Goal: Check status: Check status

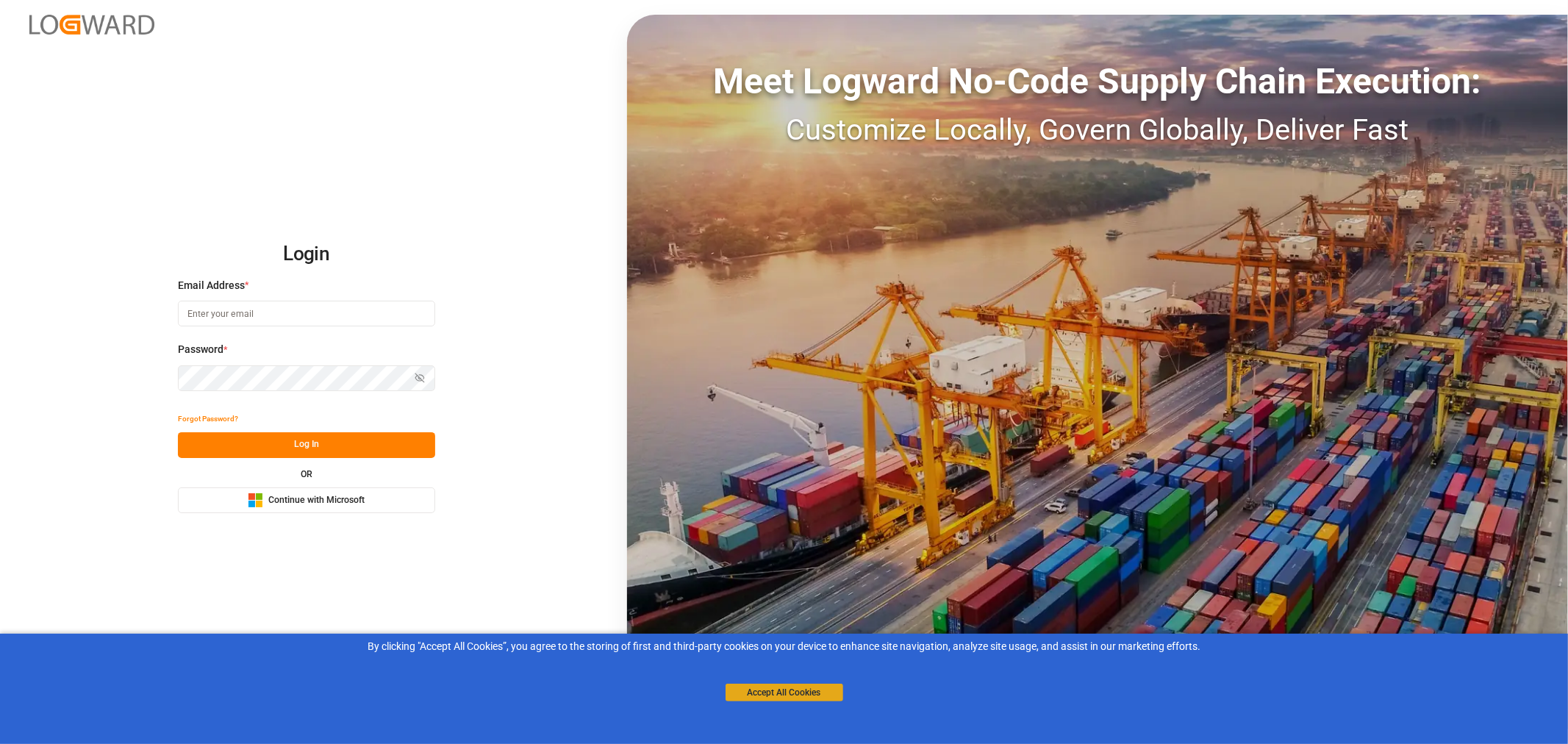
click at [779, 695] on button "Accept All Cookies" at bounding box center [784, 692] width 117 height 18
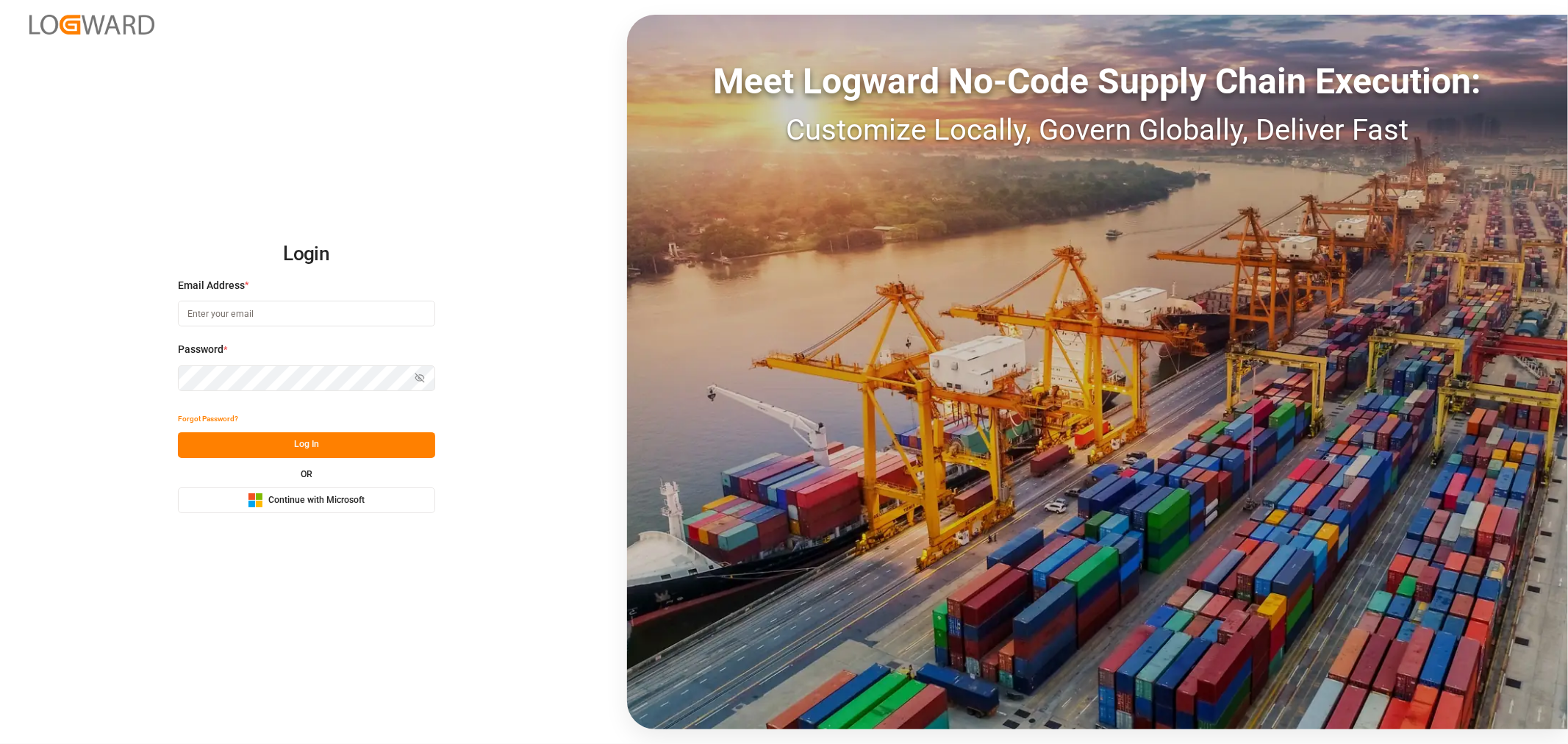
click at [219, 319] on input at bounding box center [306, 314] width 258 height 25
click at [0, 743] on com-1password-button at bounding box center [0, 744] width 0 height 0
type input "[PERSON_NAME][DOMAIN_NAME][EMAIL_ADDRESS][DOMAIN_NAME]"
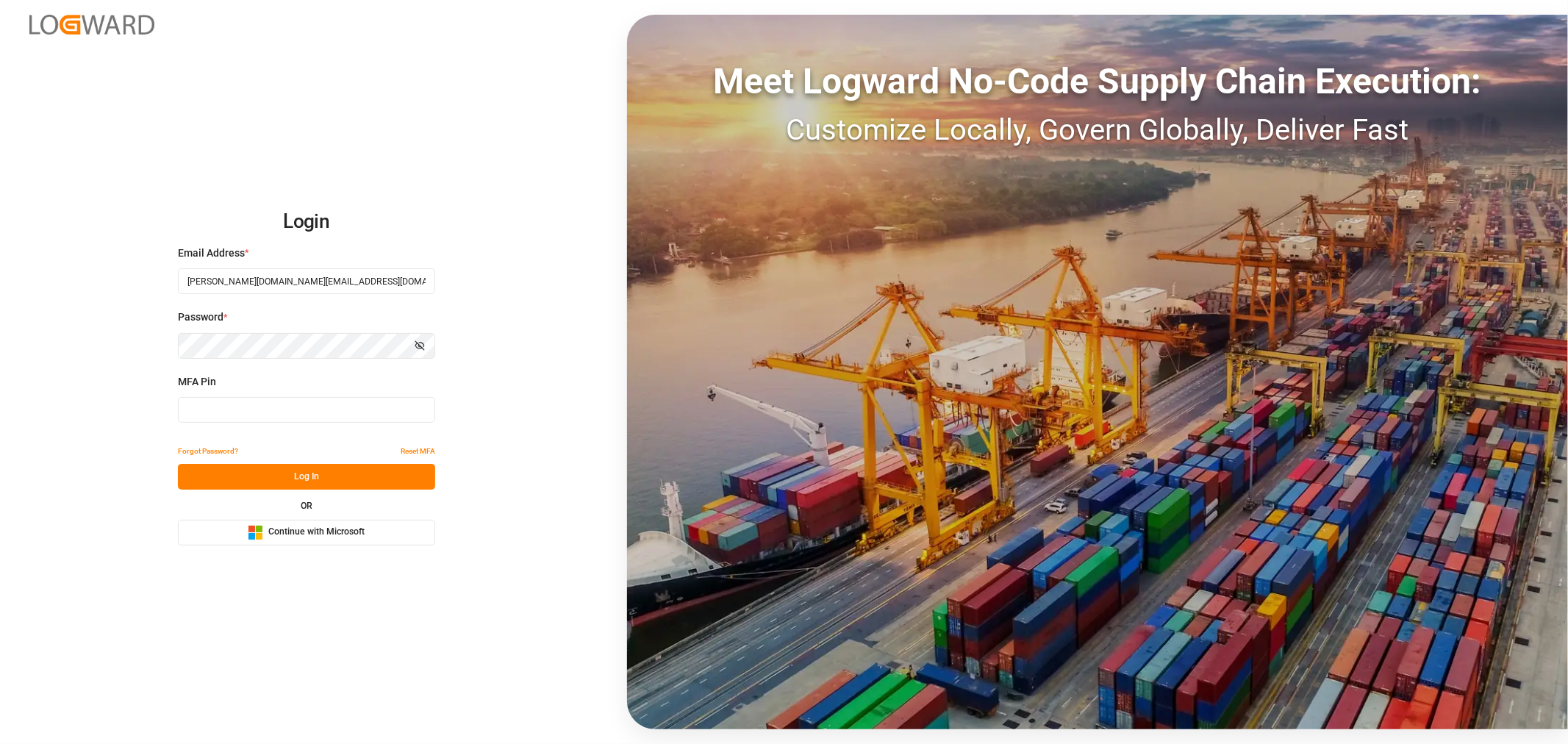
type input "955587"
click at [222, 414] on input "955587" at bounding box center [306, 410] width 258 height 25
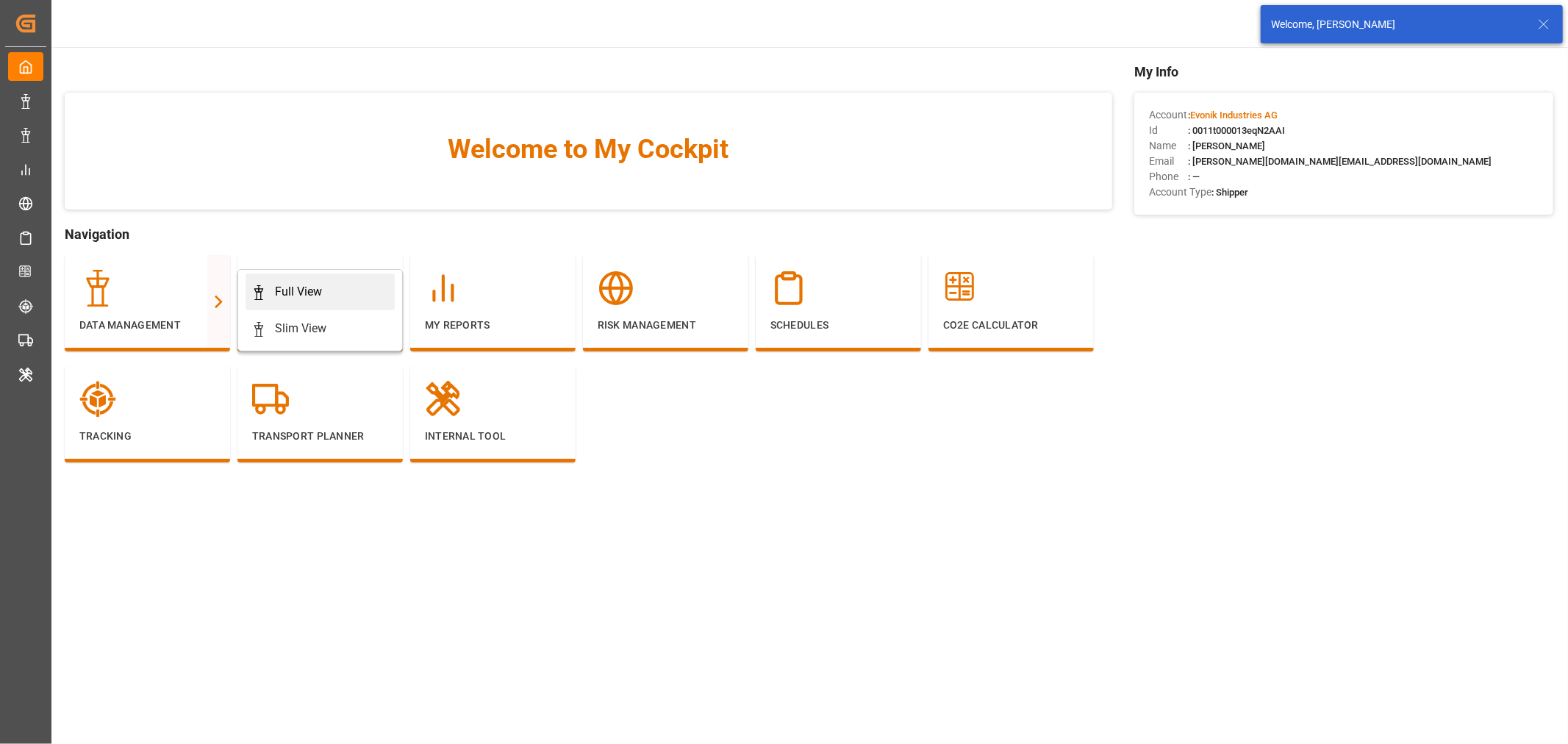
click at [305, 292] on div "Full View" at bounding box center [298, 292] width 47 height 18
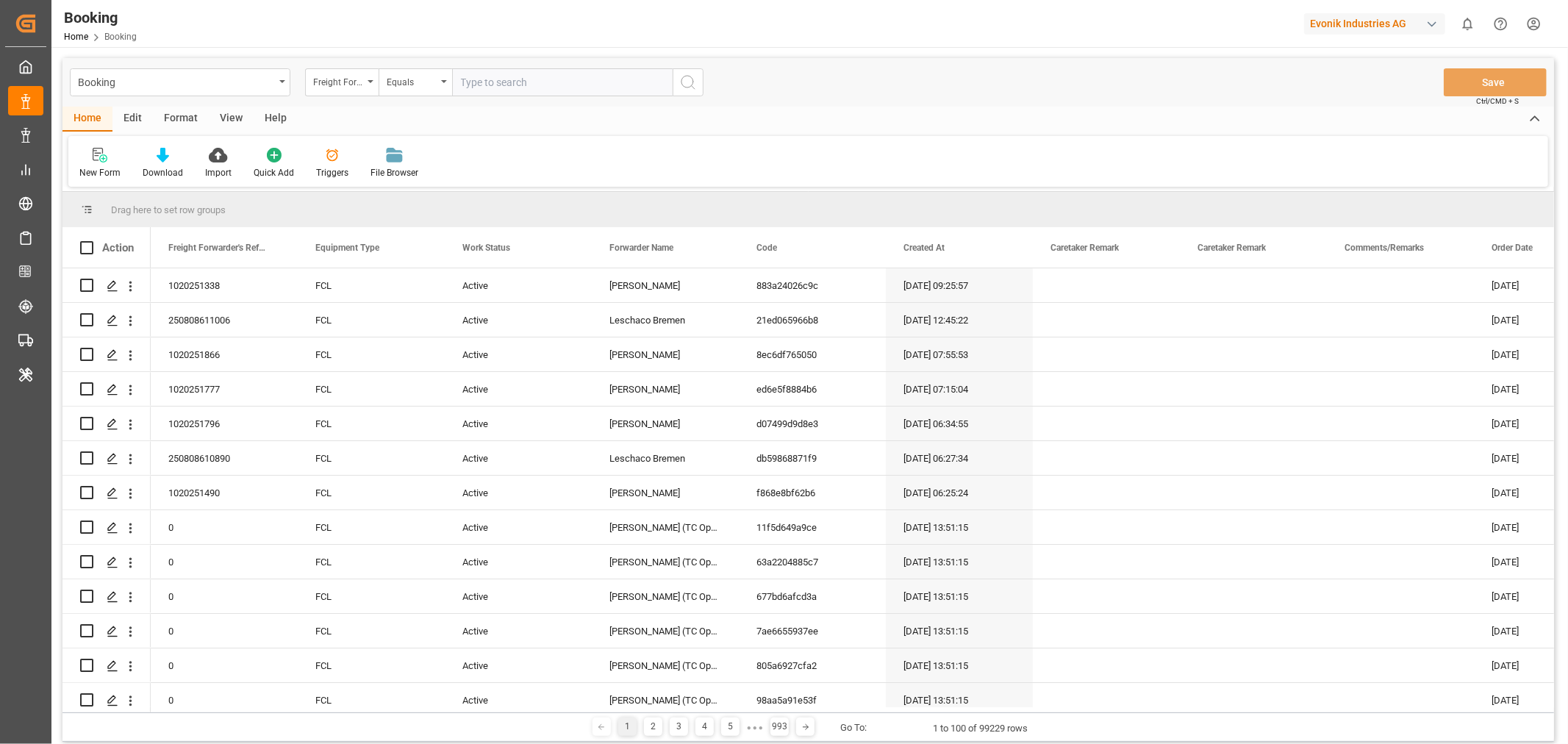
click at [191, 115] on div "Format" at bounding box center [181, 119] width 56 height 25
click at [111, 169] on div "Filter Rows" at bounding box center [101, 173] width 43 height 14
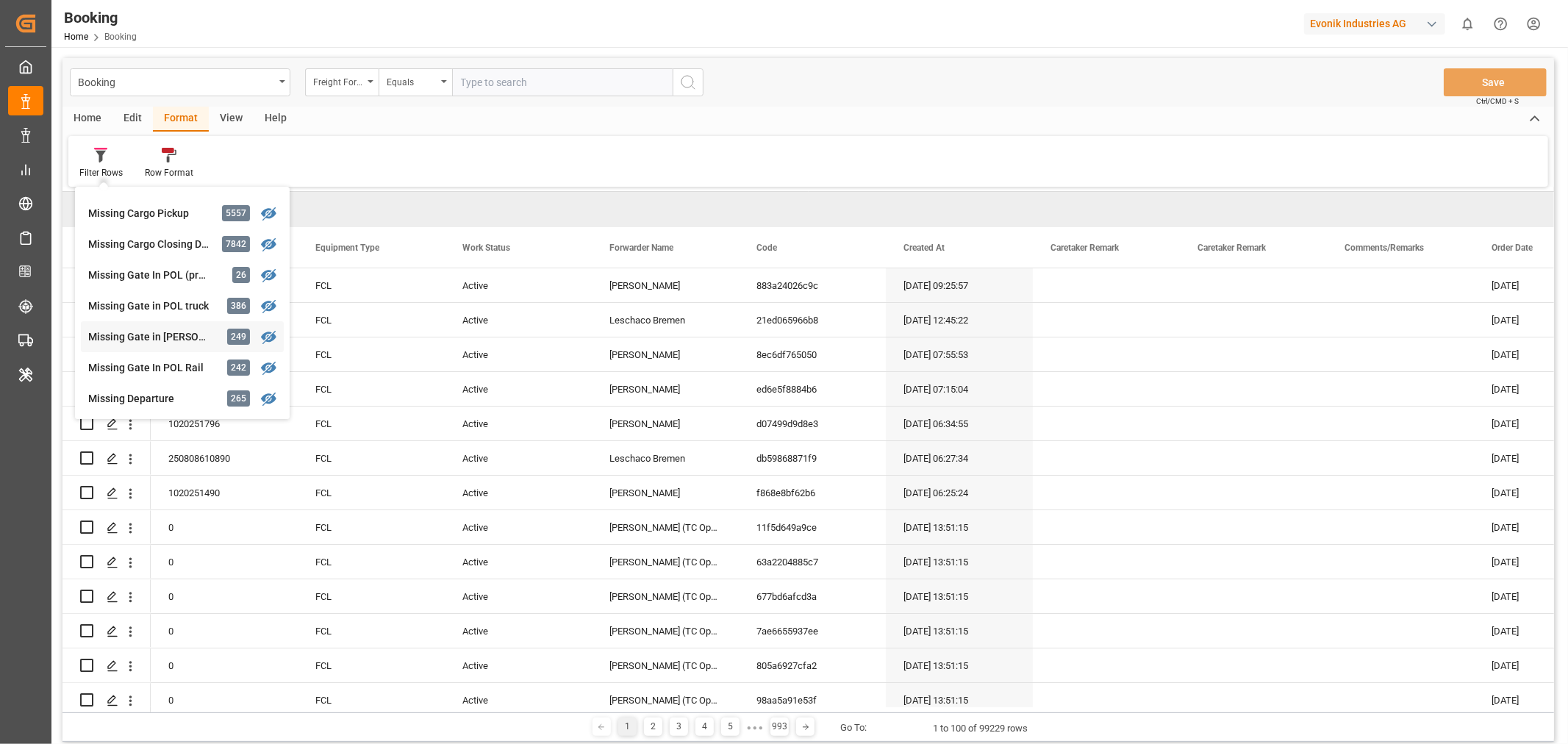
scroll to position [164, 0]
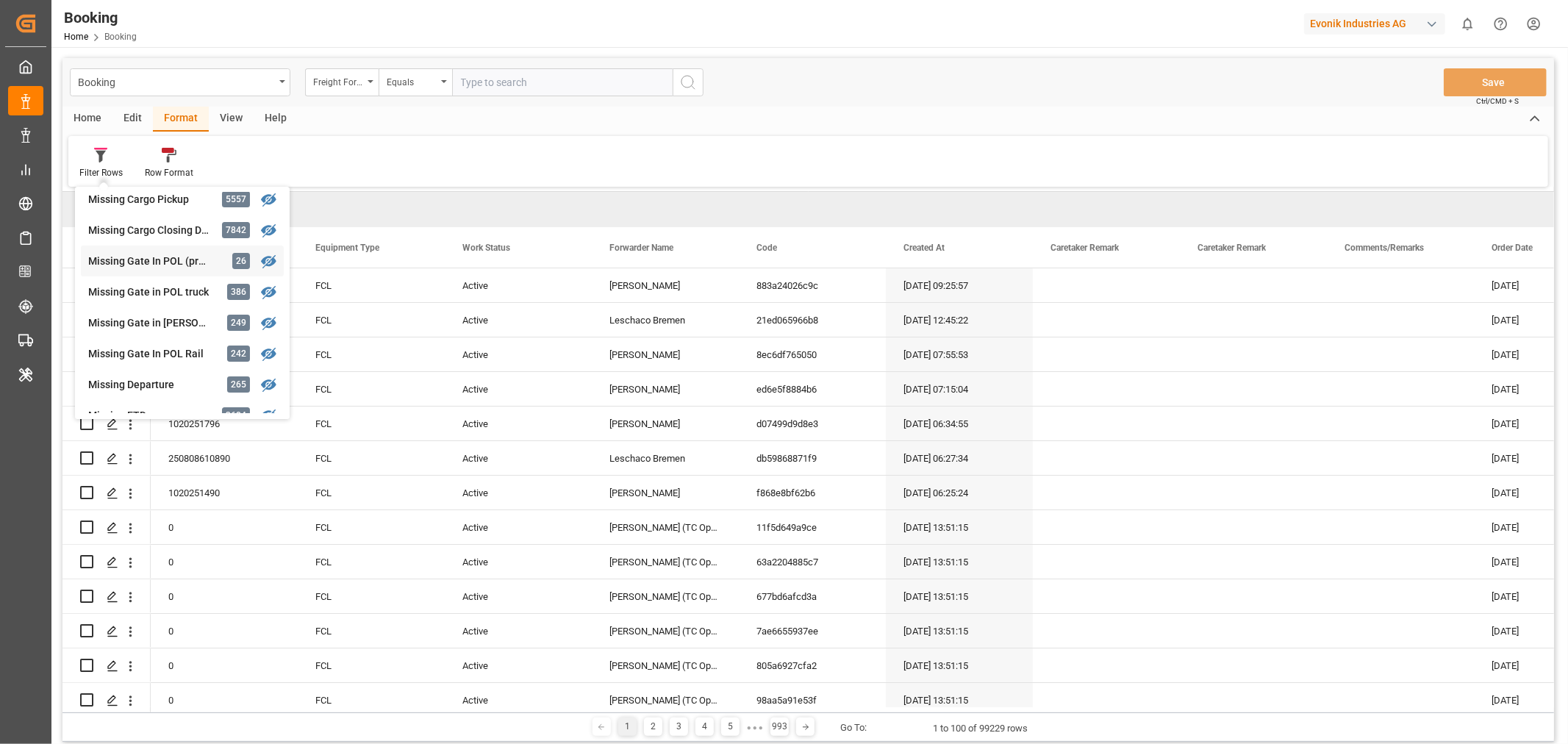
click at [137, 263] on div "Missing Gate In POL (precarriage: null)" at bounding box center [153, 261] width 128 height 15
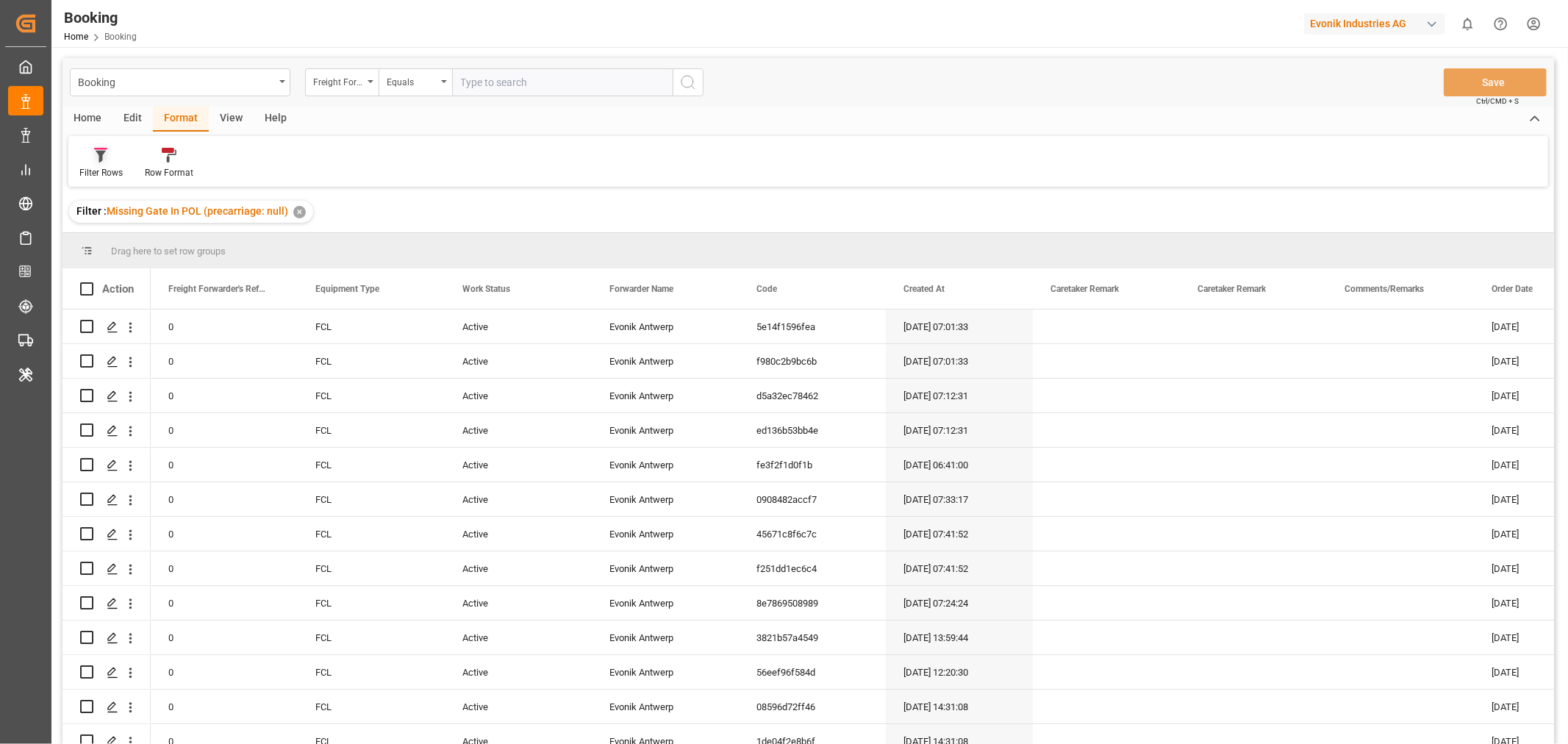
click at [97, 167] on div "Filter Rows" at bounding box center [101, 173] width 43 height 14
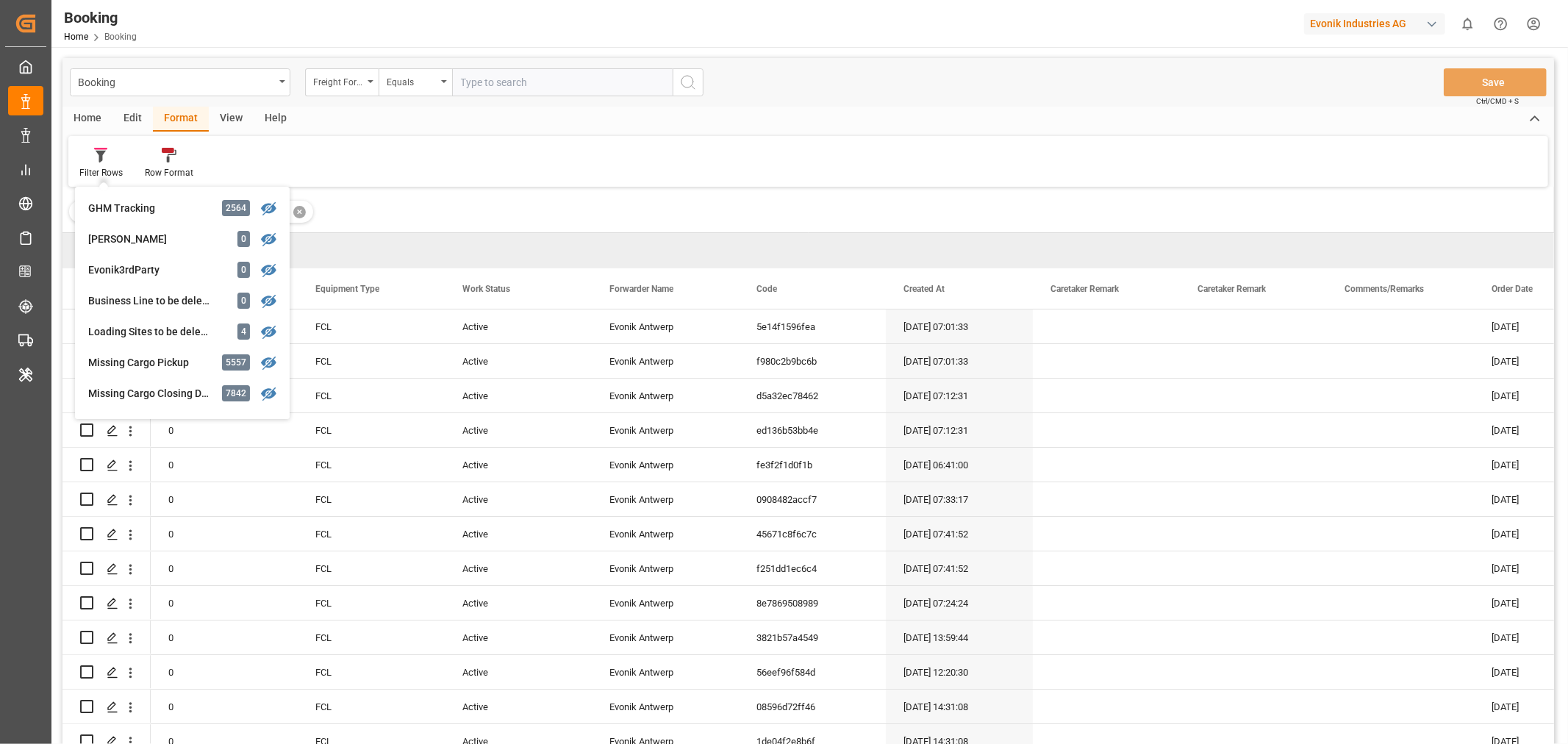
click at [418, 223] on div "Filter : Missing Gate In POL (precarriage: null) ✕" at bounding box center [808, 212] width 1491 height 42
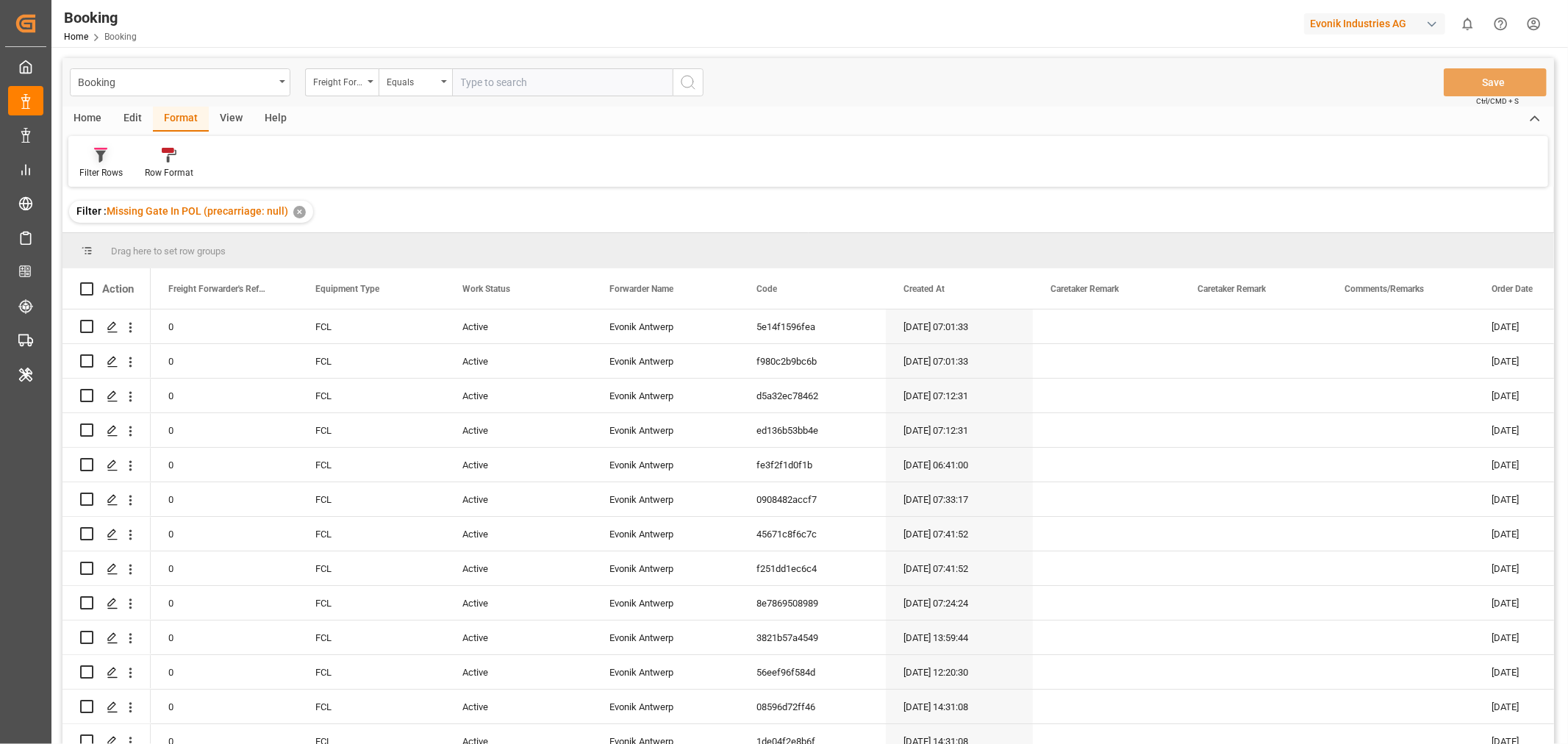
click at [105, 167] on div "Filter Rows" at bounding box center [101, 173] width 43 height 14
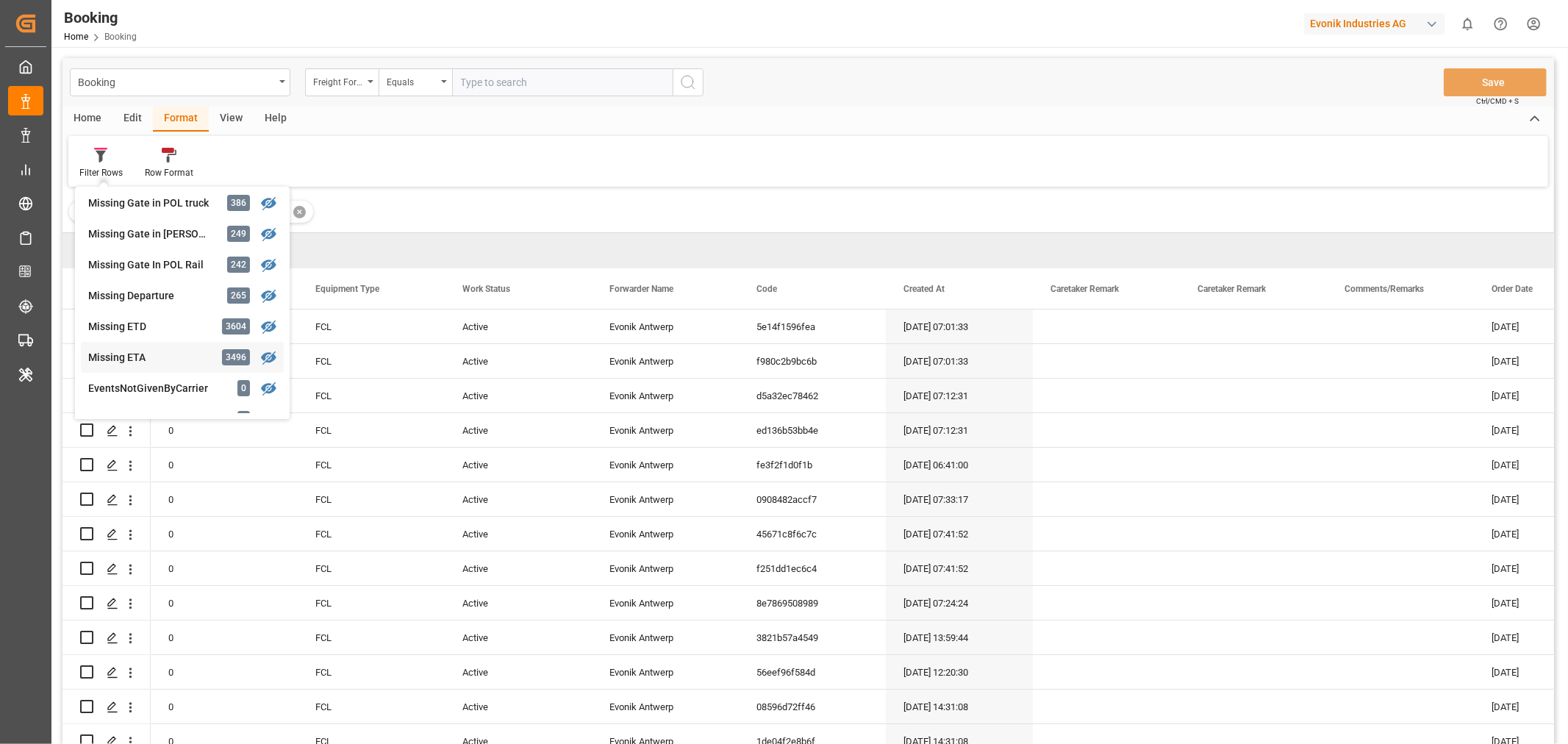
scroll to position [164, 0]
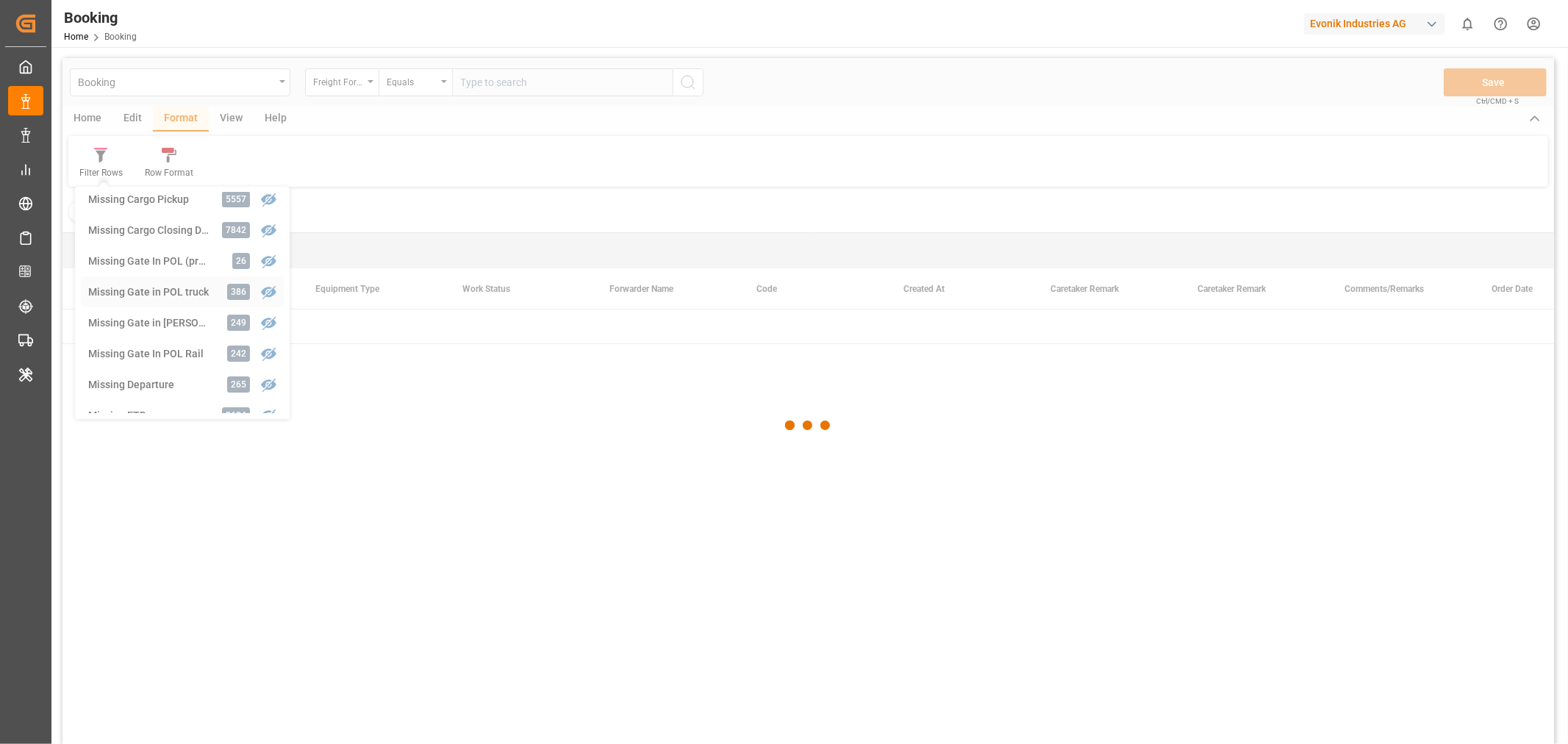
click at [157, 297] on div "Booking Freight Forwarder's Reference No. Equals Save Ctrl/CMD + S Home Edit Fo…" at bounding box center [808, 420] width 1491 height 725
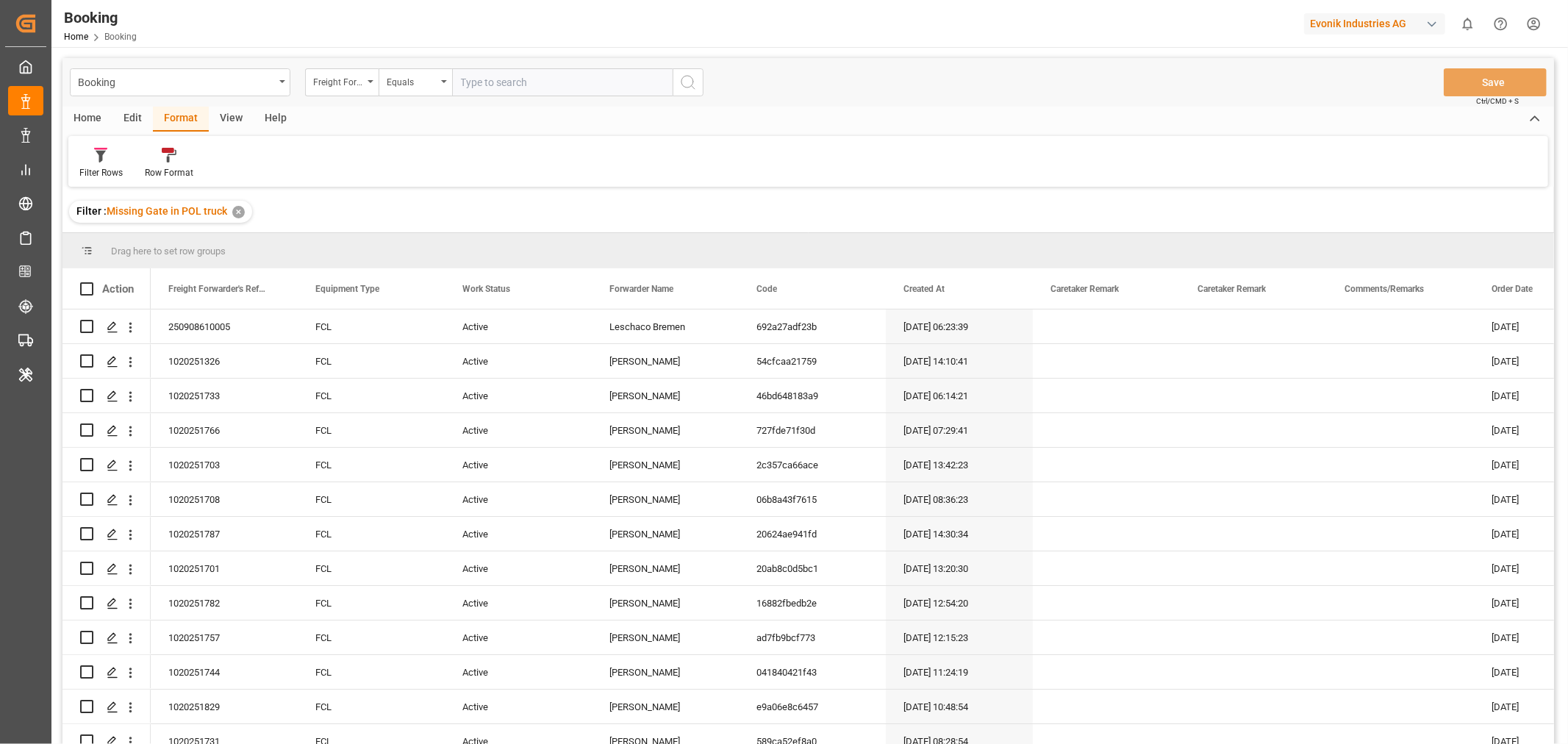
click at [229, 119] on div "View" at bounding box center [231, 119] width 45 height 25
click at [96, 173] on div "Default" at bounding box center [94, 173] width 29 height 14
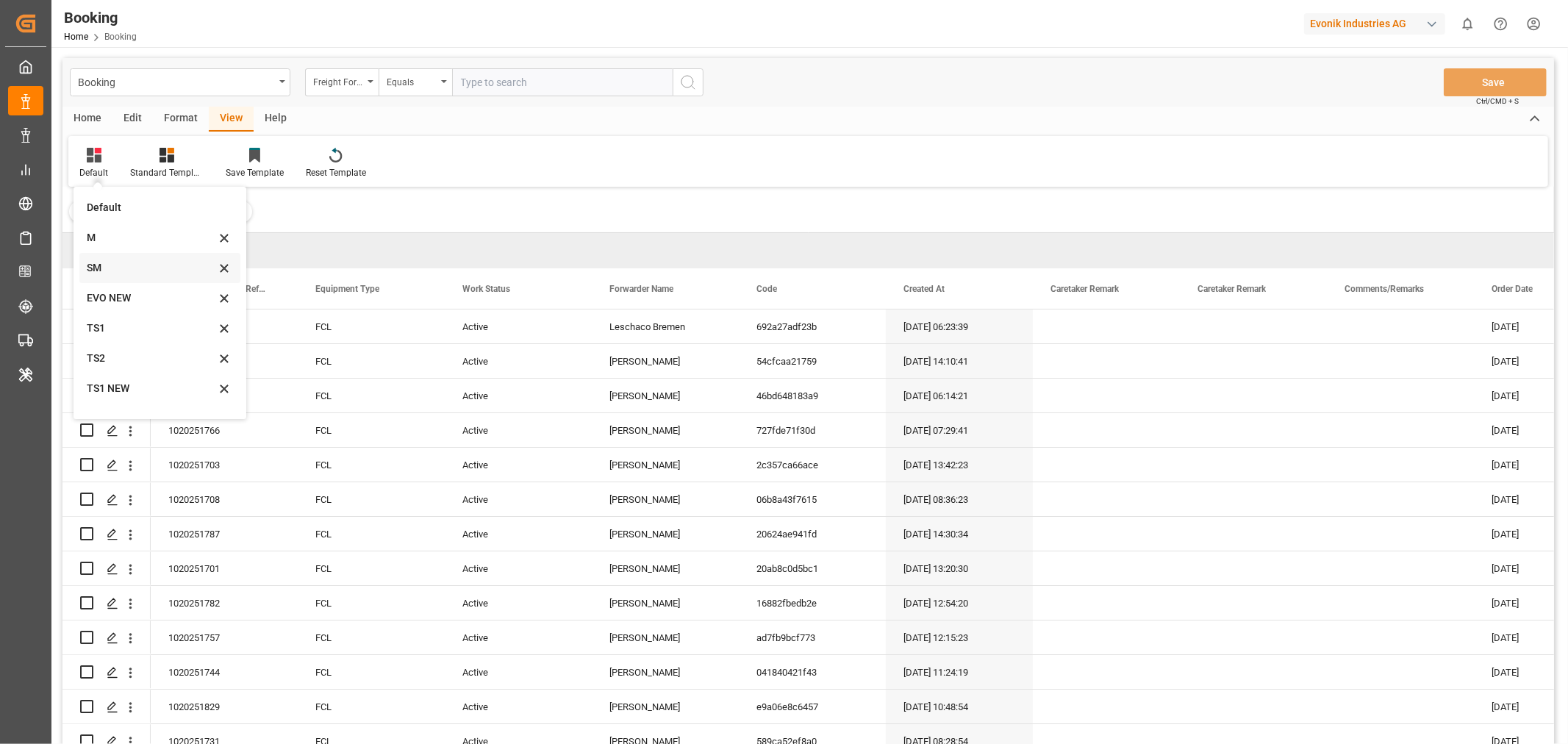
scroll to position [20, 0]
click at [97, 254] on div "SM" at bounding box center [151, 248] width 128 height 15
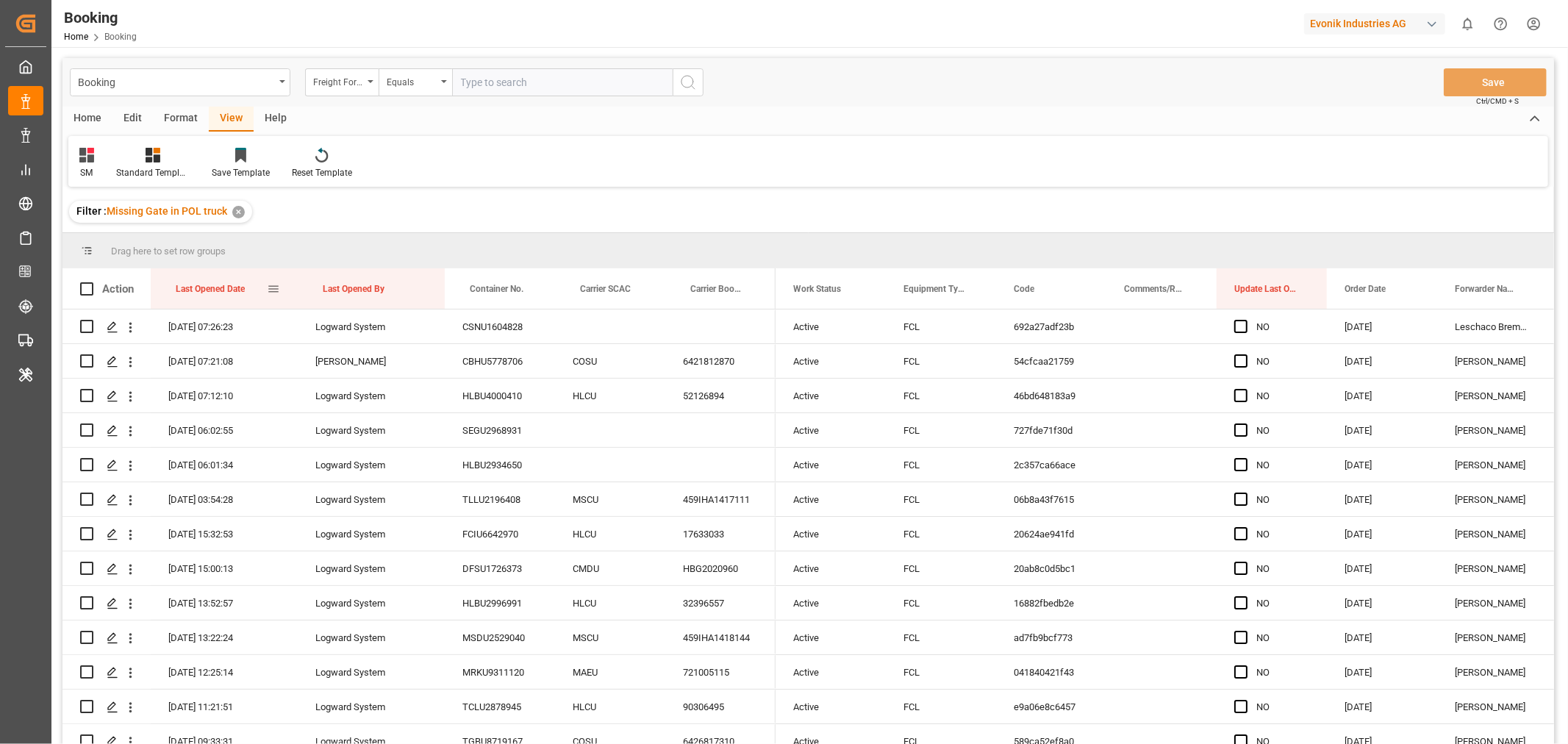
click at [249, 290] on div "Last Opened Date" at bounding box center [221, 288] width 91 height 41
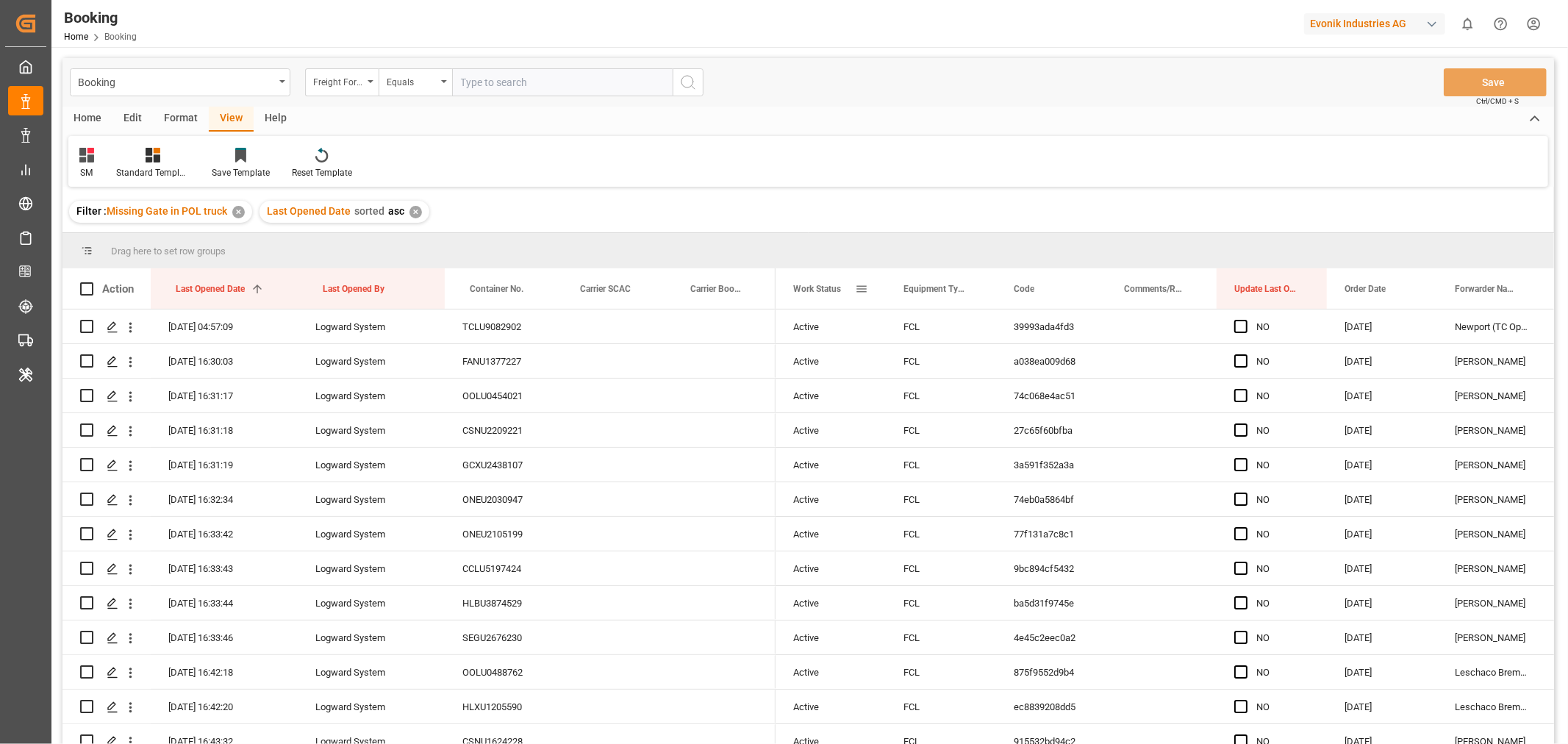
click at [860, 286] on span at bounding box center [861, 288] width 14 height 14
click at [994, 289] on span "columns" at bounding box center [985, 291] width 54 height 26
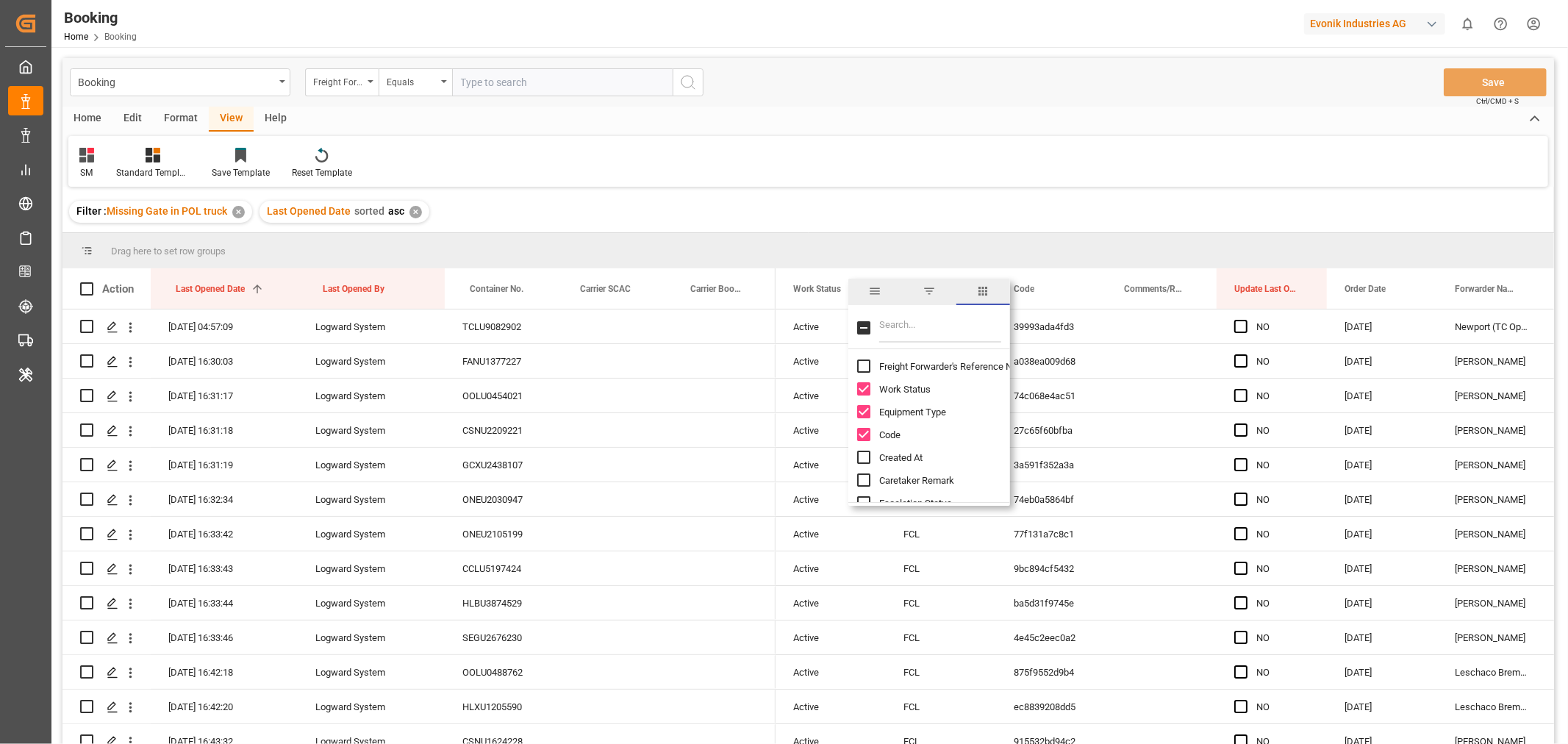
click at [862, 364] on input "Freight Forwarder's Reference No. column toggle visibility (hidden)" at bounding box center [863, 366] width 14 height 14
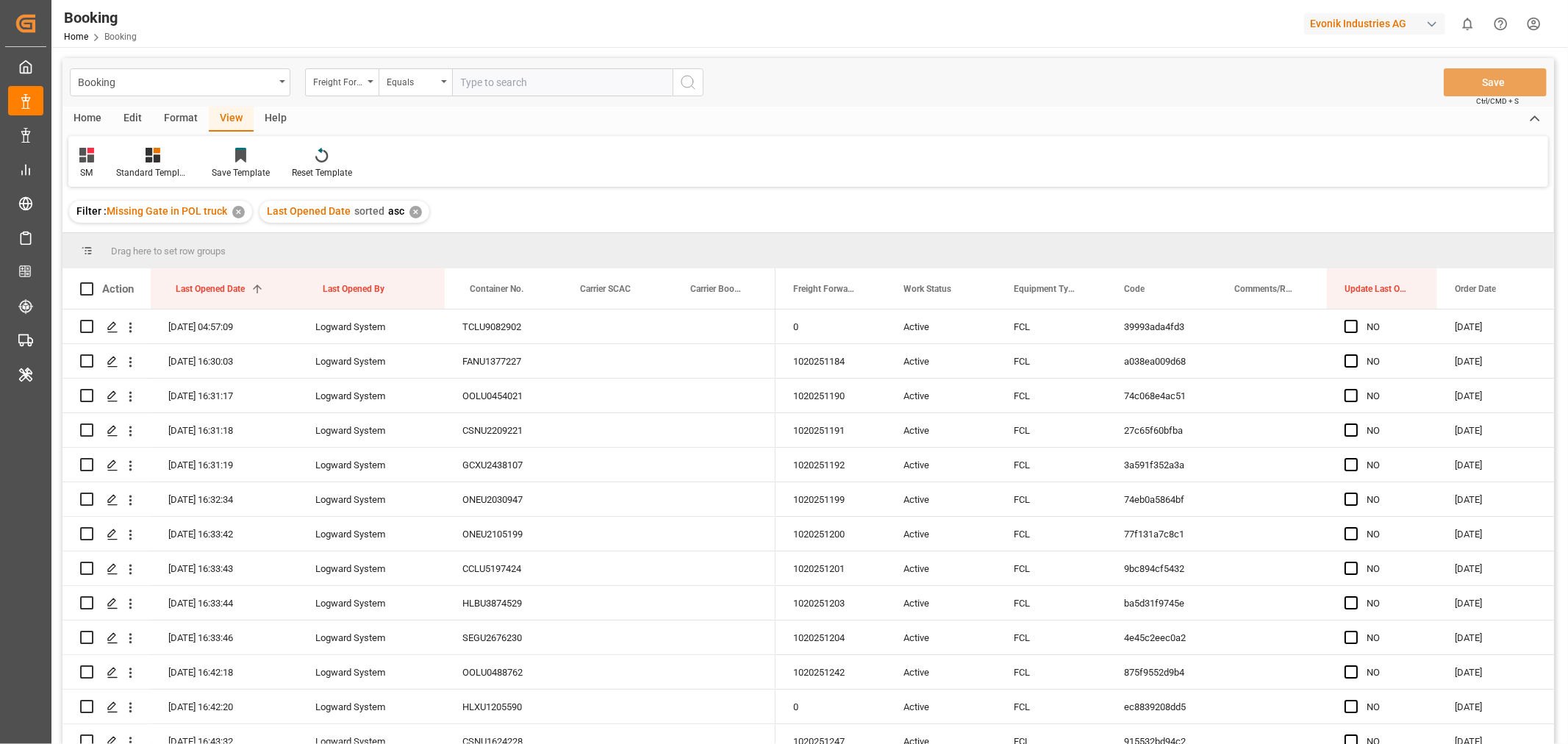
click at [833, 217] on div "Filter : Missing Gate in POL truck ✕ Last Opened Date sorted asc ✕" at bounding box center [808, 212] width 1491 height 42
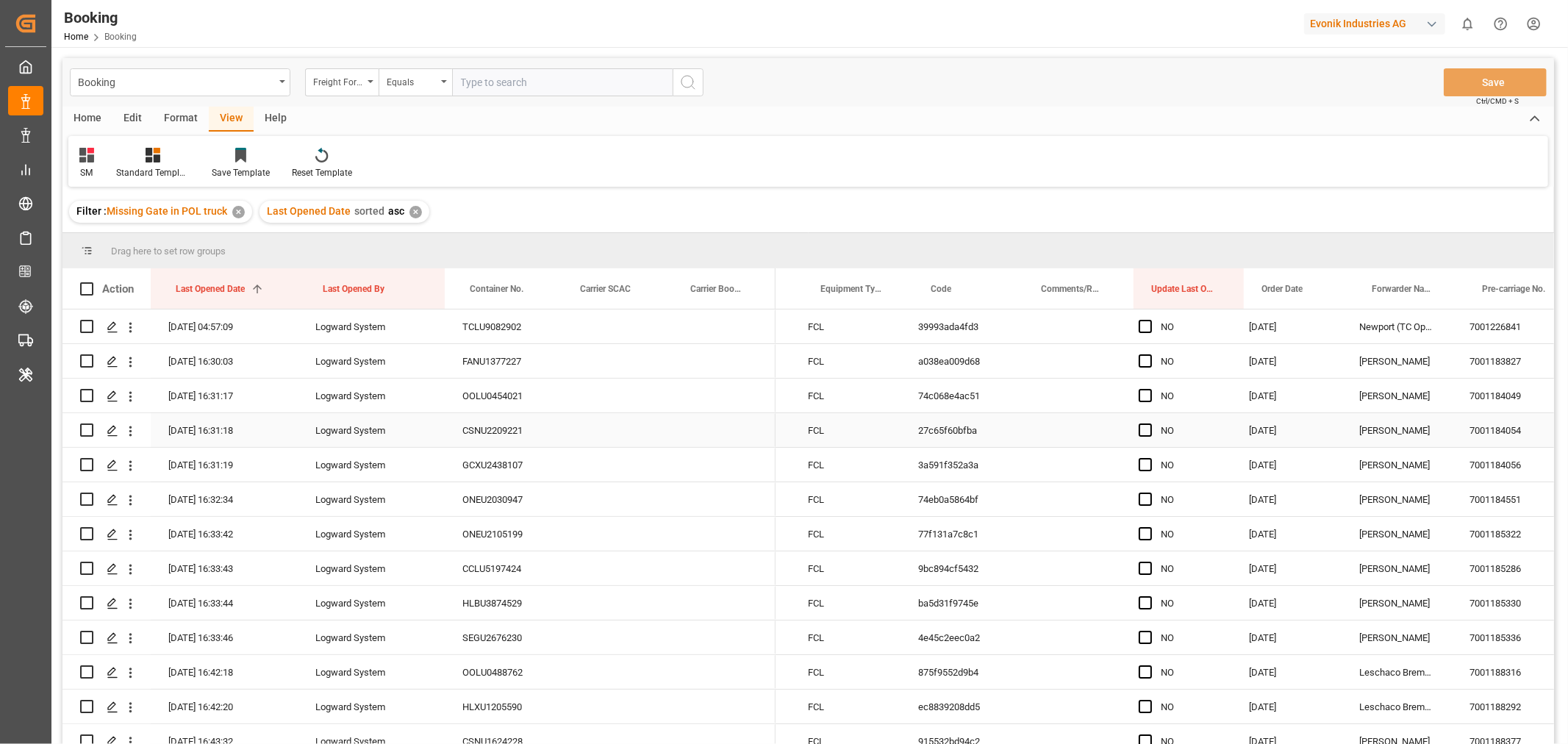
scroll to position [0, 171]
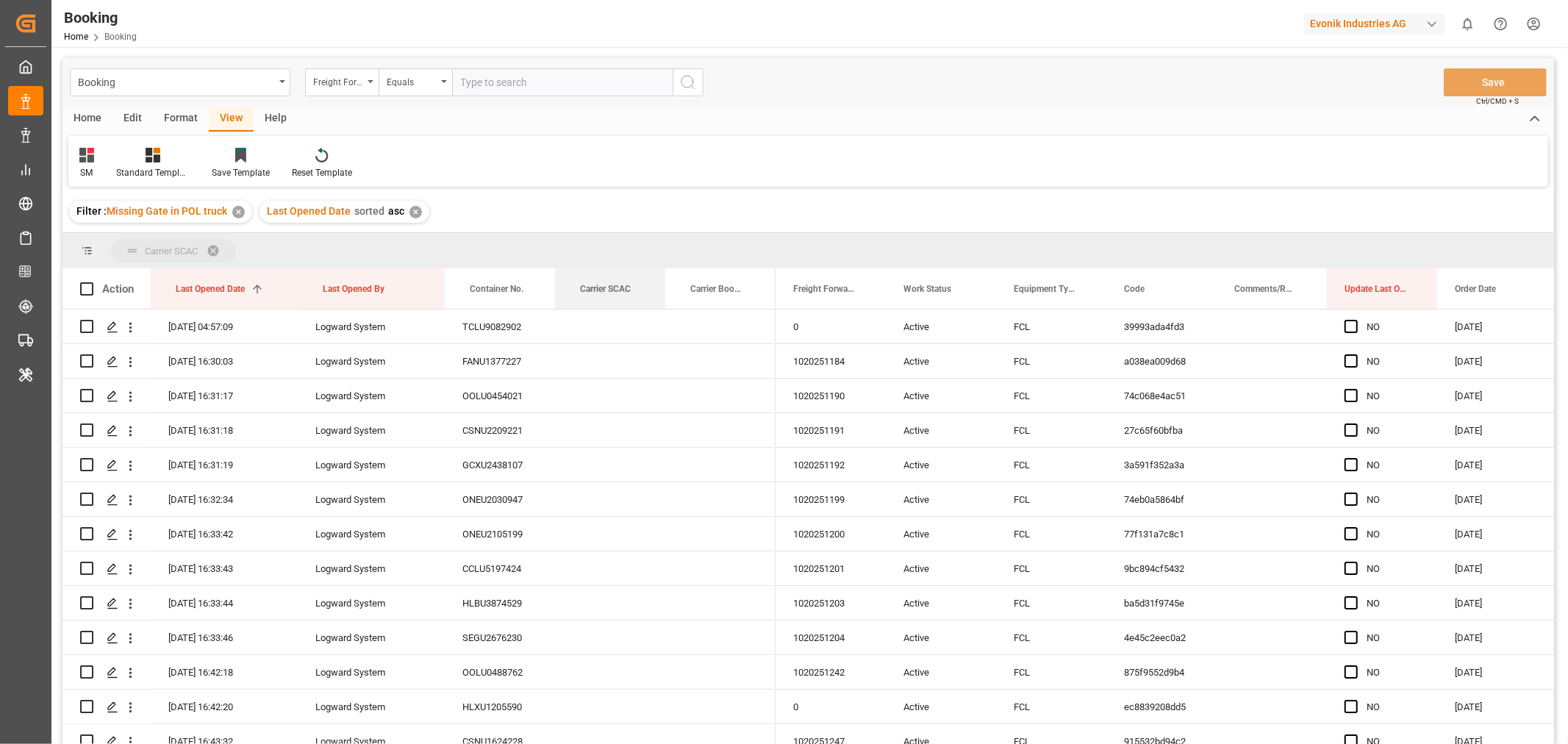
drag, startPoint x: 621, startPoint y: 286, endPoint x: 625, endPoint y: 258, distance: 28.3
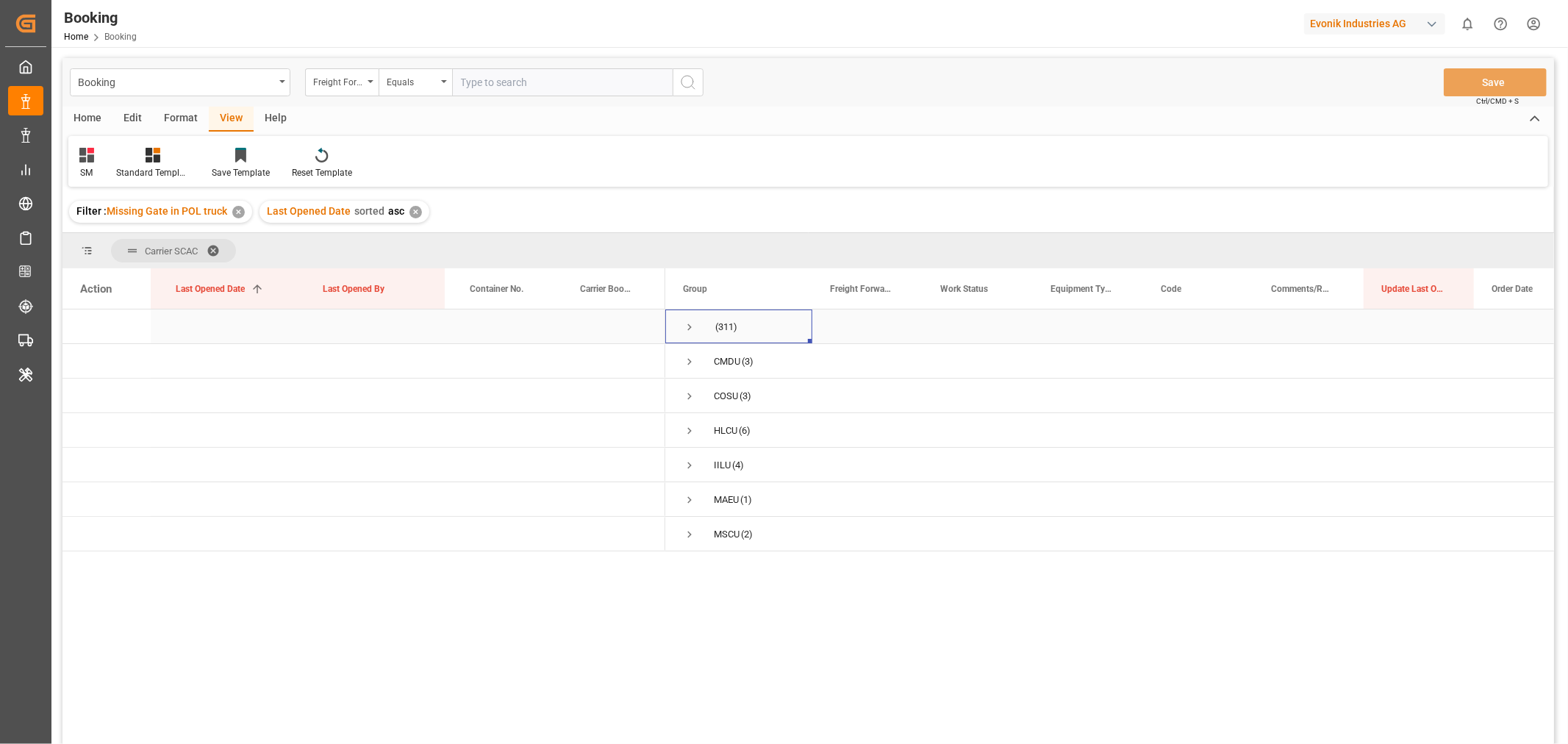
click at [691, 325] on span "Press SPACE to select this row." at bounding box center [690, 327] width 14 height 14
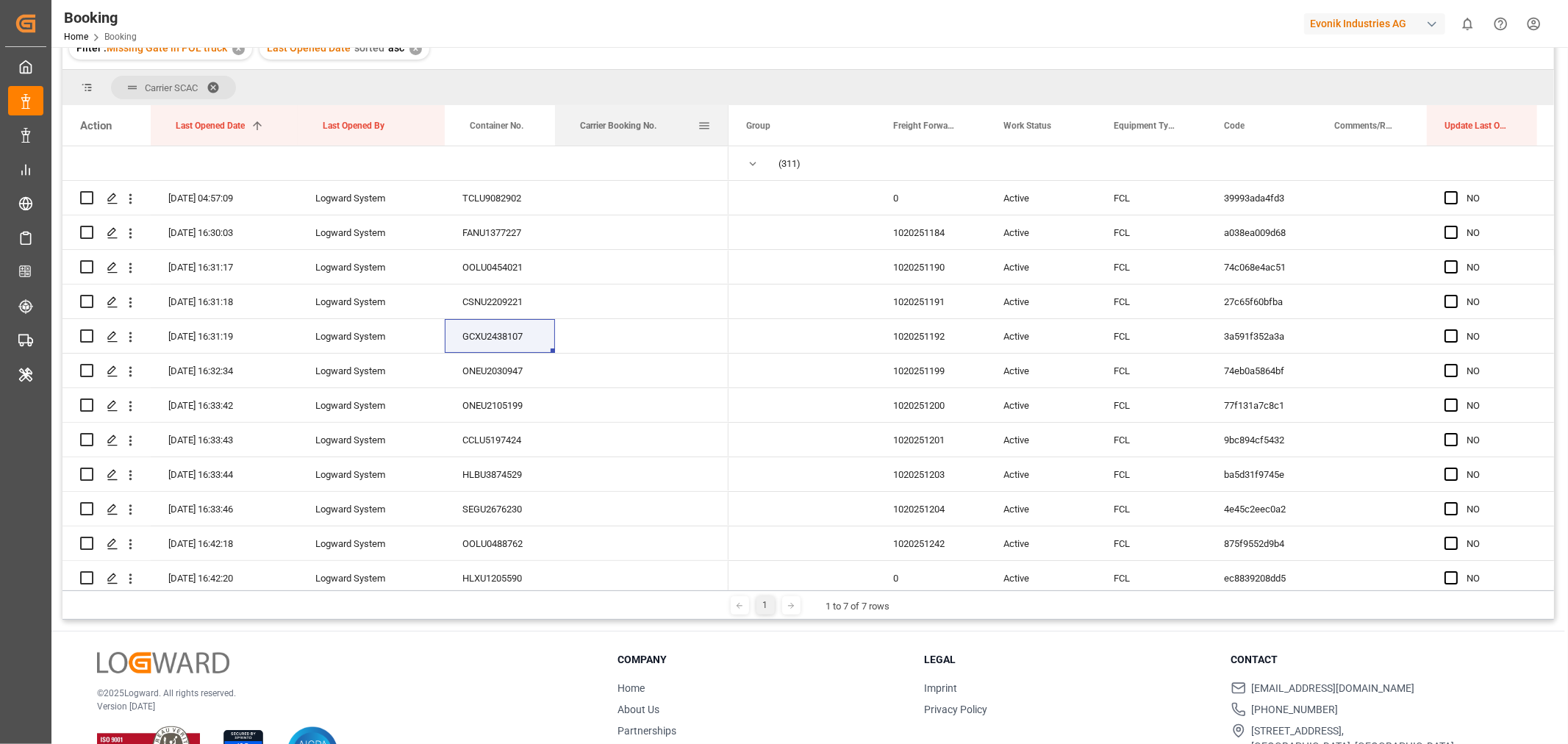
drag, startPoint x: 662, startPoint y: 120, endPoint x: 726, endPoint y: 128, distance: 64.5
click at [726, 128] on div at bounding box center [728, 125] width 6 height 41
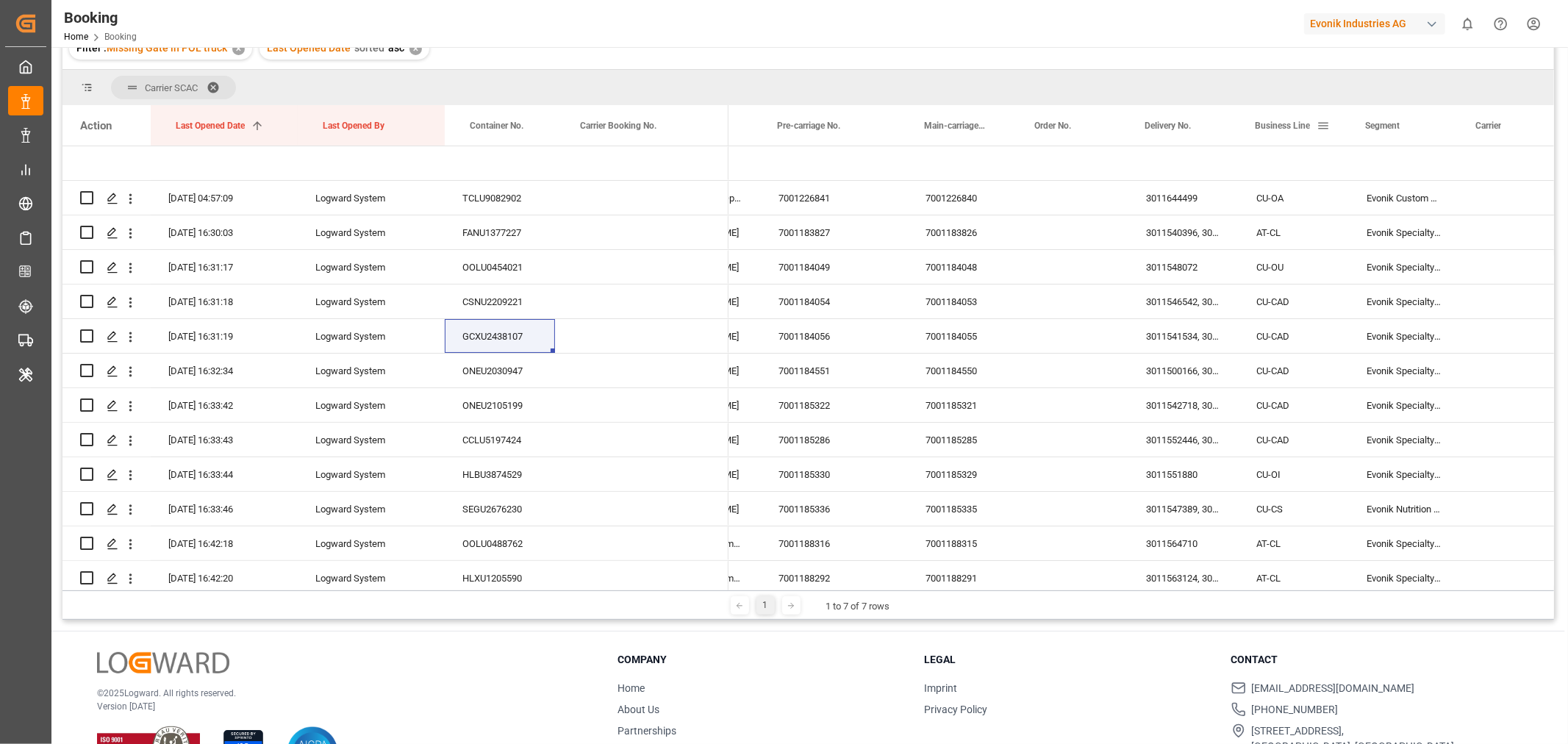
scroll to position [0, 998]
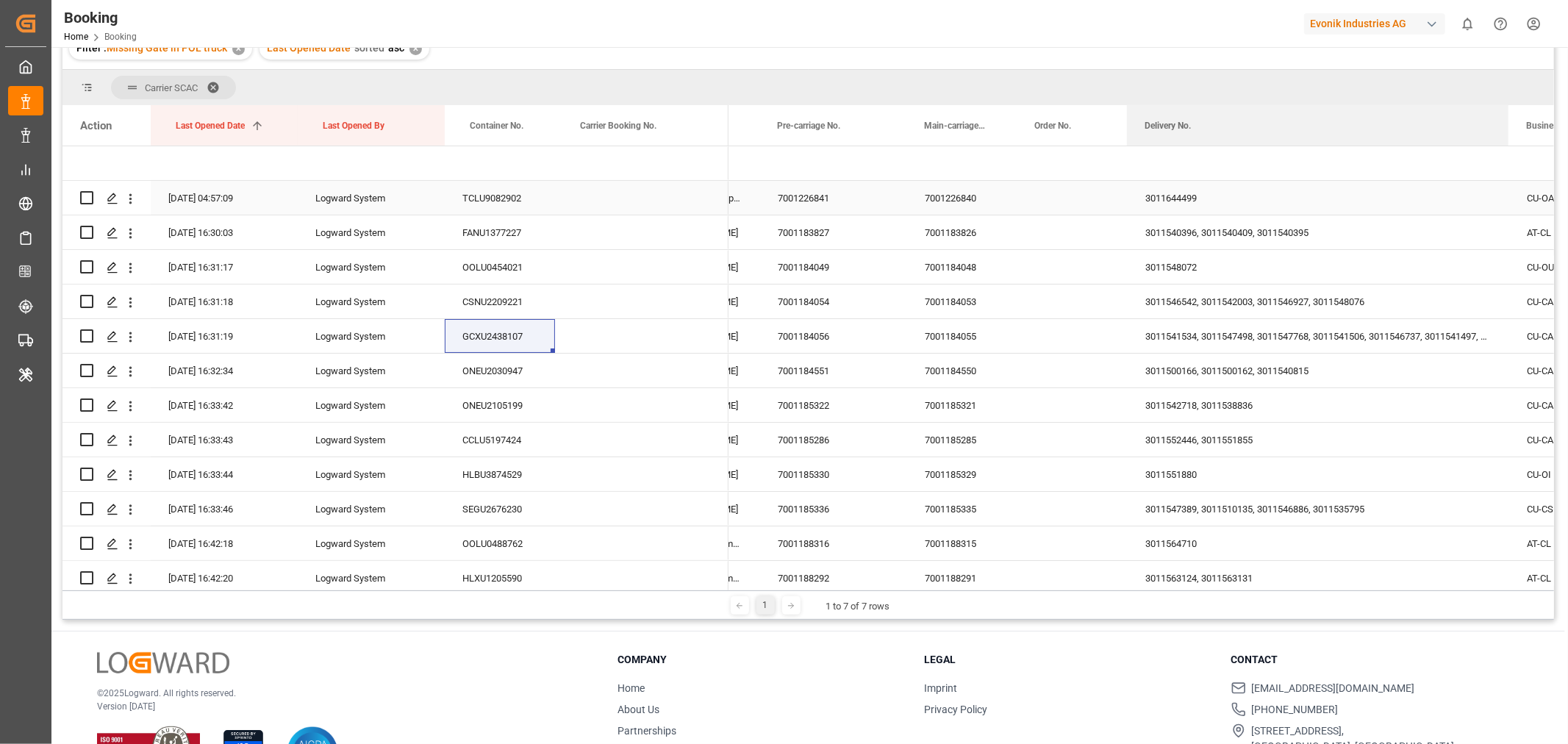
drag, startPoint x: 1234, startPoint y: 120, endPoint x: 1505, endPoint y: 193, distance: 280.7
click at [1505, 193] on div "Action Last Opened Date 1 Last Opened By Container No." at bounding box center [808, 347] width 1491 height 485
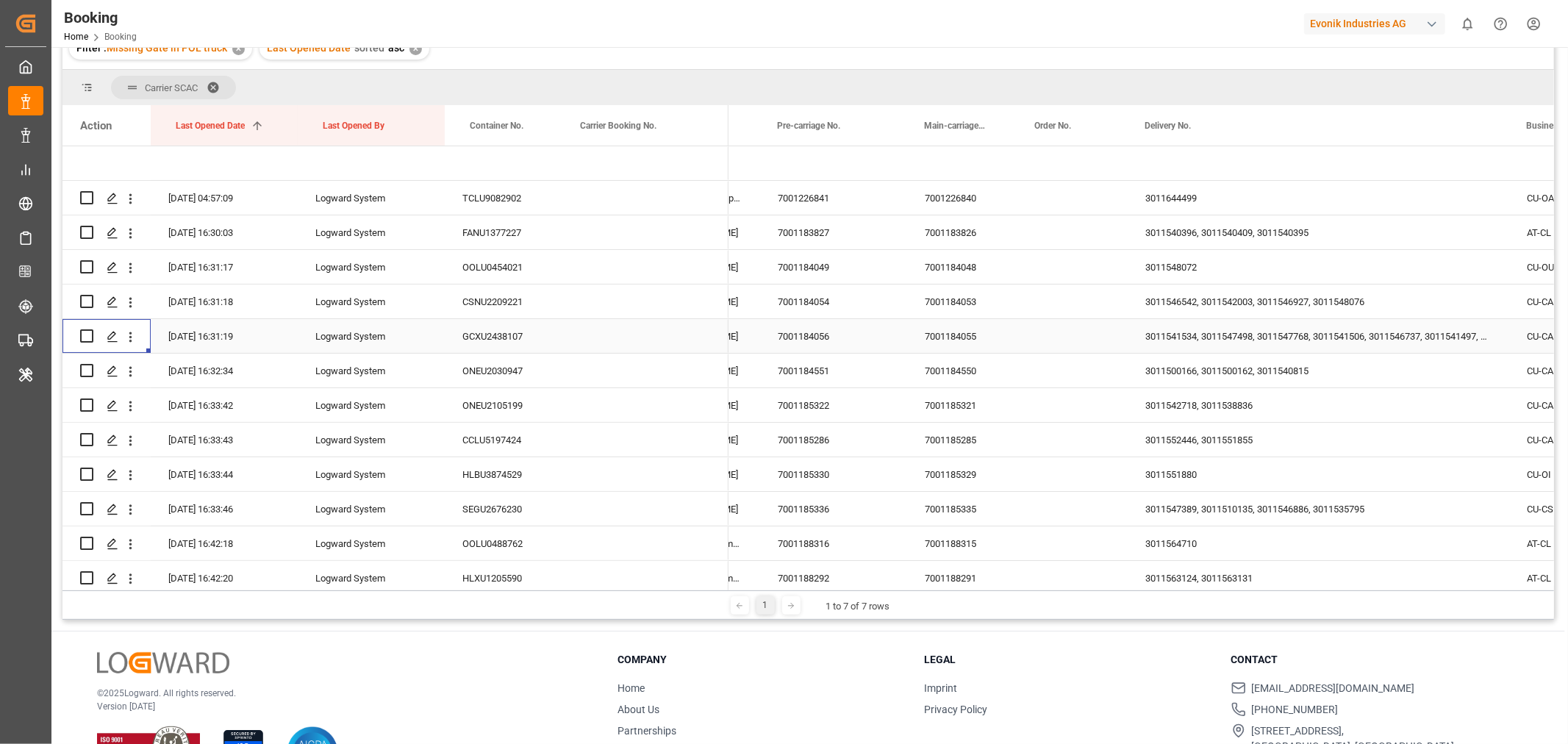
drag, startPoint x: 127, startPoint y: 335, endPoint x: 179, endPoint y: 348, distance: 53.6
click at [133, 339] on icon "open menu" at bounding box center [130, 336] width 15 height 15
click at [211, 361] on span "Open in new tab" at bounding box center [227, 368] width 134 height 15
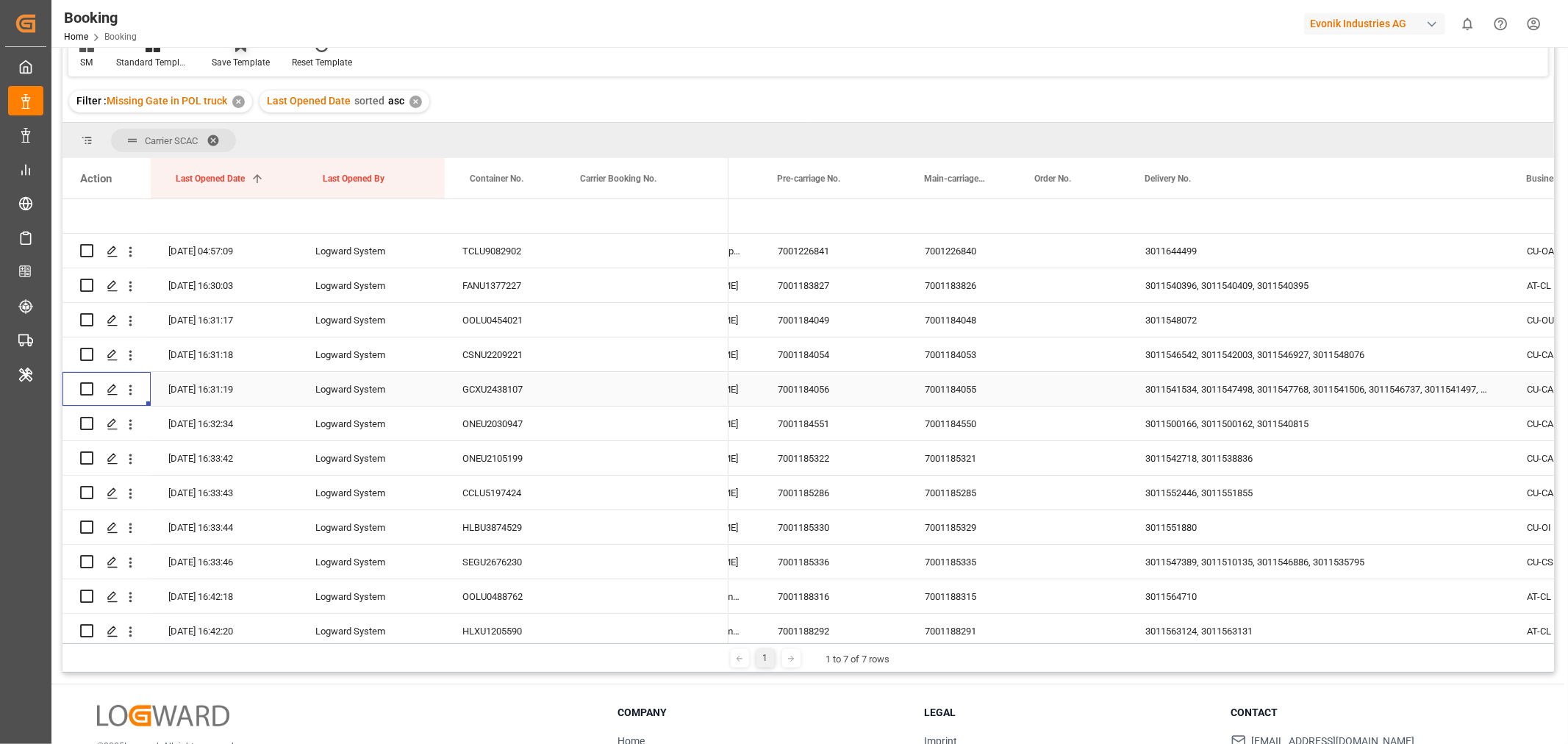
scroll to position [0, 0]
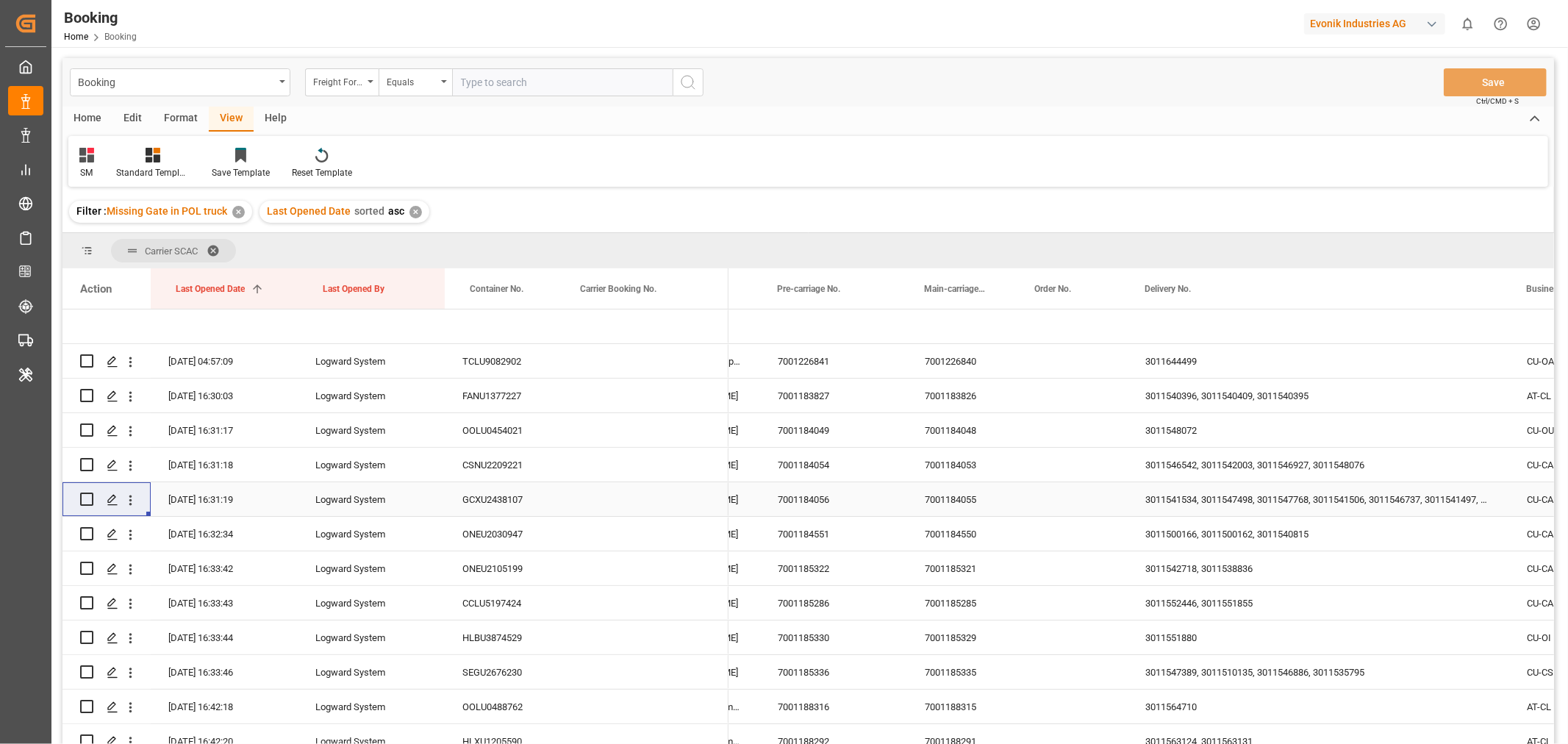
click at [187, 120] on div "Format" at bounding box center [181, 119] width 56 height 25
click at [117, 166] on div "Filter Rows" at bounding box center [101, 173] width 43 height 14
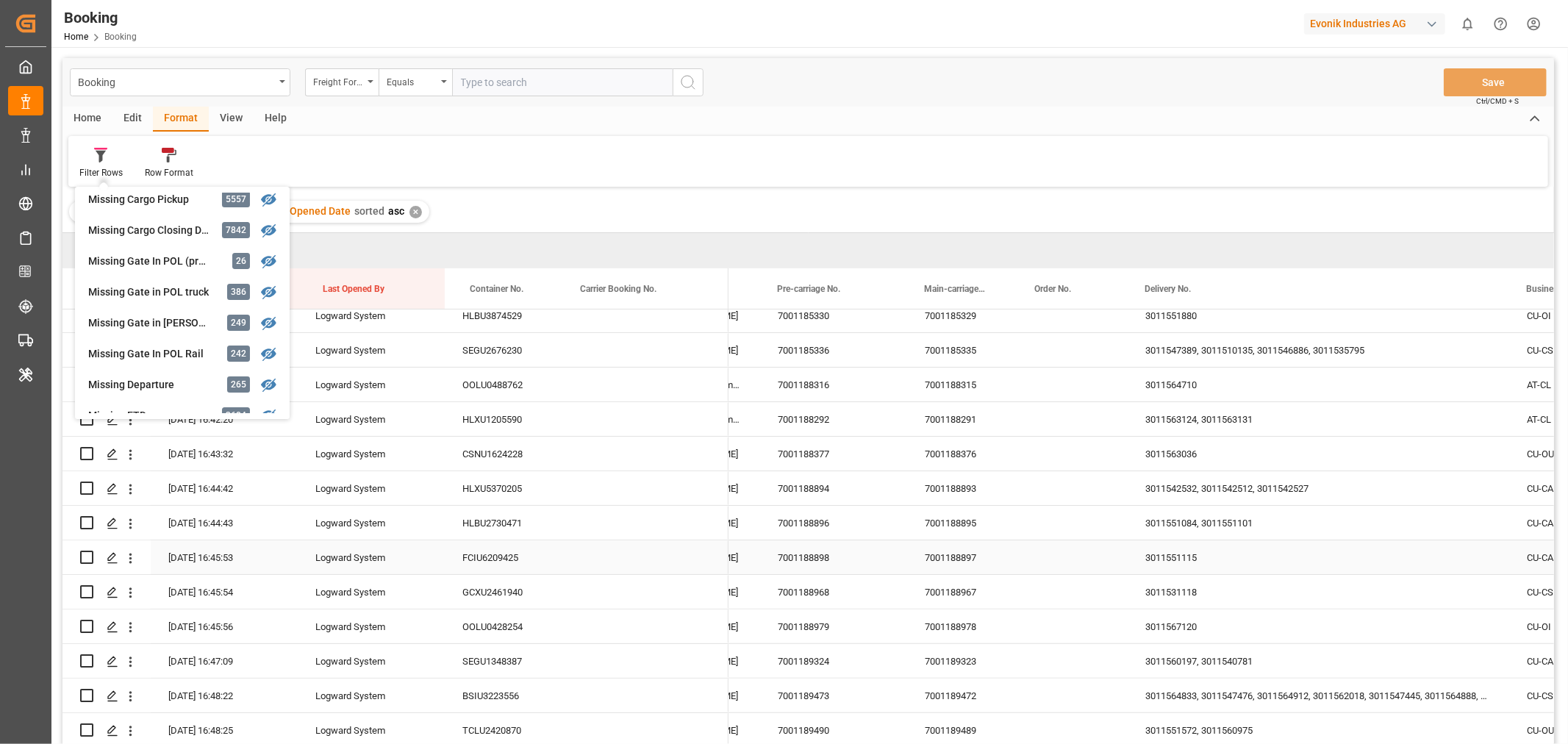
scroll to position [326, 0]
click at [623, 193] on div "Filter : Missing Gate in POL truck ✕ Last Opened Date sorted asc ✕" at bounding box center [808, 212] width 1491 height 42
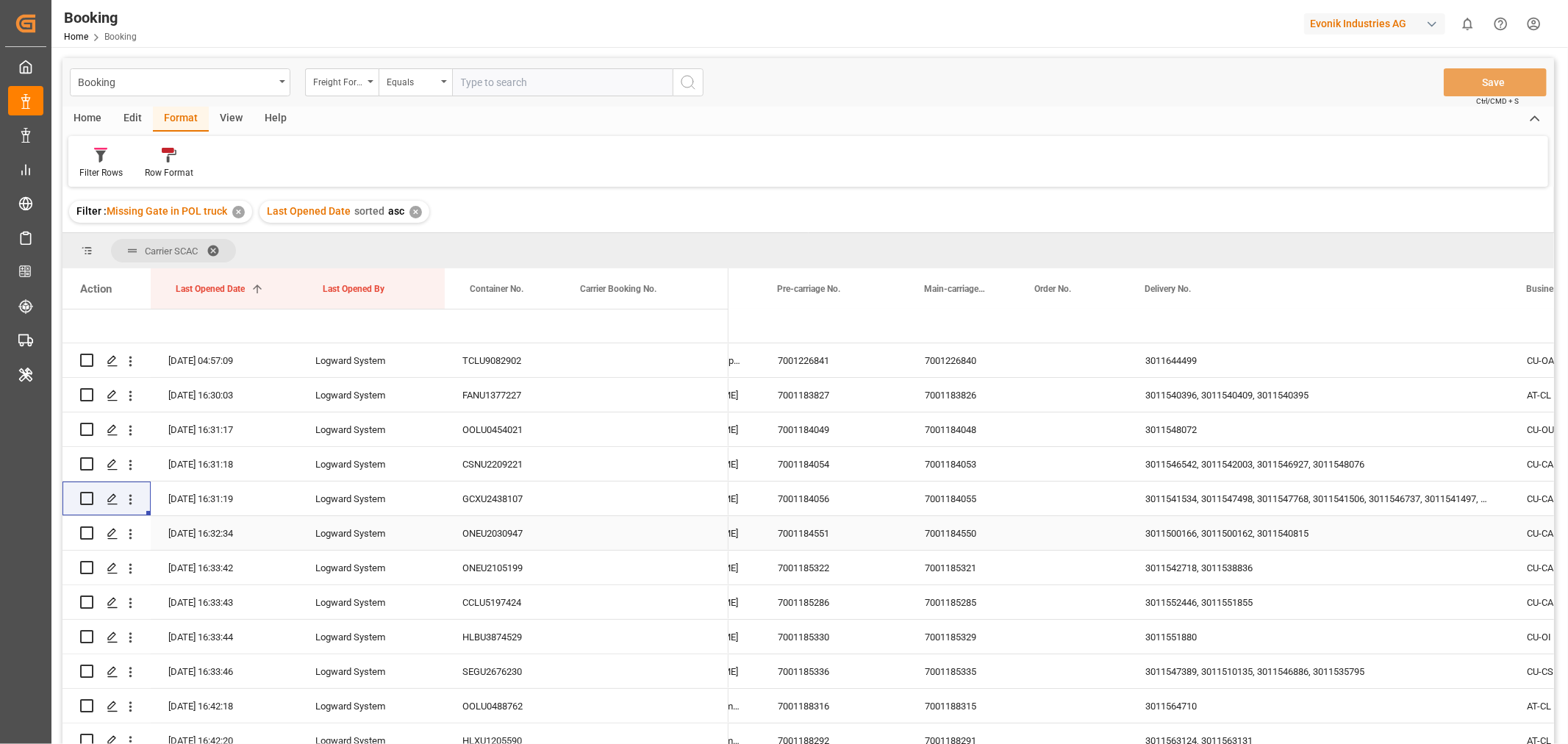
scroll to position [0, 0]
click at [134, 503] on icon "open menu" at bounding box center [130, 500] width 15 height 15
click at [239, 114] on div "View" at bounding box center [231, 119] width 45 height 25
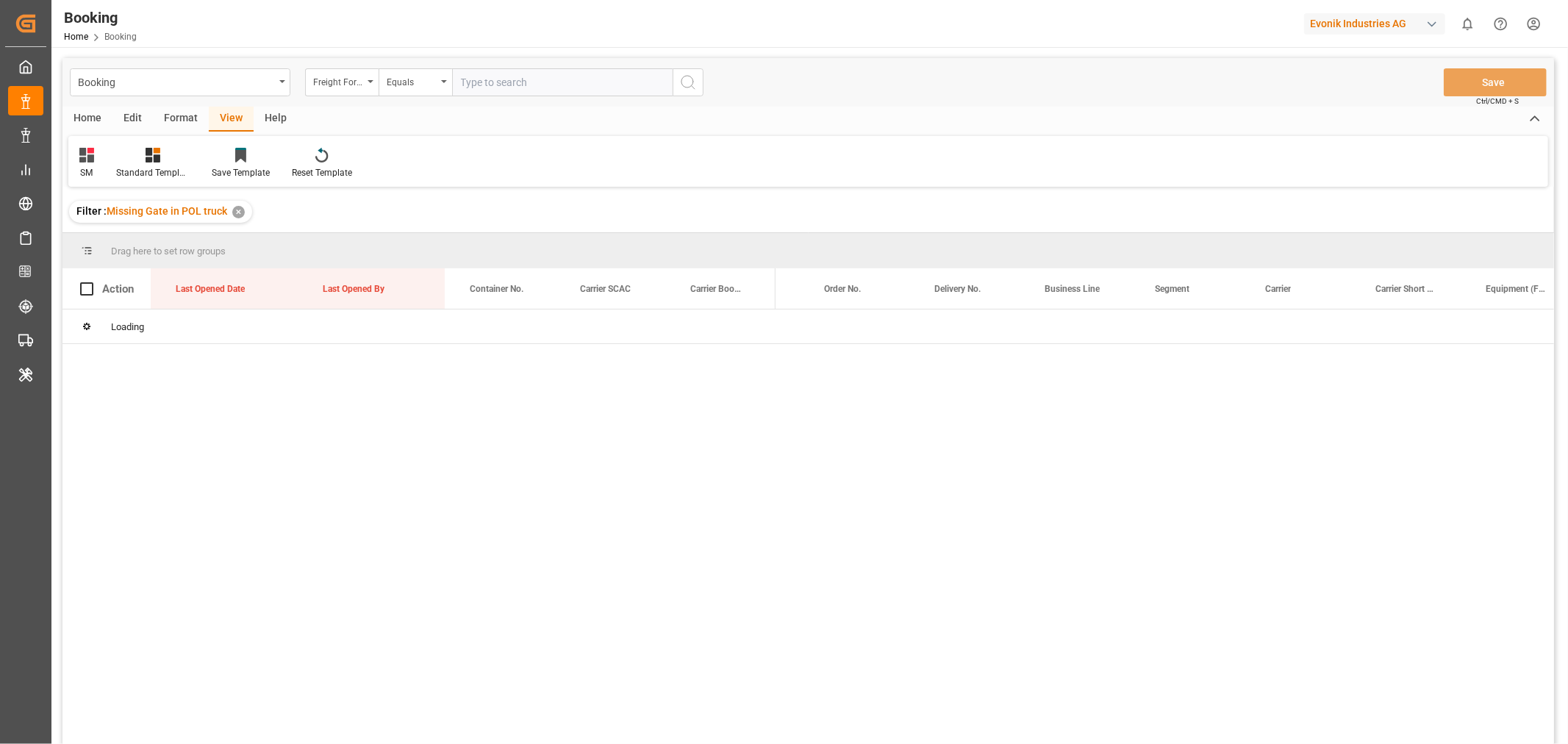
click at [136, 121] on div "Edit" at bounding box center [132, 119] width 41 height 25
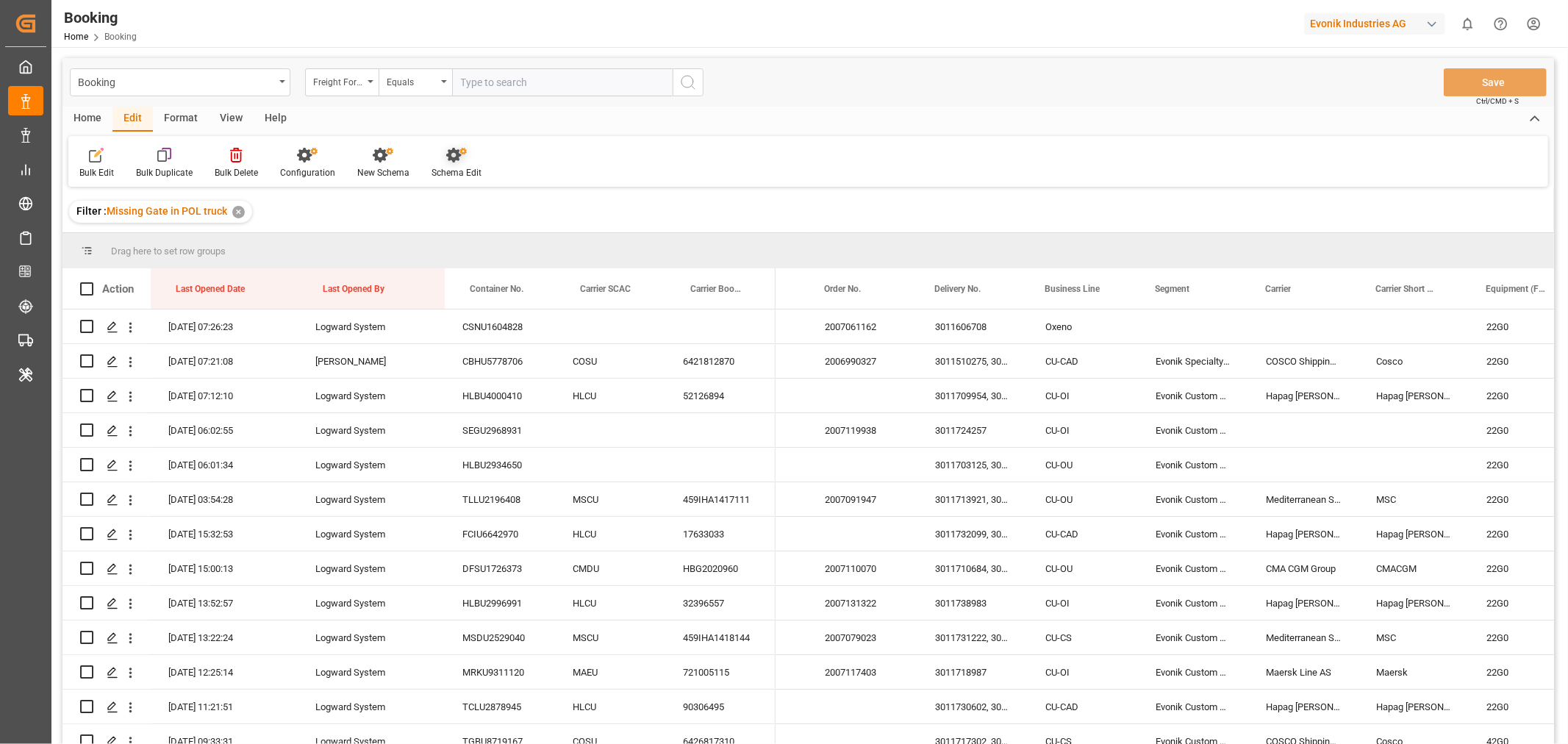
click at [449, 175] on div "Schema Edit" at bounding box center [455, 173] width 50 height 14
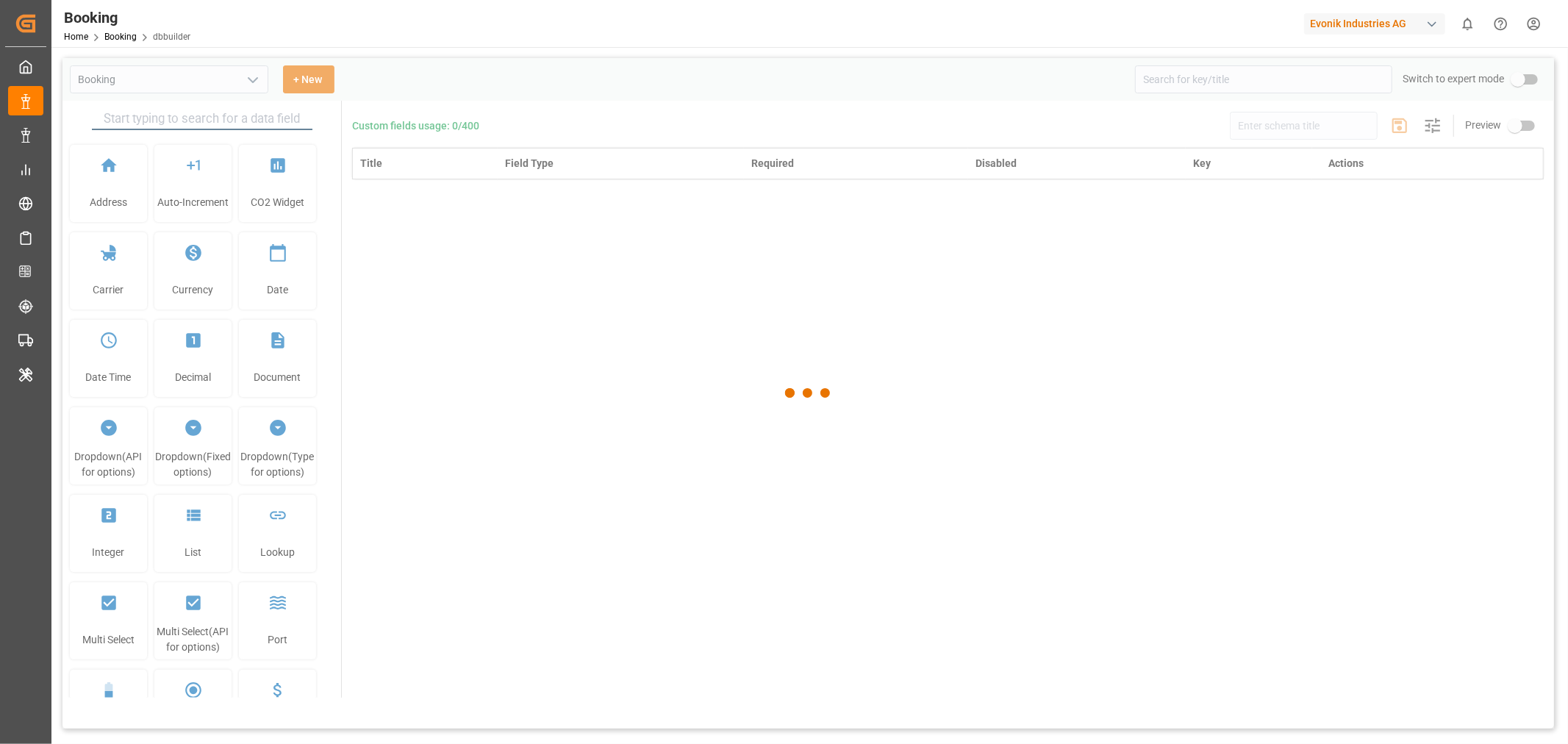
type input "Booking"
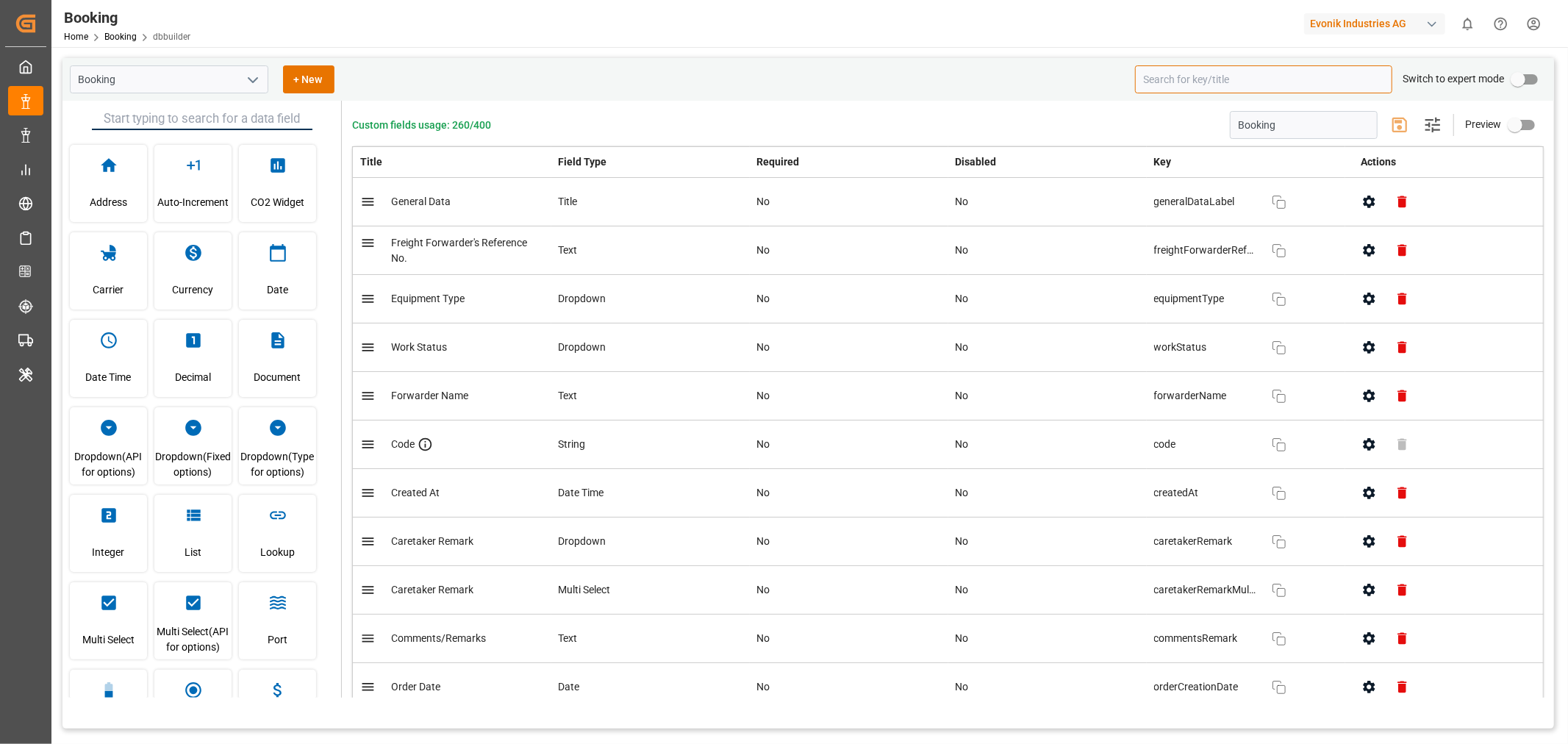
click at [1203, 78] on input at bounding box center [1263, 79] width 258 height 28
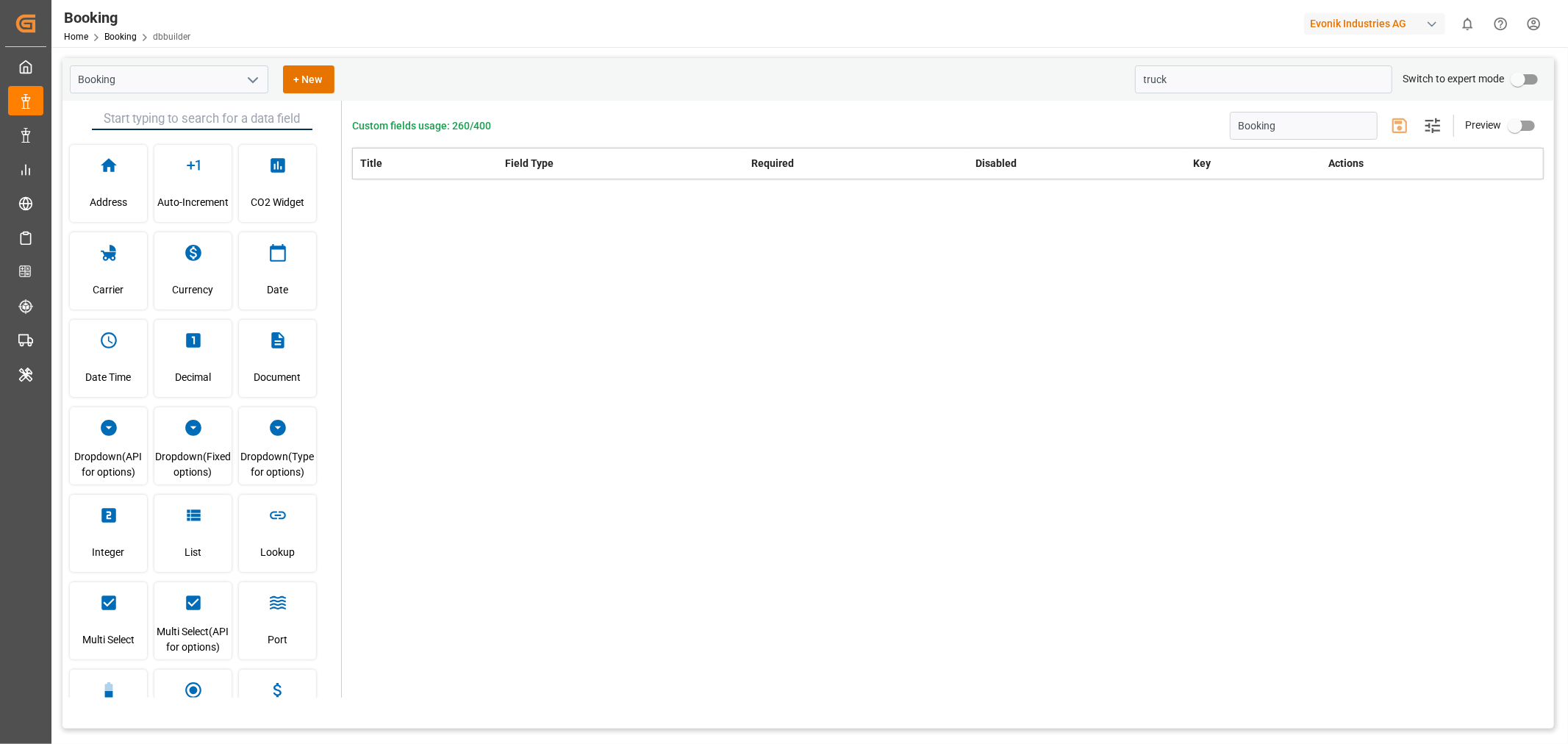
click at [1004, 266] on div "Custom fields usage: 260/400 Booking Settings Preview Title Field Type Required…" at bounding box center [947, 399] width 1212 height 597
click at [1168, 80] on input "truck" at bounding box center [1263, 79] width 258 height 28
type input "t"
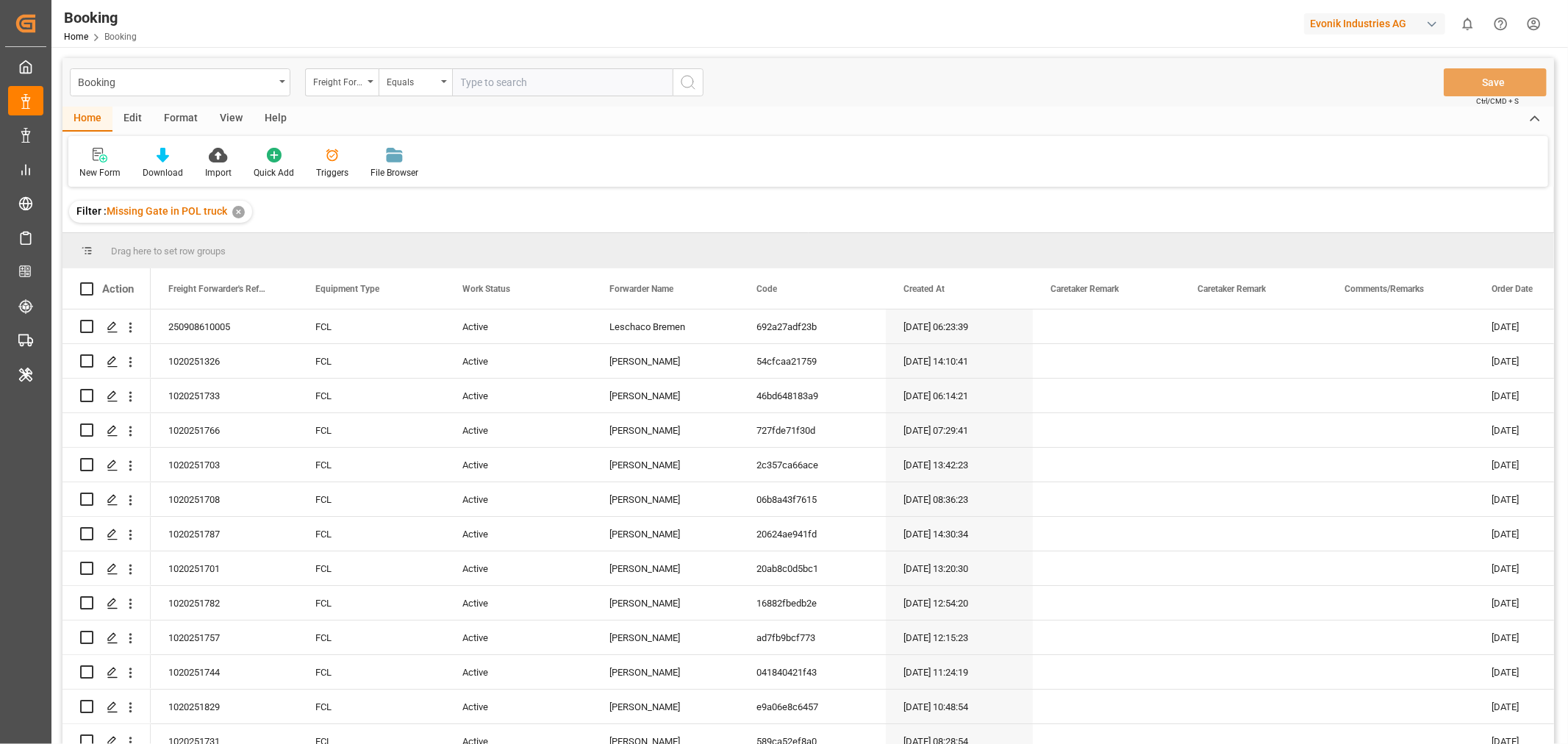
click at [124, 116] on div "Edit" at bounding box center [132, 119] width 41 height 25
click at [290, 166] on div "Configuration" at bounding box center [307, 173] width 55 height 14
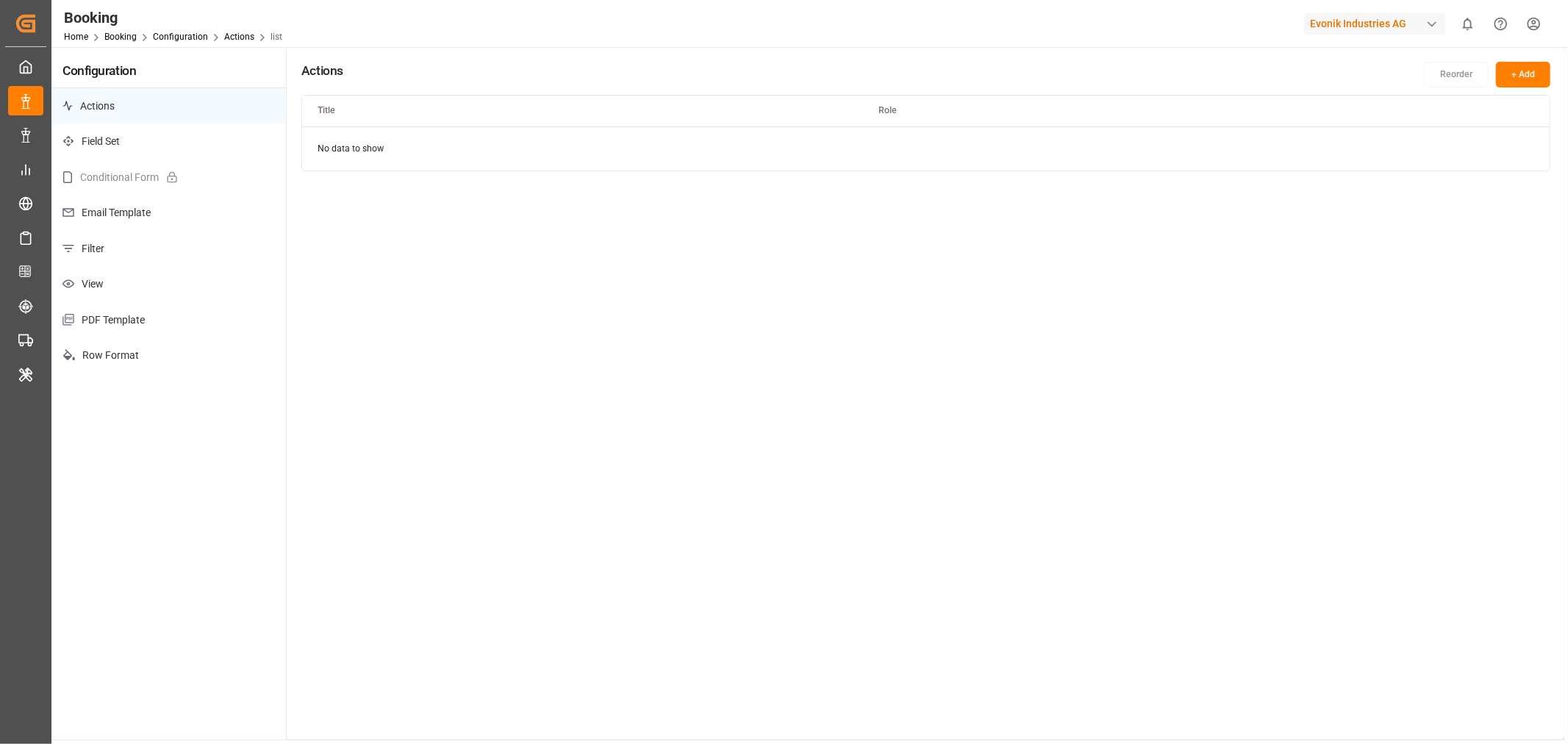
click at [117, 249] on p "Filter" at bounding box center [168, 249] width 234 height 36
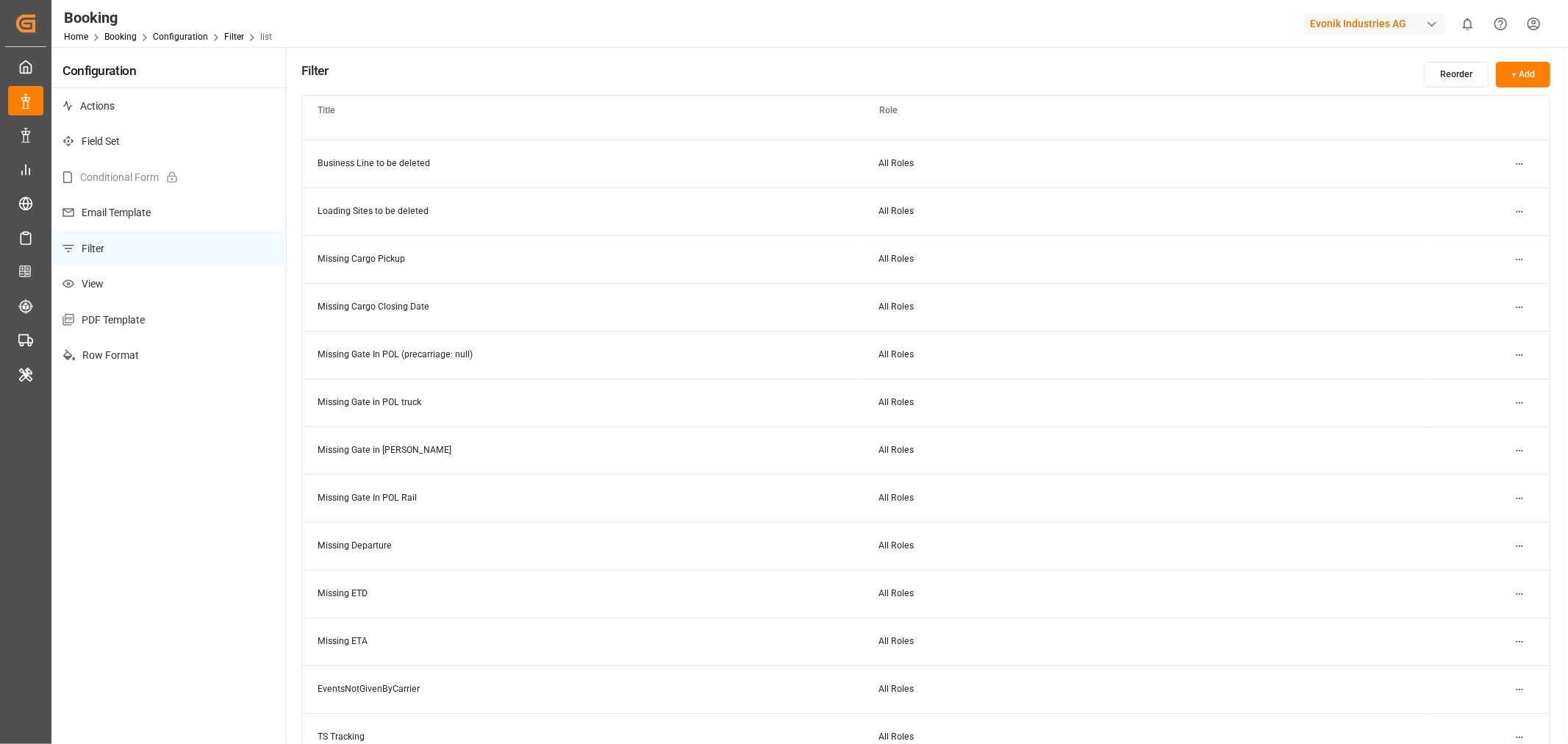
scroll to position [326, 0]
click at [408, 212] on td "Missing Gate in POL truck" at bounding box center [582, 206] width 561 height 48
click at [1516, 207] on html "Created by potrace 1.15, written by Peter Selinger 2001-2017 Created by potrace…" at bounding box center [784, 372] width 1568 height 744
click at [1479, 231] on div "Edit" at bounding box center [1493, 235] width 76 height 21
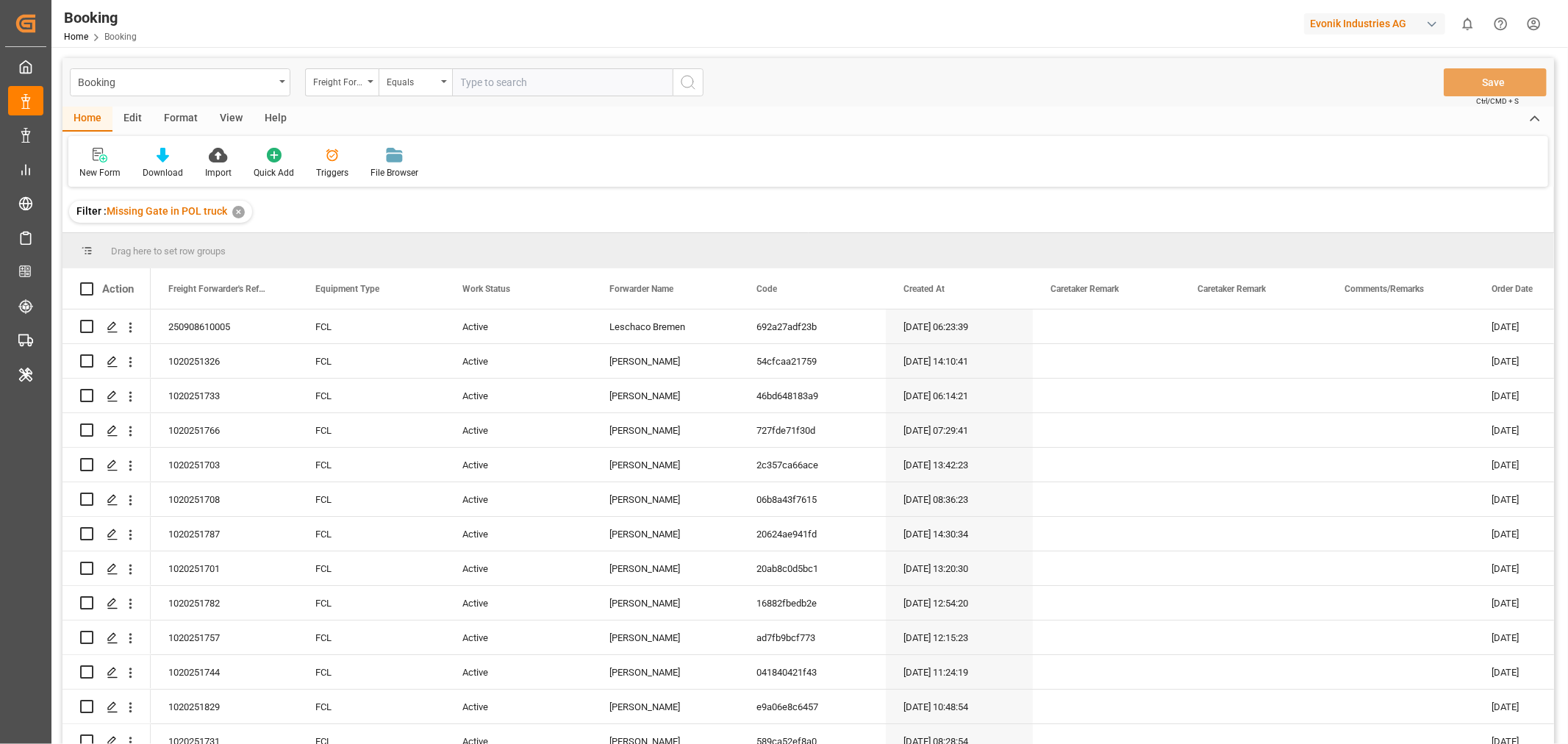
click at [230, 120] on div "View" at bounding box center [231, 119] width 45 height 25
click at [106, 172] on div "Default" at bounding box center [94, 173] width 29 height 14
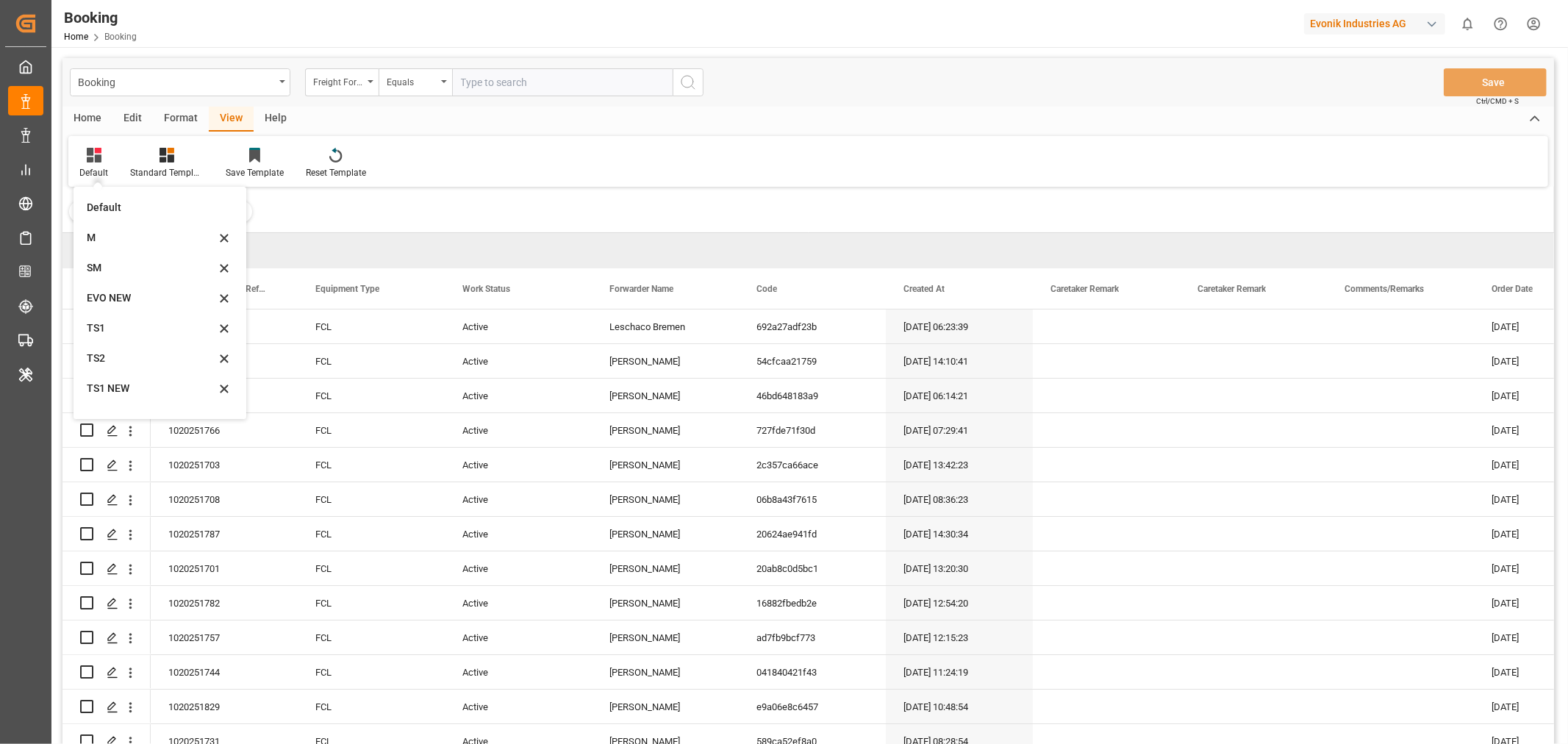
click at [100, 259] on div "SM" at bounding box center [160, 268] width 161 height 30
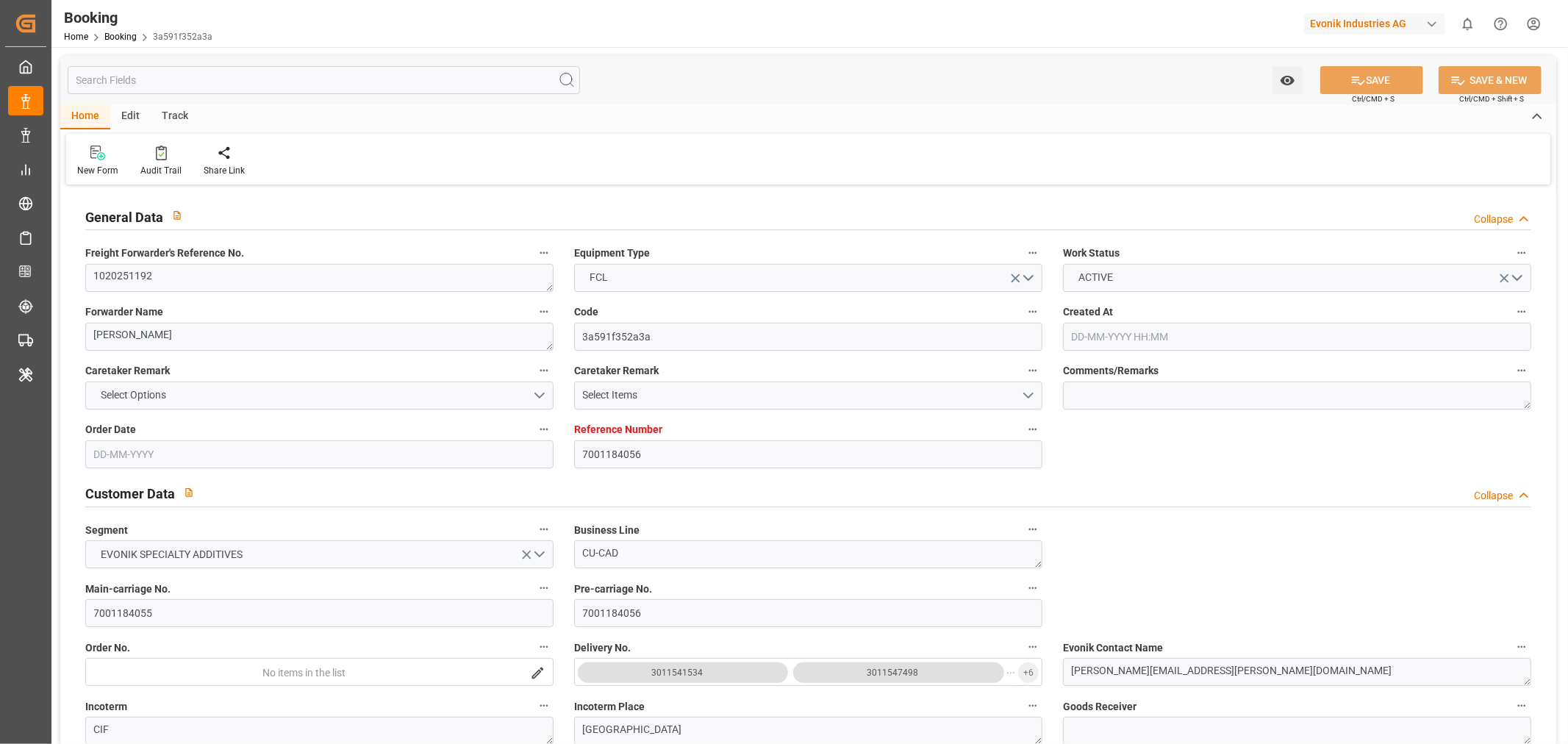
type input "7001184056"
type input "9783502"
type input "EUNWC"
type input "CNSHA"
type input "02-06-2025 07:45"
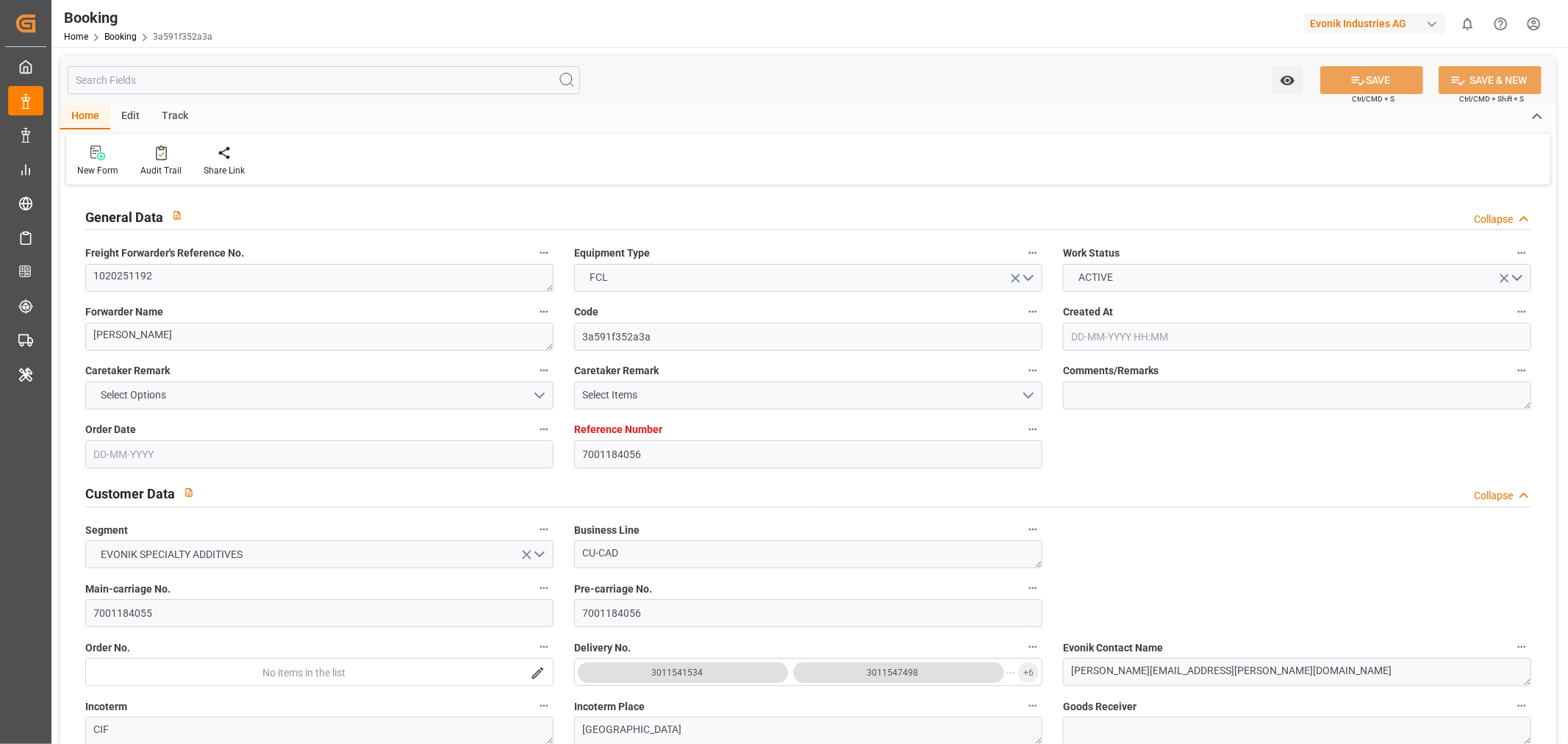
type input "[DATE]"
type input "16-08-2025"
type input "[DATE]"
type input "12-06-2025 00:00"
type input "18-06-2025 00:00"
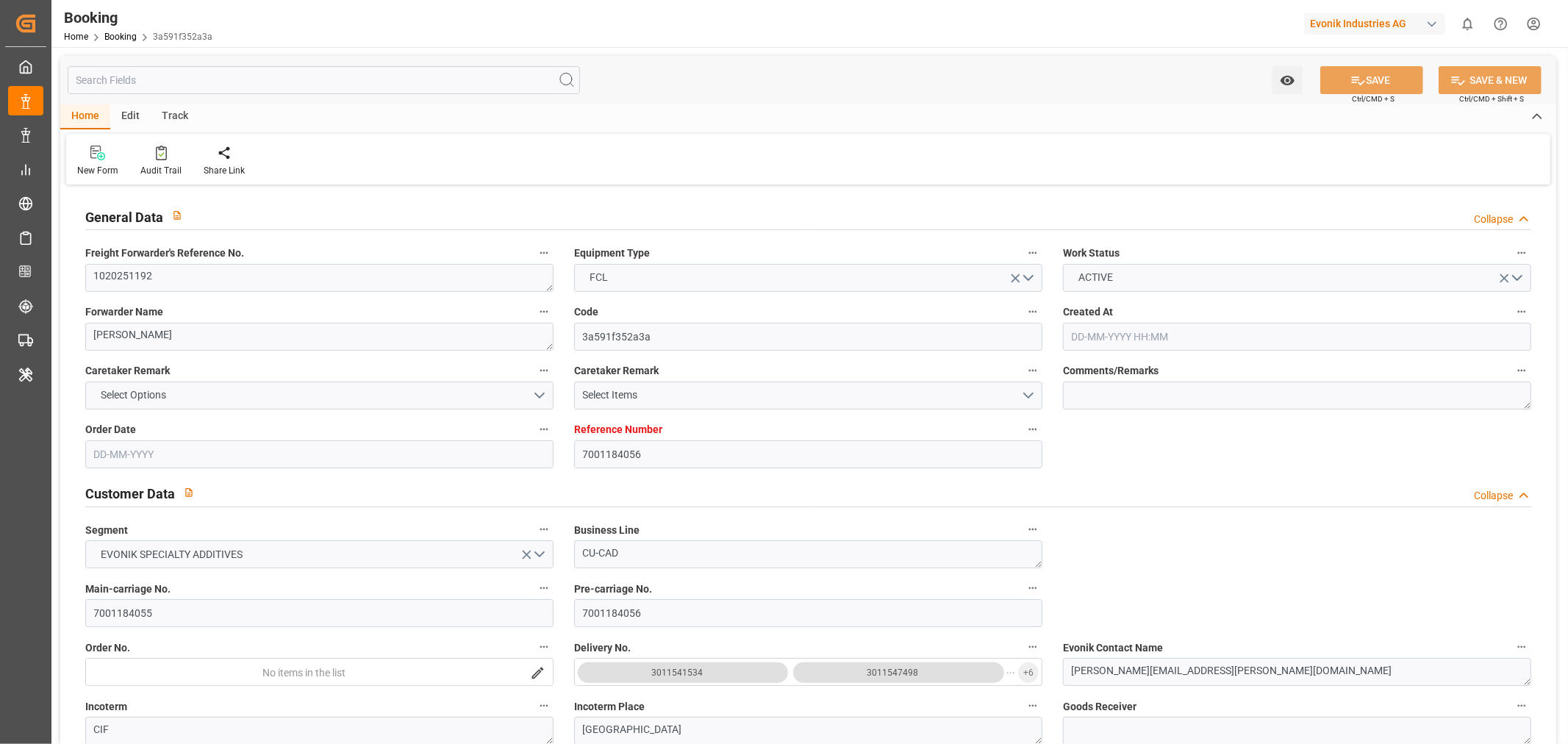
type input "18-06-2025 00:00"
type input "24-07-2025 00:00"
type input "[DATE]"
type input "23-08-2025 16:31"
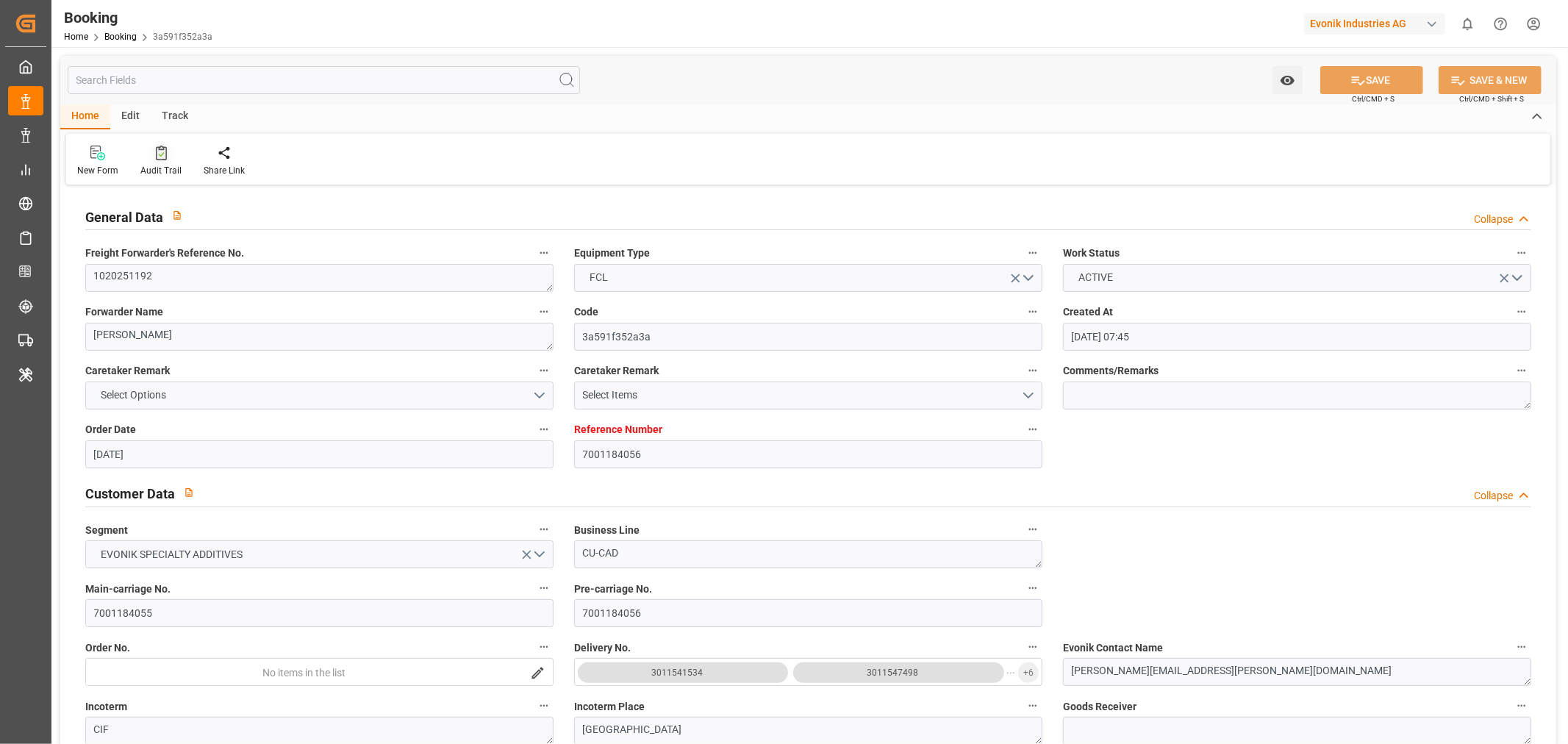
click at [164, 167] on div "Audit Trail" at bounding box center [161, 170] width 42 height 14
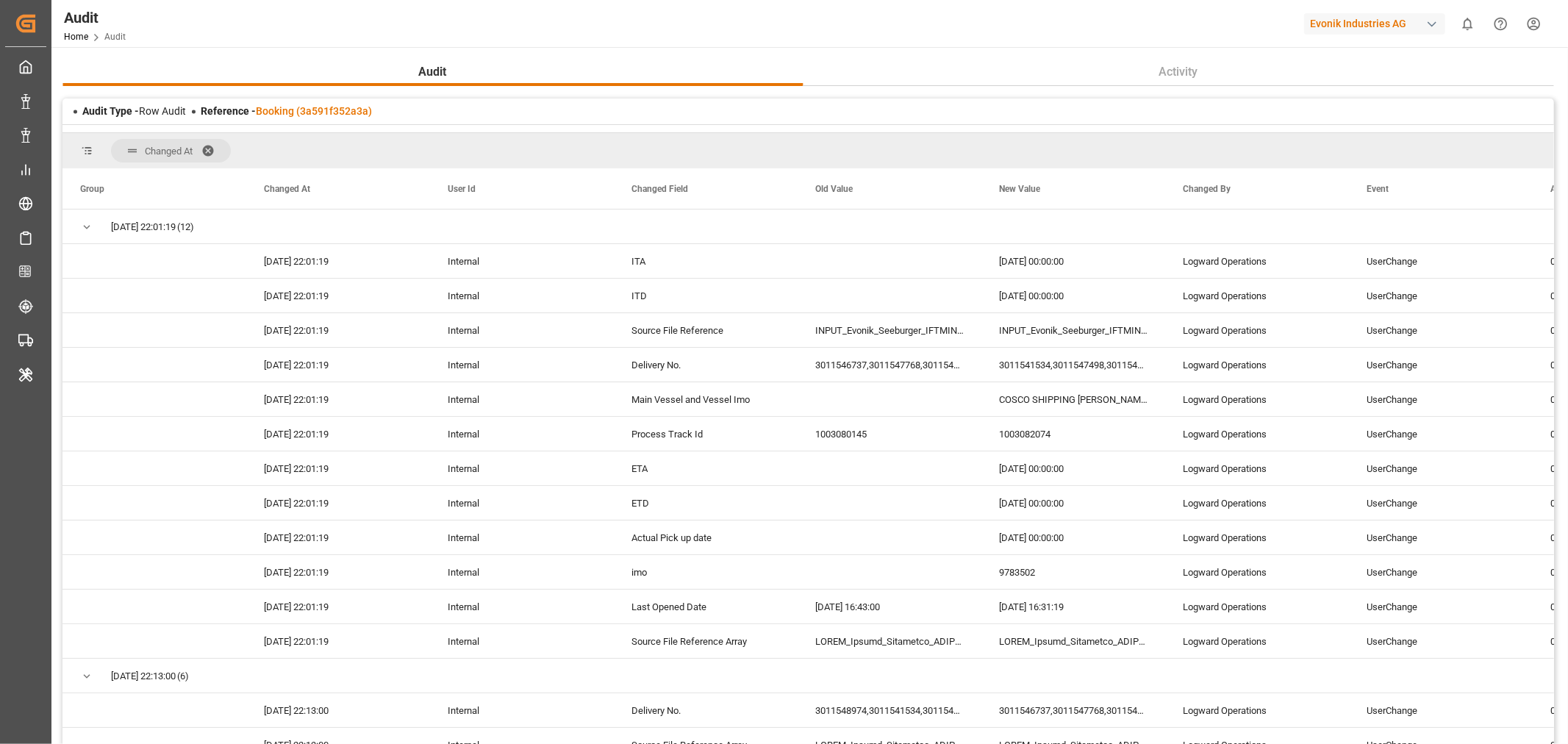
click at [210, 148] on span at bounding box center [213, 150] width 23 height 14
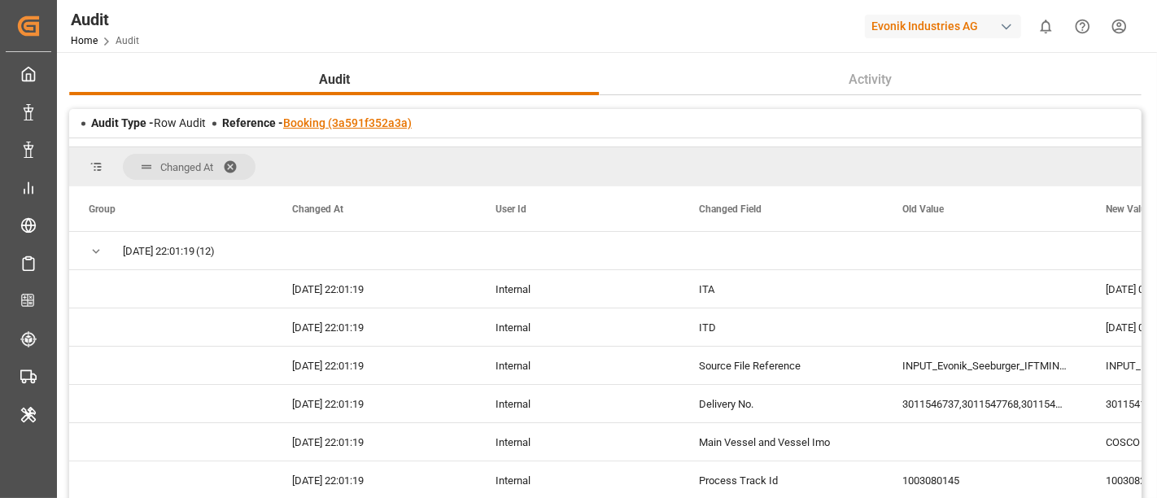
click at [366, 129] on link "Booking (3a591f352a3a)" at bounding box center [347, 122] width 129 height 13
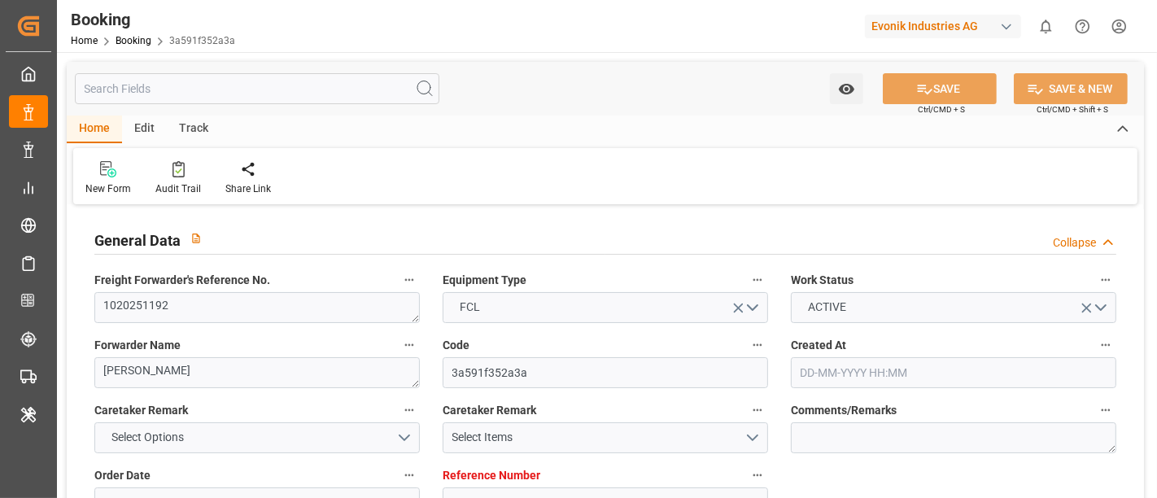
type input "7001184056"
type input "9783502"
type input "EUNWC"
type input "CNSHA"
type input "02-06-2025 07:45"
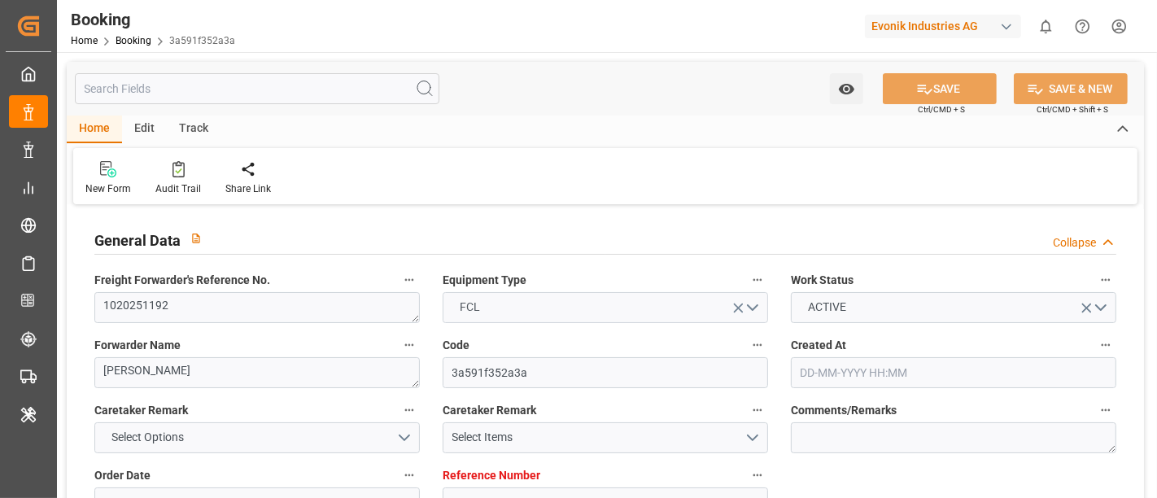
type input "02-06-2025"
type input "16-08-2025"
type input "20-06-2025"
type input "12-06-2025 00:00"
type input "18-06-2025 00:00"
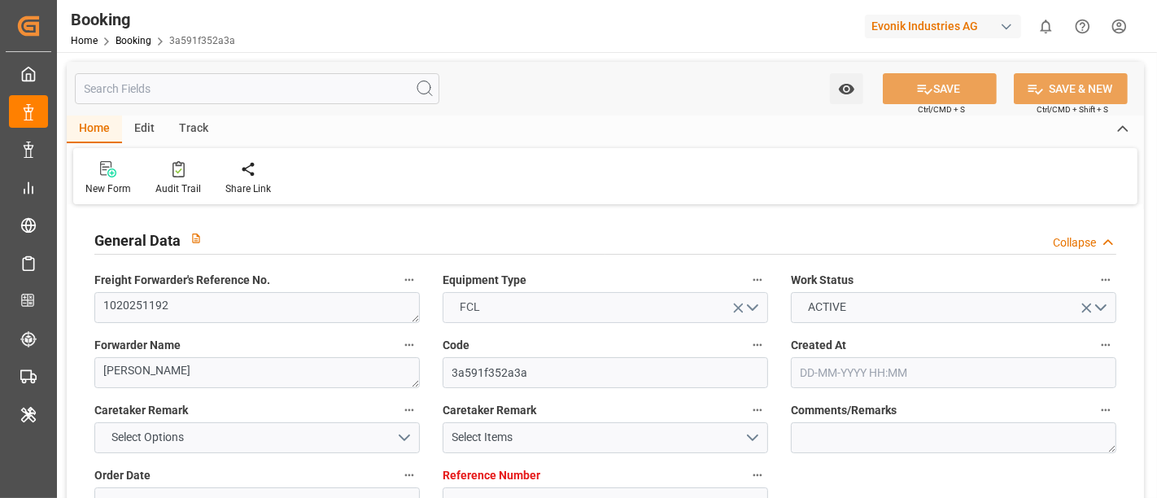
type input "18-06-2025 00:00"
type input "24-07-2025 00:00"
type input "[DATE]"
type input "23-08-2025 16:31"
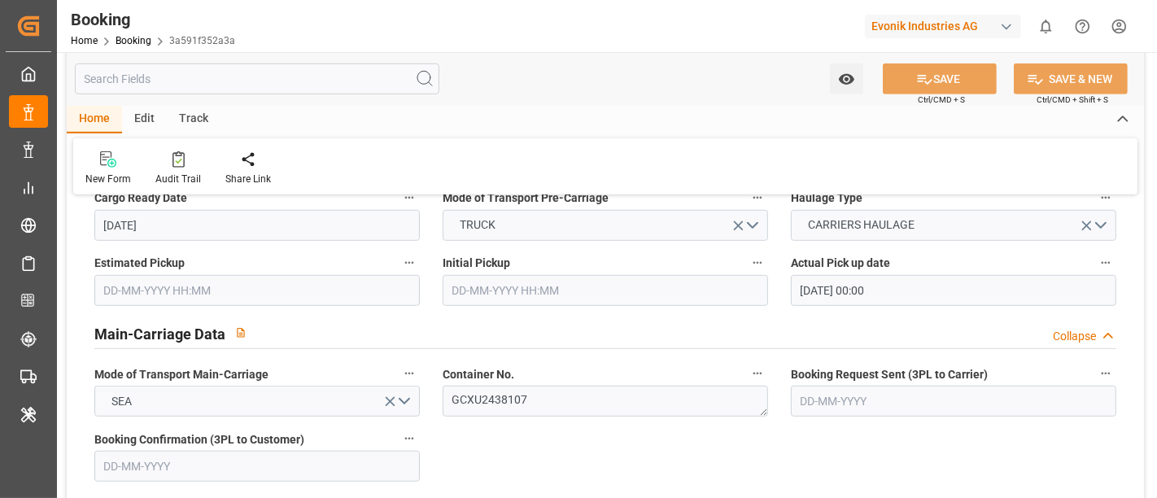
scroll to position [894, 0]
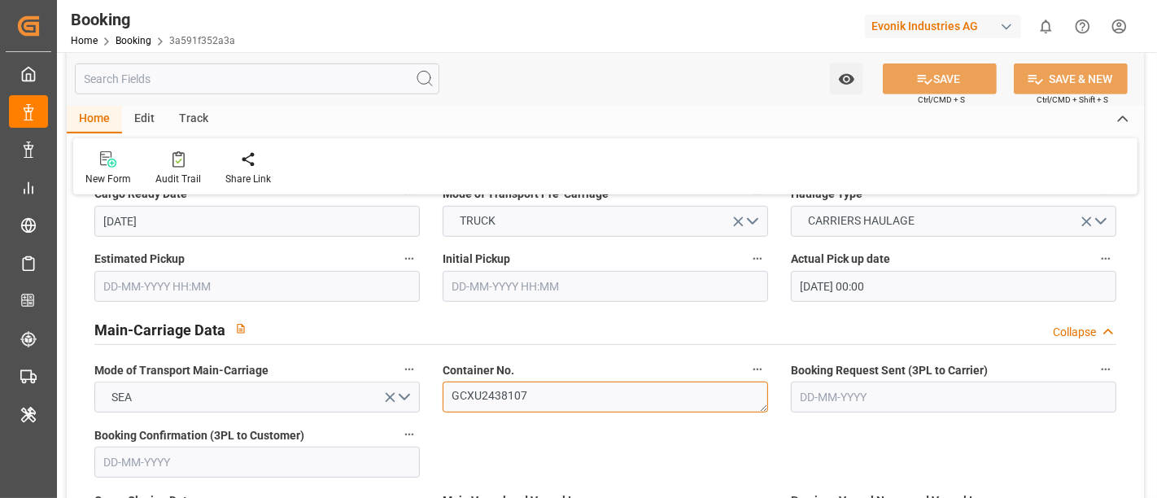
click at [547, 390] on textarea "GCXU2438107" at bounding box center [604, 396] width 325 height 31
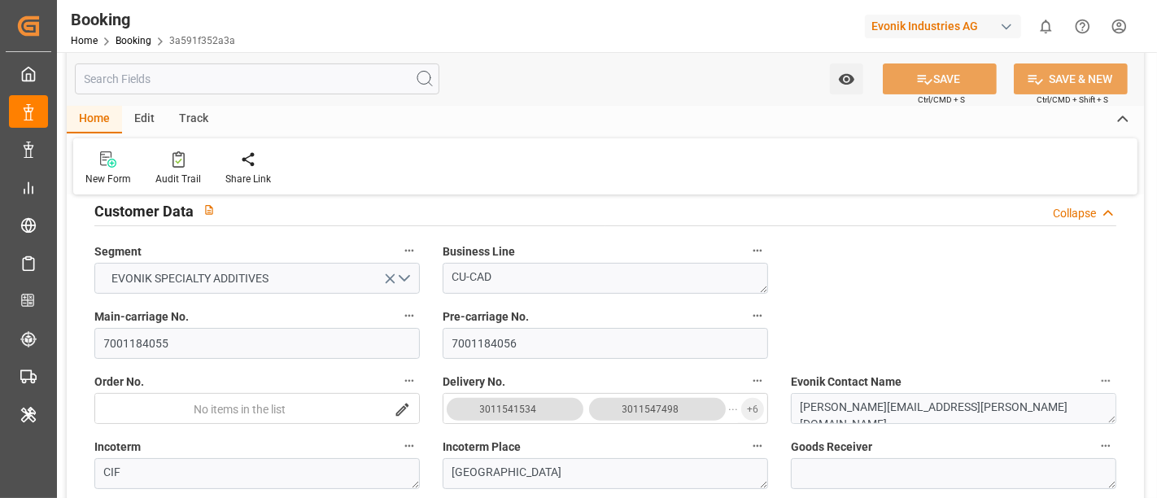
scroll to position [334, 0]
click at [235, 343] on input "7001184055" at bounding box center [256, 344] width 325 height 31
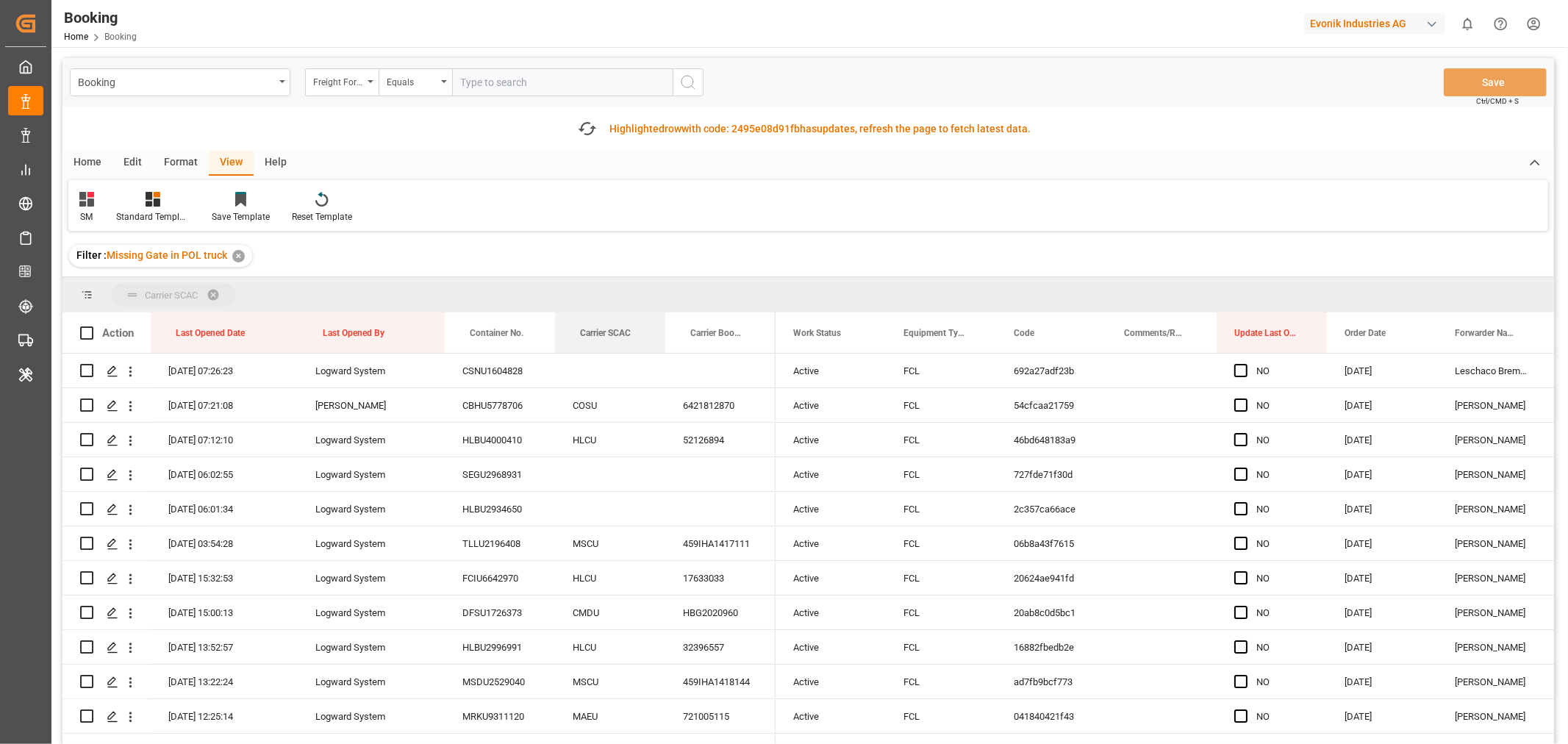
drag, startPoint x: 608, startPoint y: 333, endPoint x: 650, endPoint y: 278, distance: 69.2
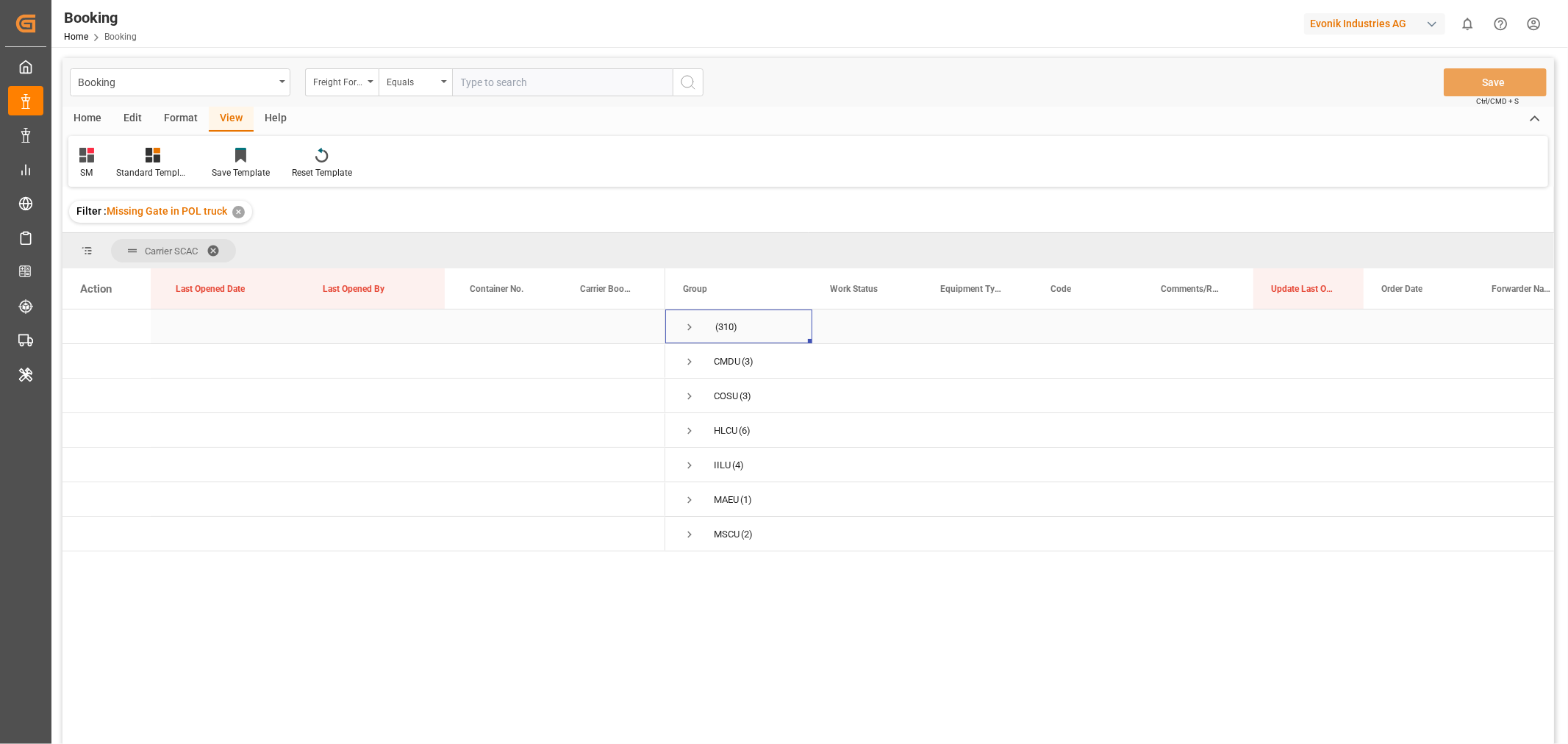
click at [689, 328] on span "Press SPACE to select this row." at bounding box center [690, 327] width 14 height 14
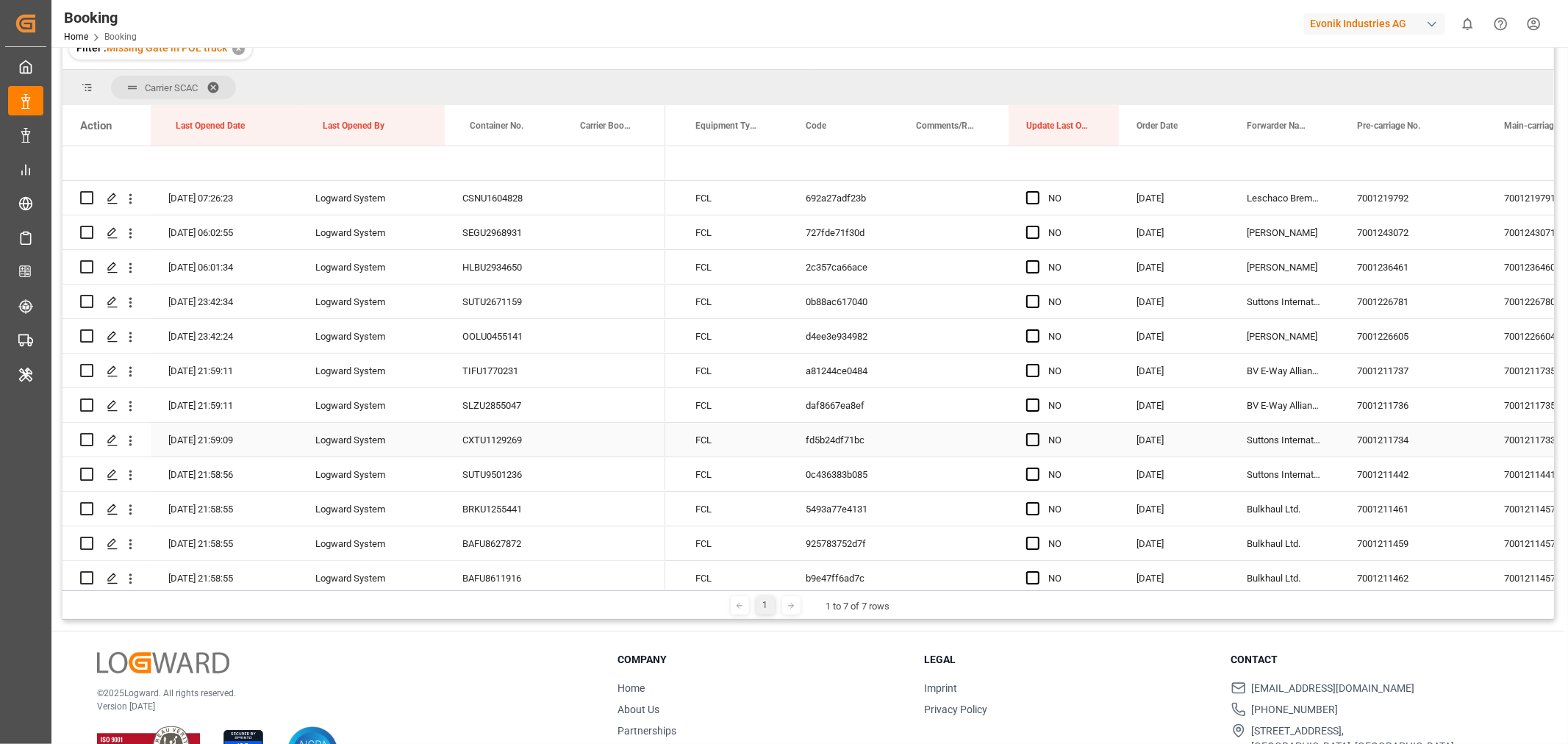
scroll to position [0, 246]
click at [128, 474] on icon "open menu" at bounding box center [130, 475] width 15 height 15
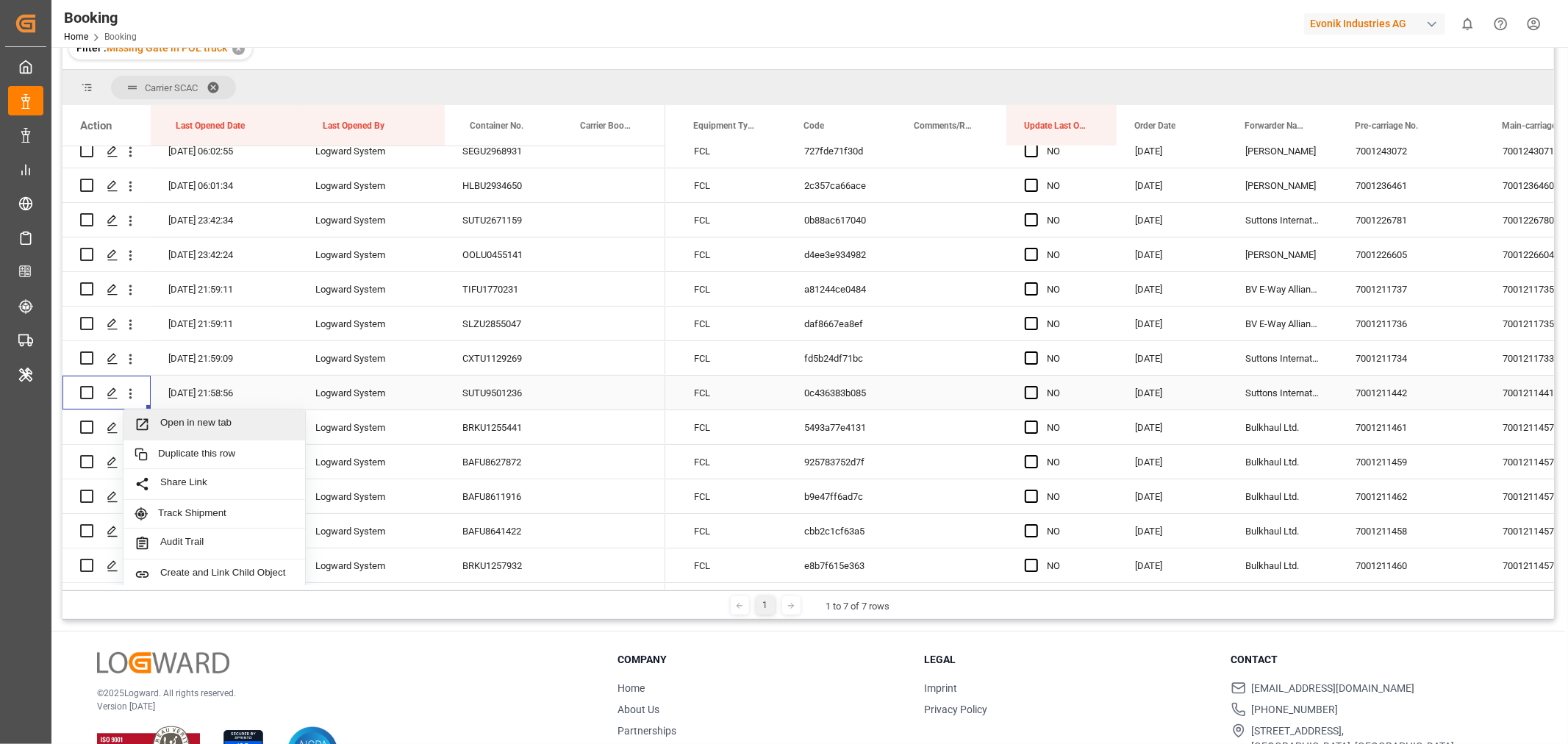
click at [238, 423] on span "Open in new tab" at bounding box center [227, 424] width 134 height 15
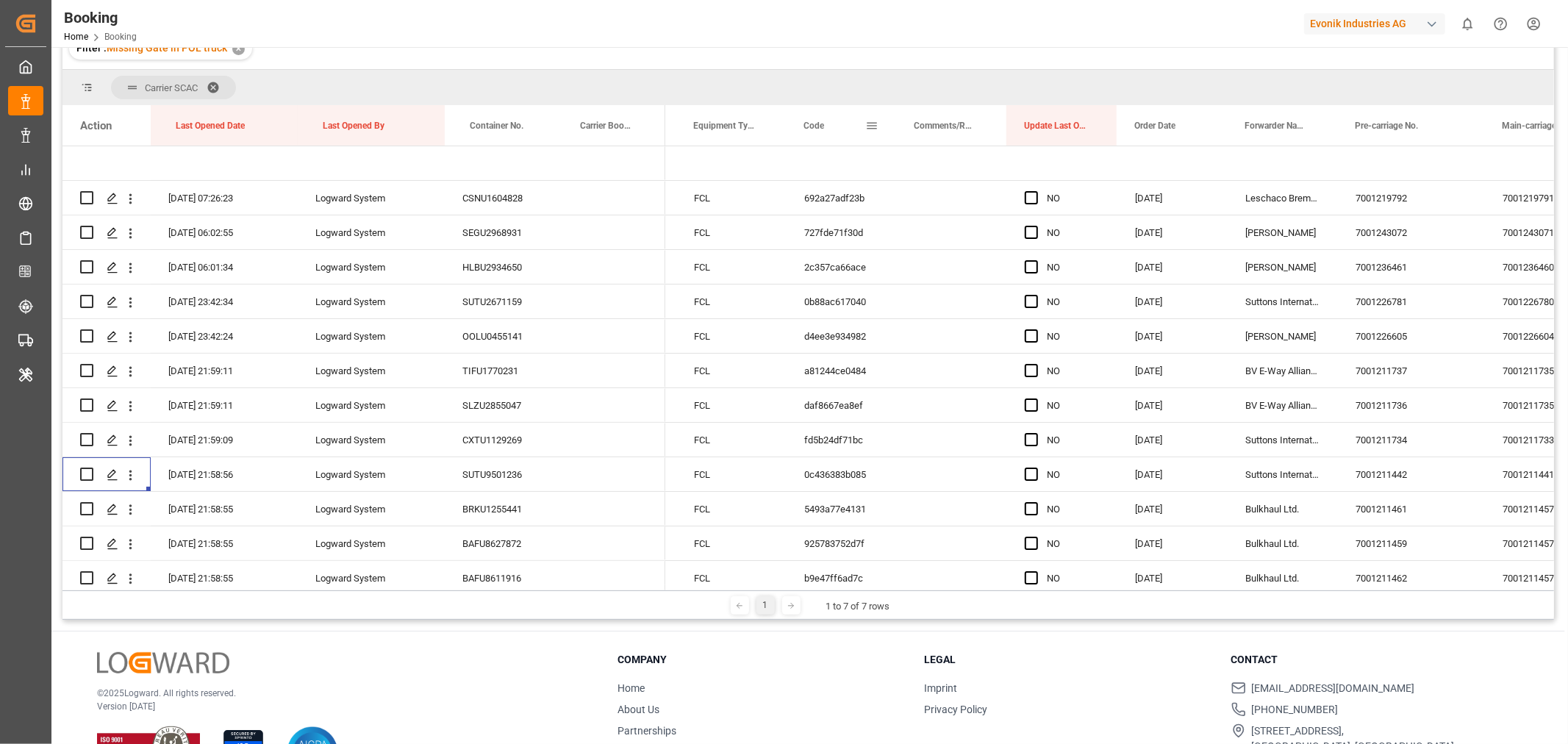
click at [876, 122] on span at bounding box center [871, 126] width 14 height 14
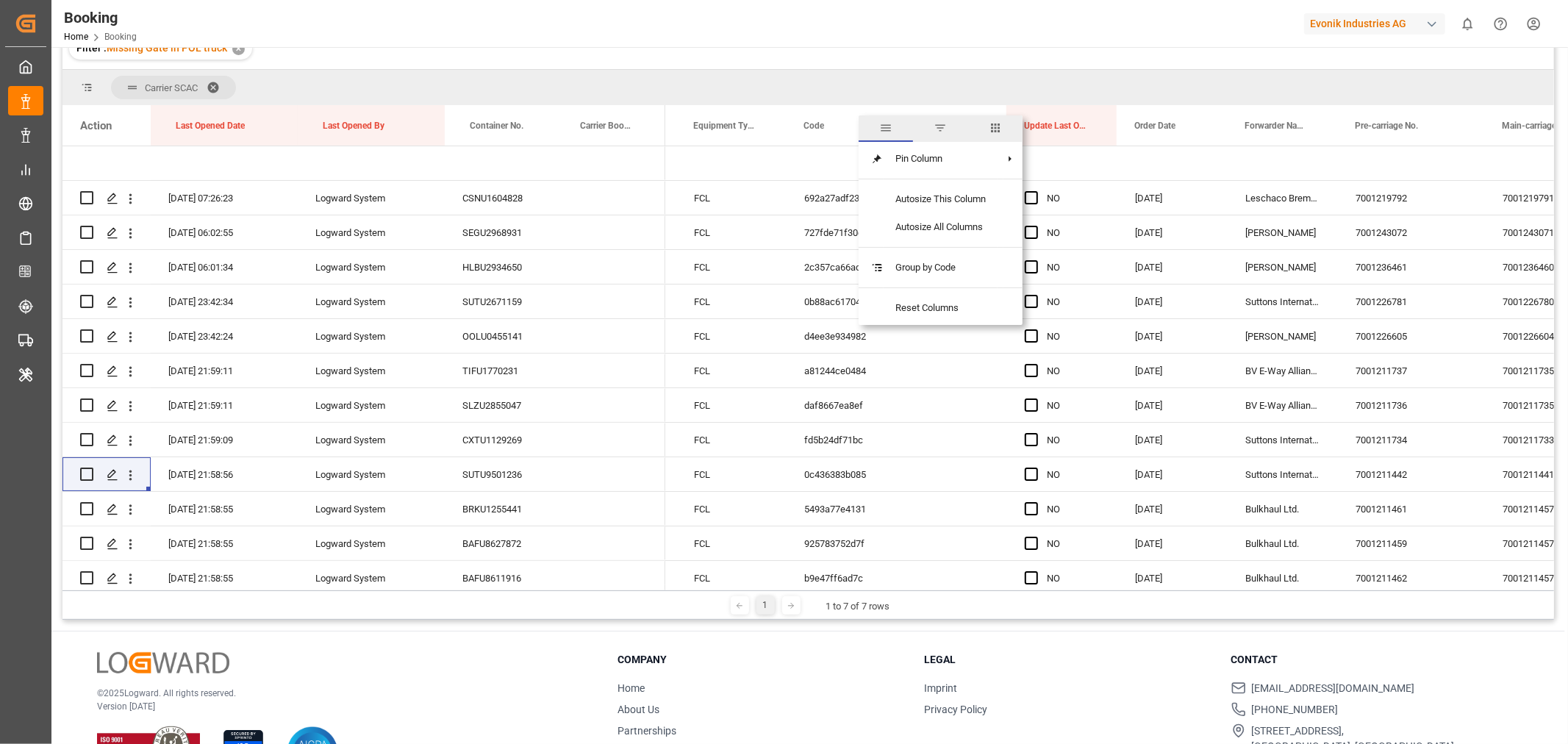
click at [998, 128] on span "columns" at bounding box center [995, 127] width 14 height 14
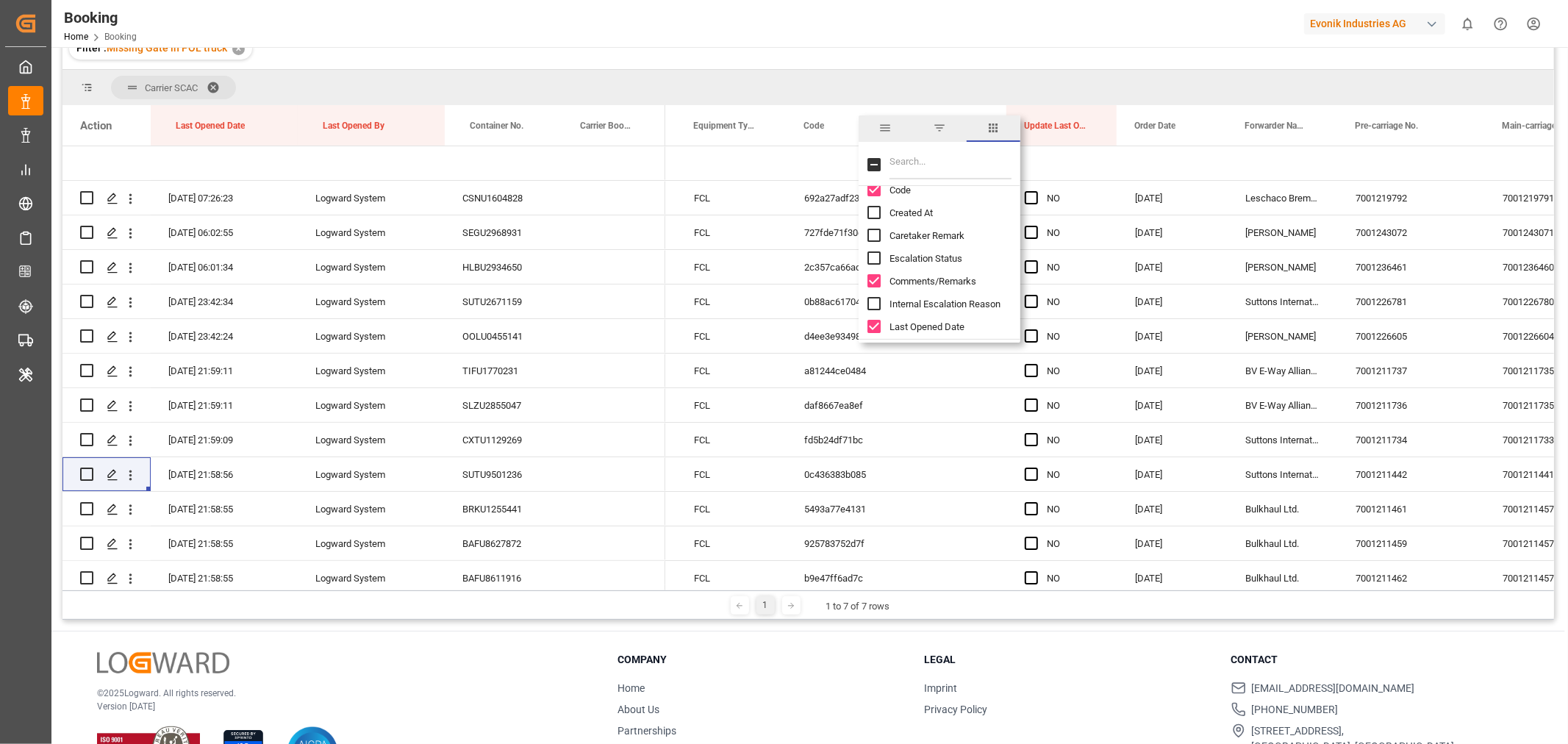
click at [915, 165] on input "Filter Columns Input" at bounding box center [950, 165] width 122 height 30
type input "tra"
checkbox input "true"
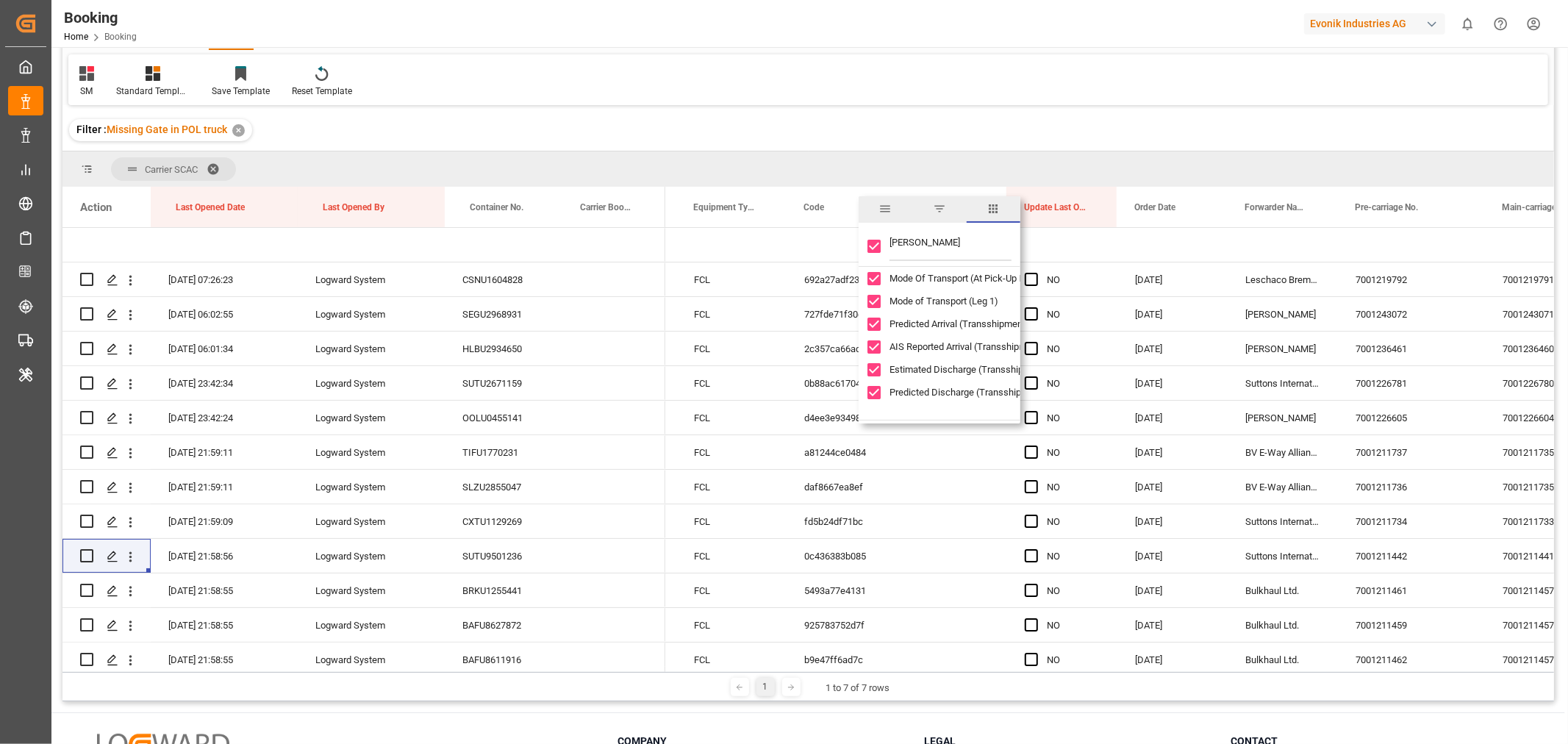
scroll to position [326, 0]
drag, startPoint x: 944, startPoint y: 234, endPoint x: 909, endPoint y: 238, distance: 35.2
click at [909, 238] on input "tran" at bounding box center [950, 246] width 122 height 30
type input "tran"
click at [872, 277] on input "Mode Of Transport (At Pick-Up Location) column toggle visibility (visible)" at bounding box center [874, 277] width 14 height 14
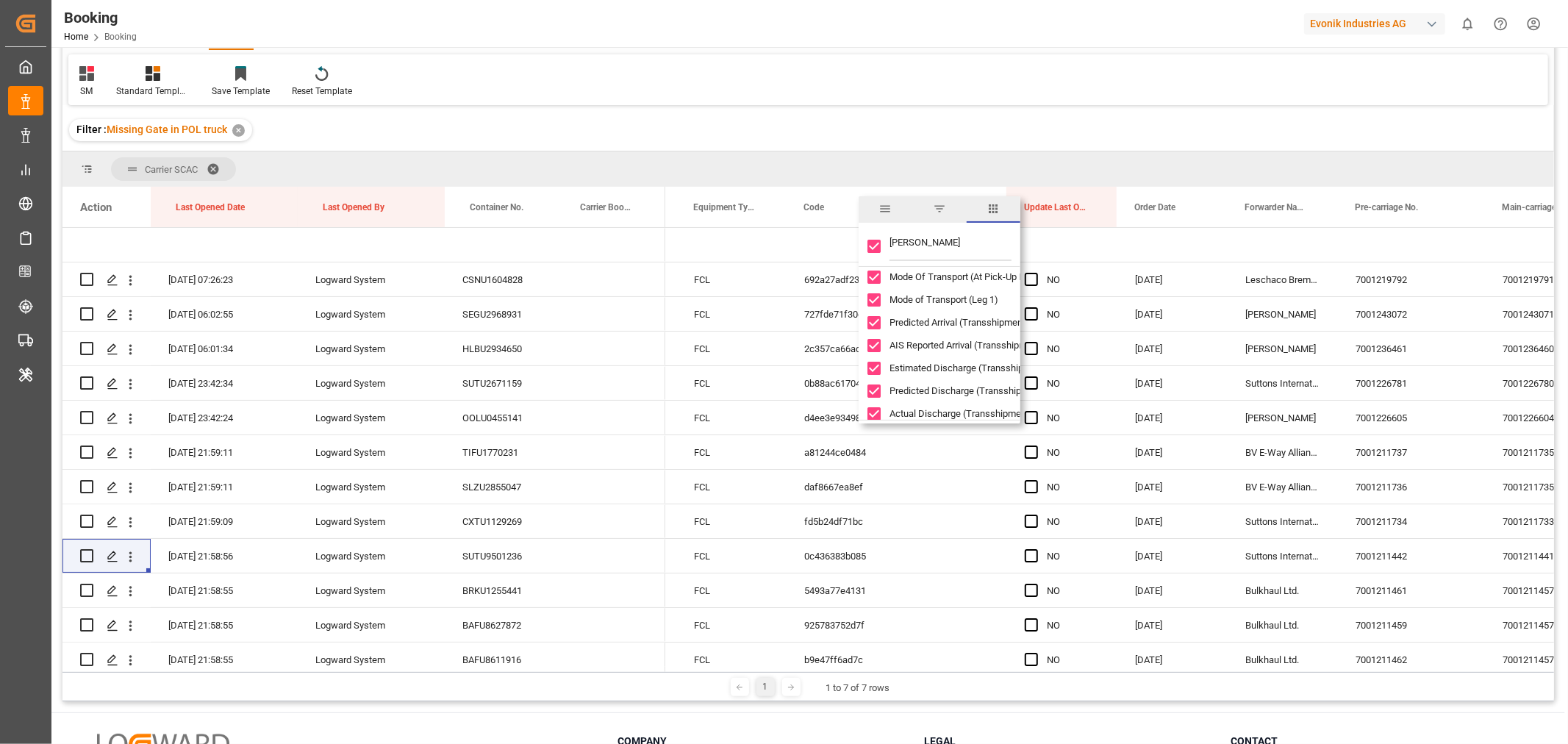
checkbox input "false"
click at [872, 276] on input "Mode Of Transport (At Pick-Up Location) column toggle visibility (hidden)" at bounding box center [874, 277] width 14 height 14
checkbox input "true"
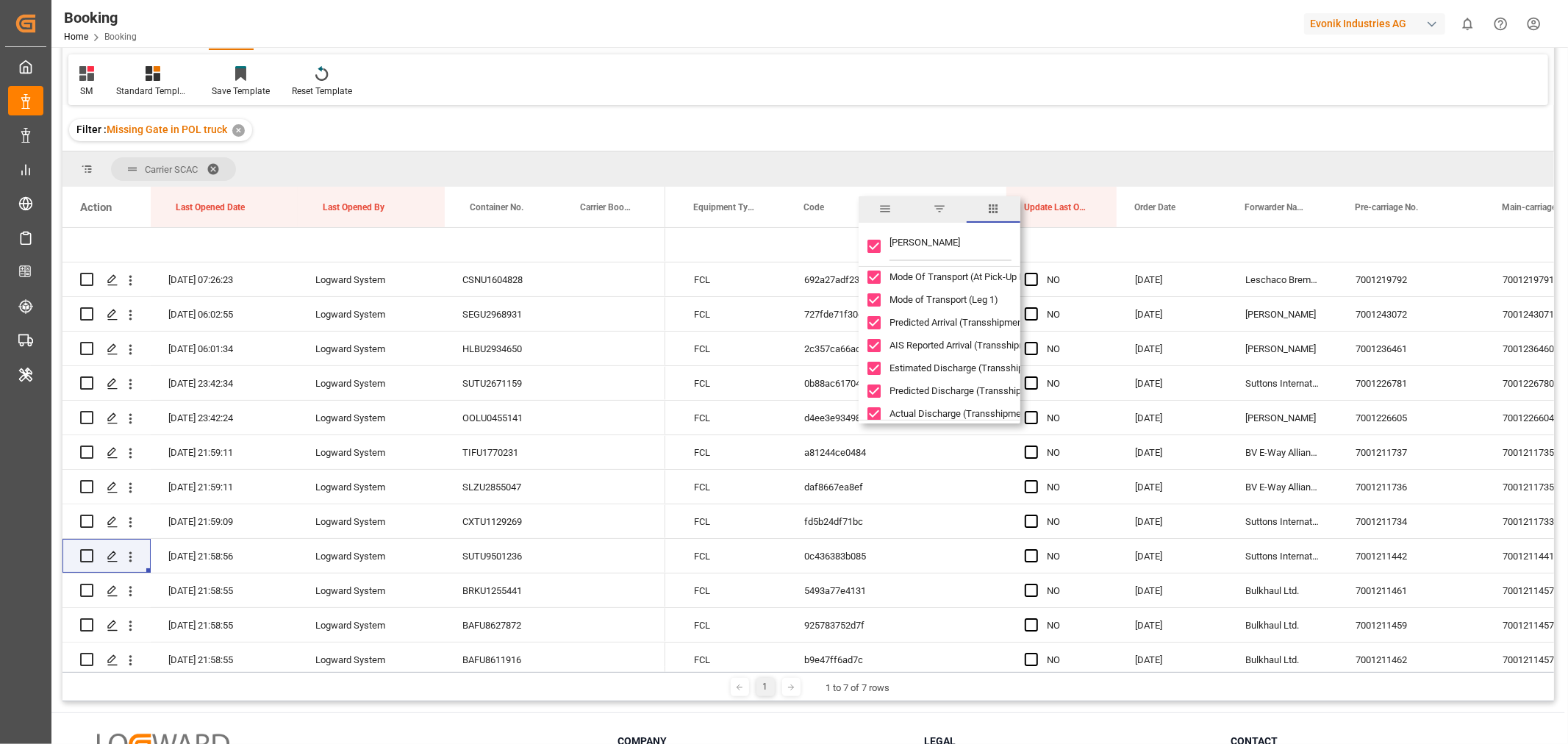
click at [883, 127] on div "Filter : Missing Gate in POL truck ✕" at bounding box center [808, 130] width 1491 height 42
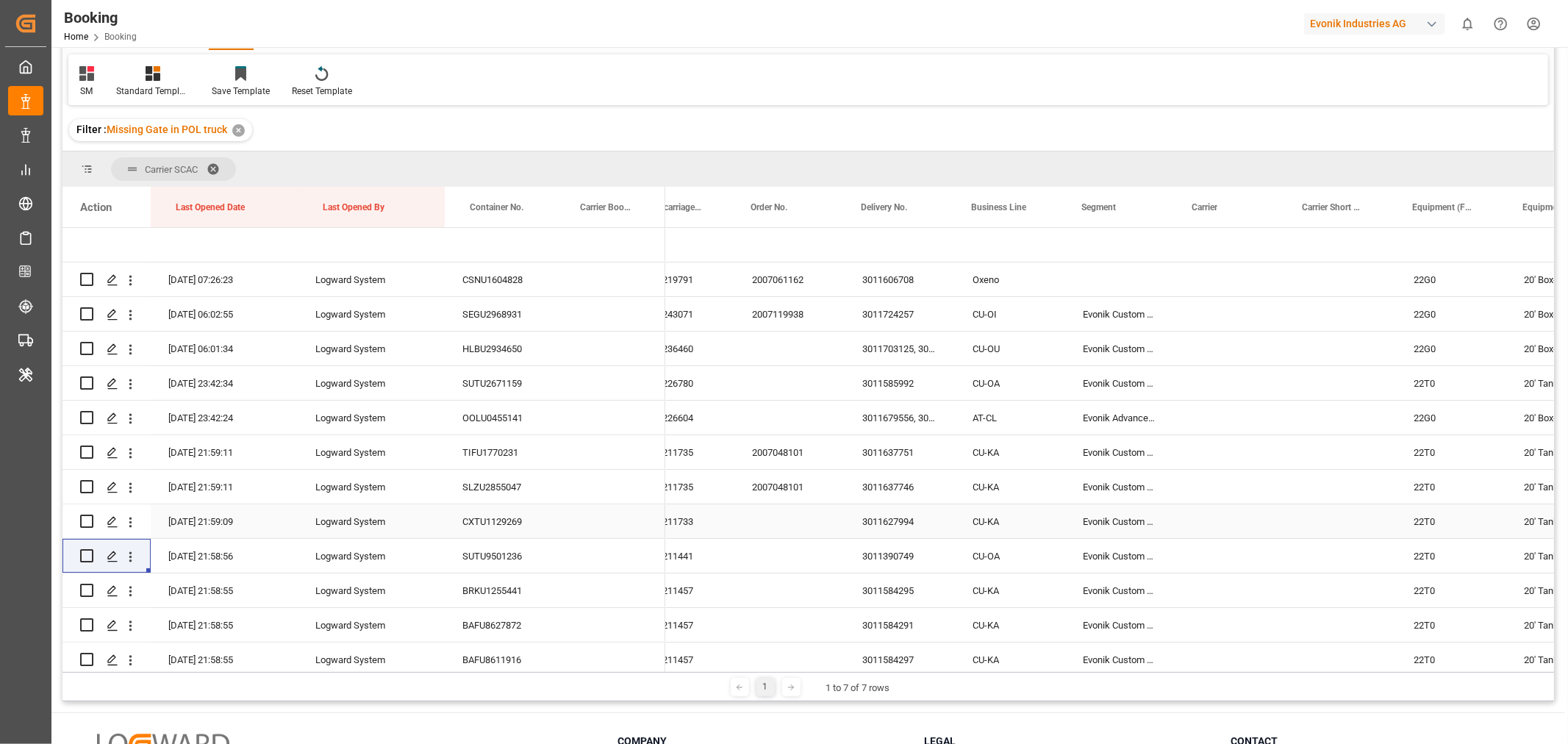
scroll to position [0, 0]
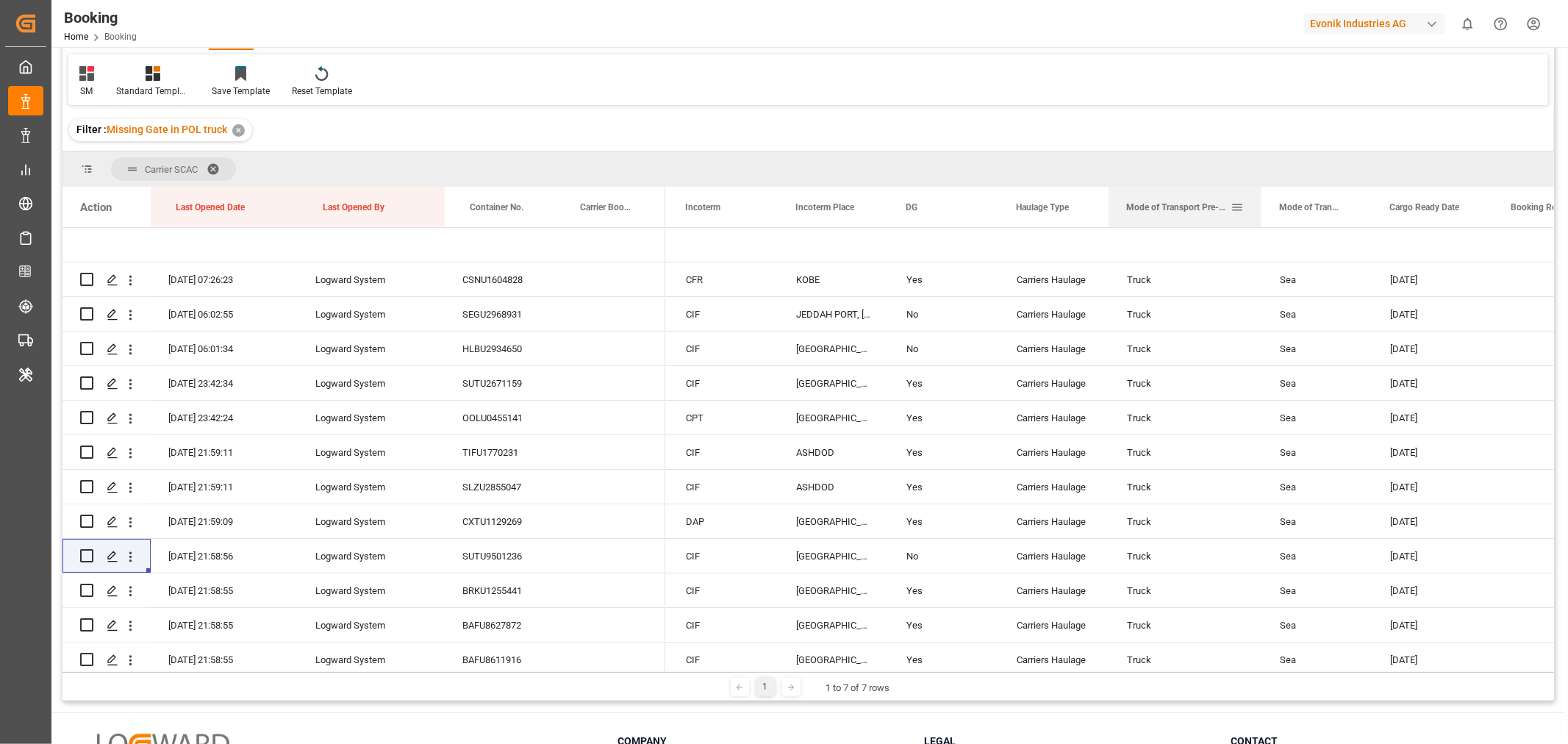
drag, startPoint x: 1216, startPoint y: 202, endPoint x: 1258, endPoint y: 201, distance: 42.0
click at [1258, 201] on div at bounding box center [1261, 207] width 6 height 41
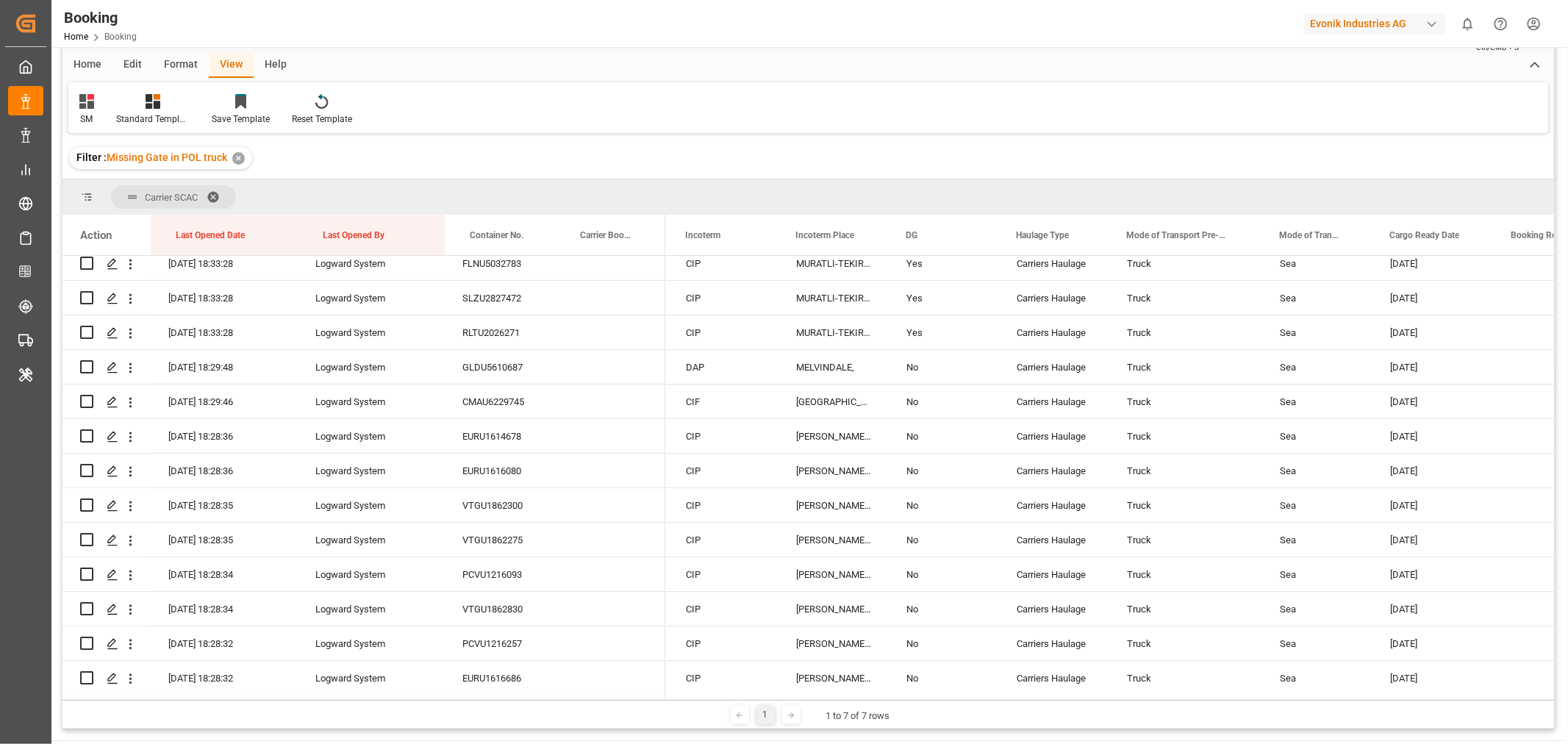
click at [176, 62] on div "Format" at bounding box center [181, 66] width 56 height 25
click at [108, 114] on div "Filter Rows" at bounding box center [101, 118] width 43 height 14
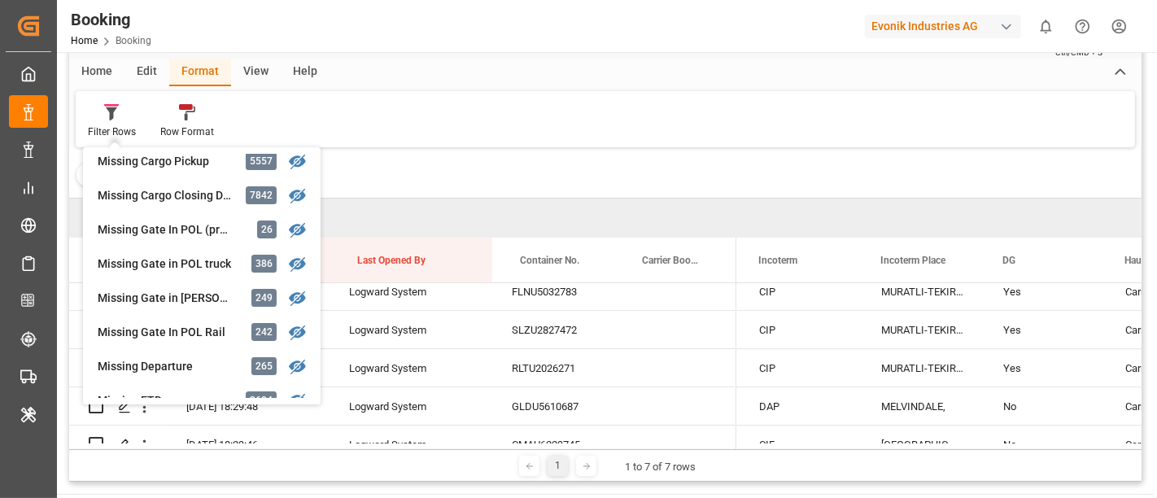
scroll to position [0, 2559]
click at [736, 145] on div "Filter Rows GHM Tracking 2564 Karl gross 0 Evonik3rdParty 0 Business Line to be…" at bounding box center [605, 119] width 1059 height 56
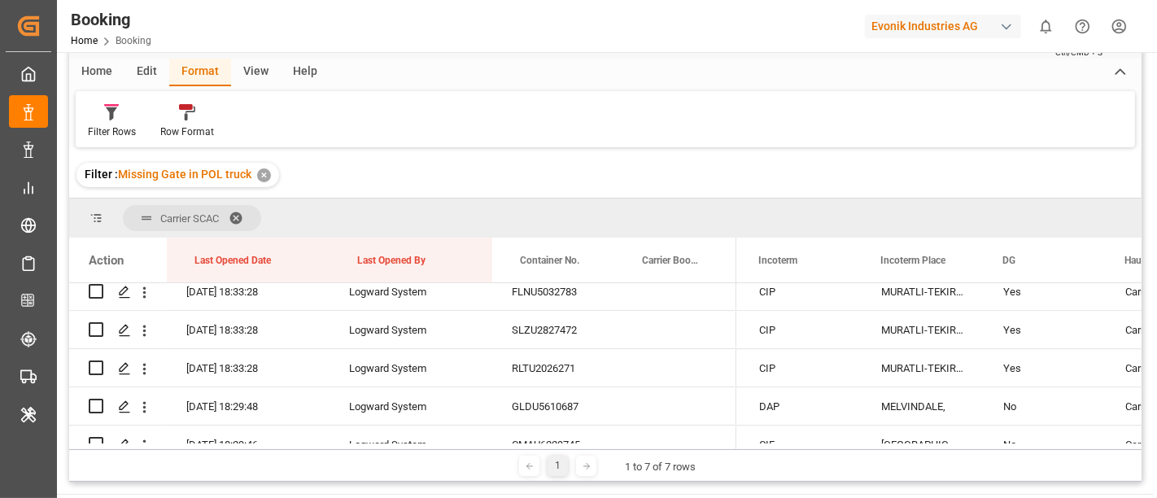
scroll to position [0, 0]
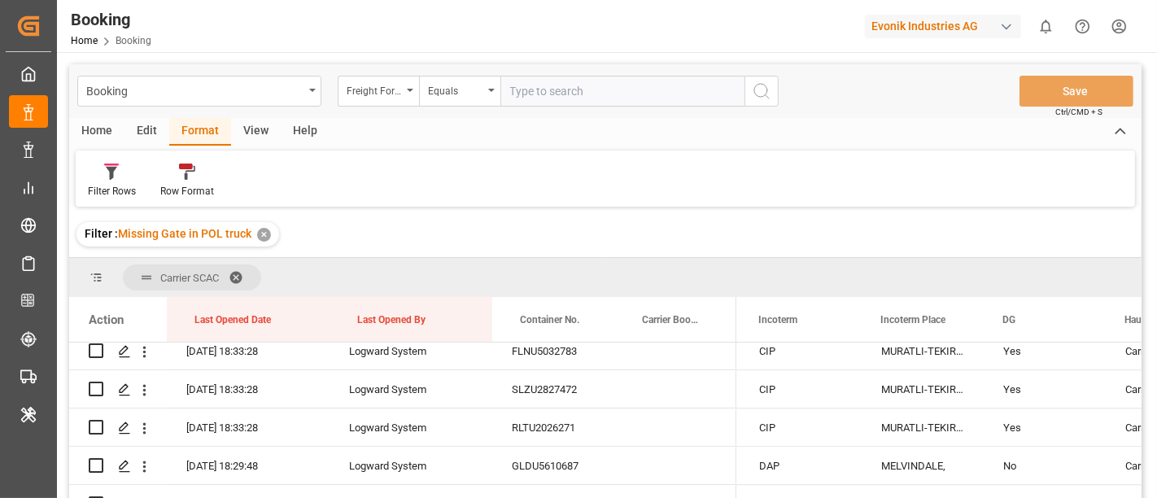
click at [262, 129] on div "View" at bounding box center [256, 132] width 50 height 28
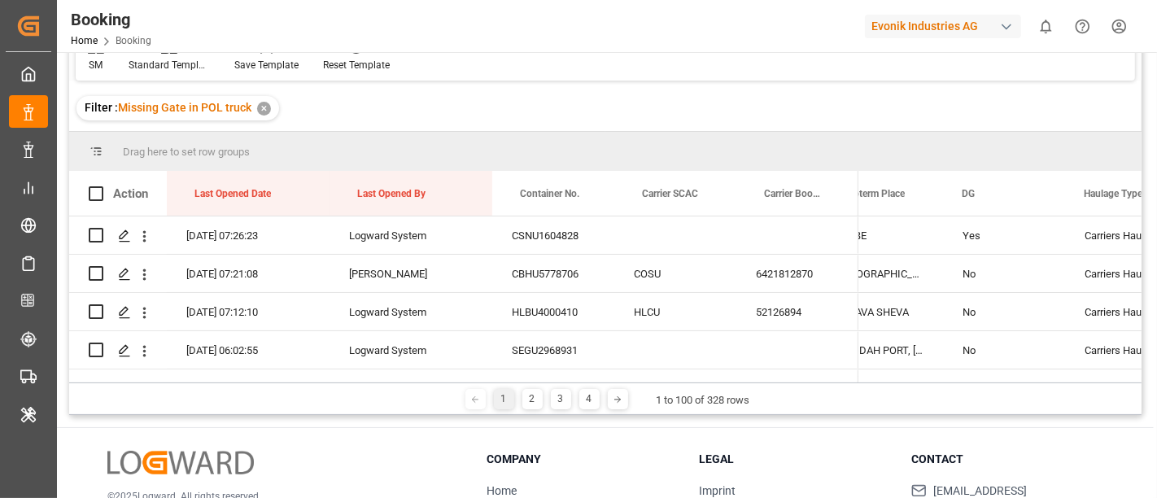
scroll to position [73, 0]
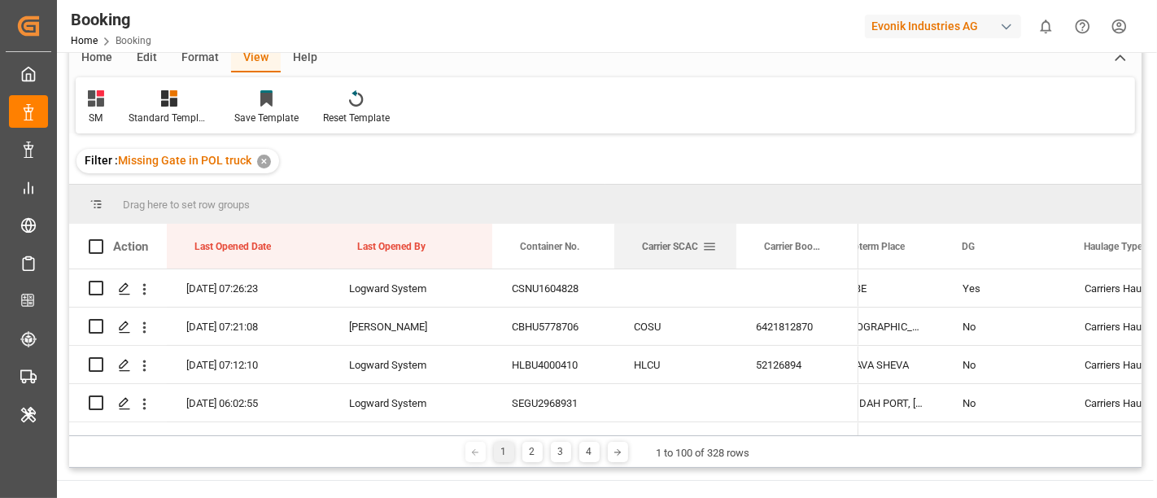
drag, startPoint x: 692, startPoint y: 250, endPoint x: 692, endPoint y: 202, distance: 48.0
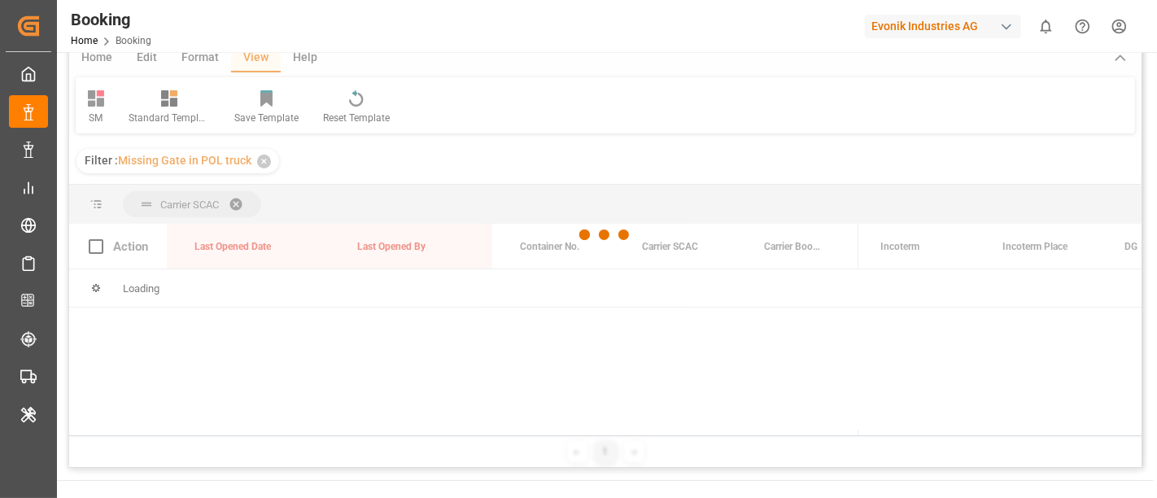
click at [692, 202] on div "Booking Freight Forwarder's Reference No. Equals Save Ctrl/CMD + S Home Edit Fo…" at bounding box center [605, 229] width 1072 height 477
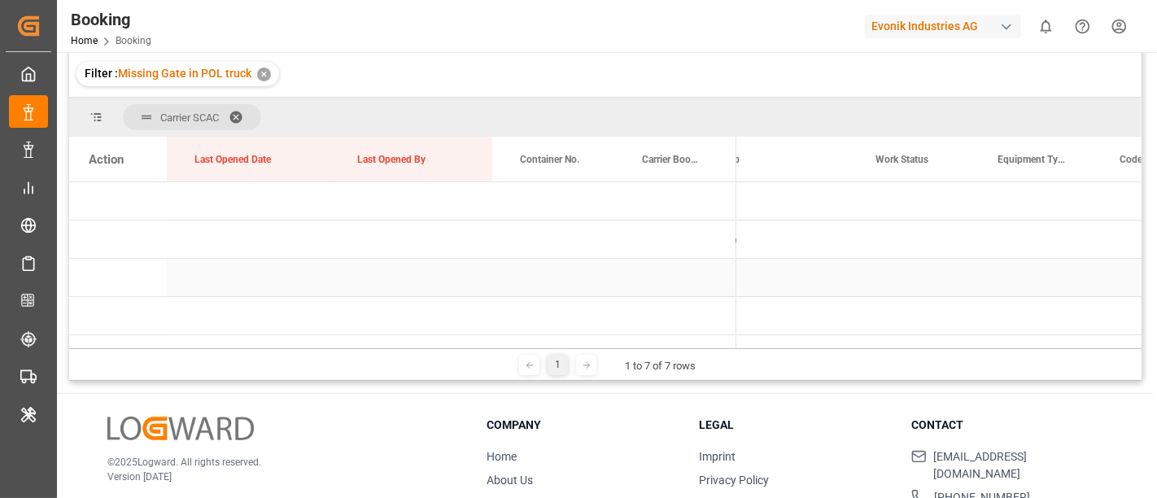
scroll to position [0, 0]
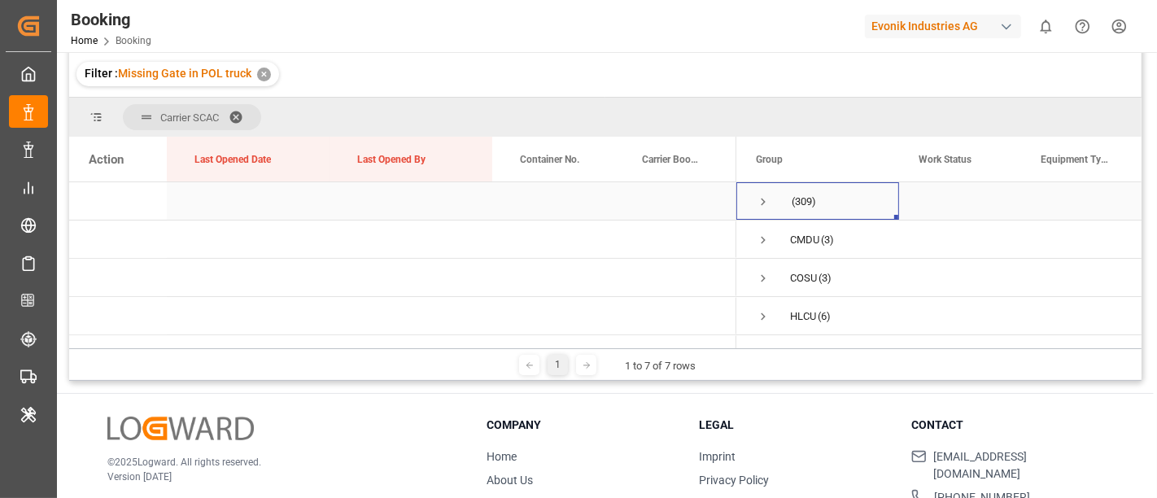
click at [762, 209] on span "Press SPACE to select this row." at bounding box center [763, 201] width 15 height 37
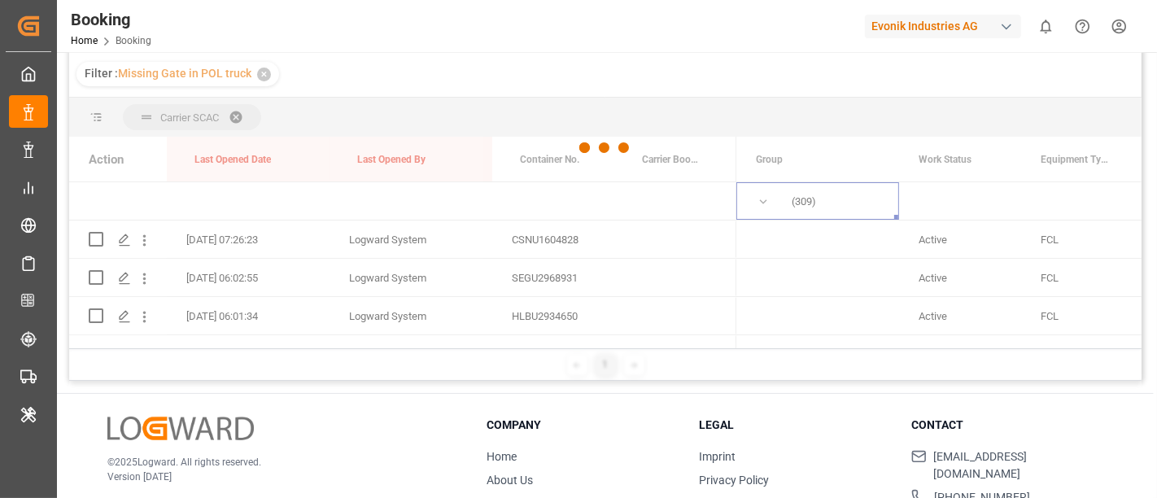
scroll to position [239, 0]
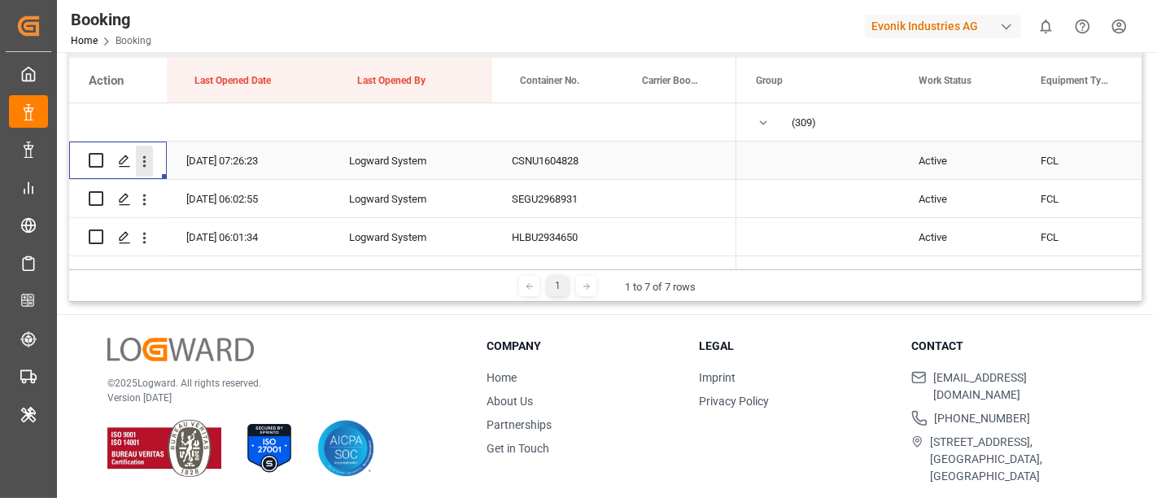
click at [148, 160] on icon "open menu" at bounding box center [144, 161] width 17 height 17
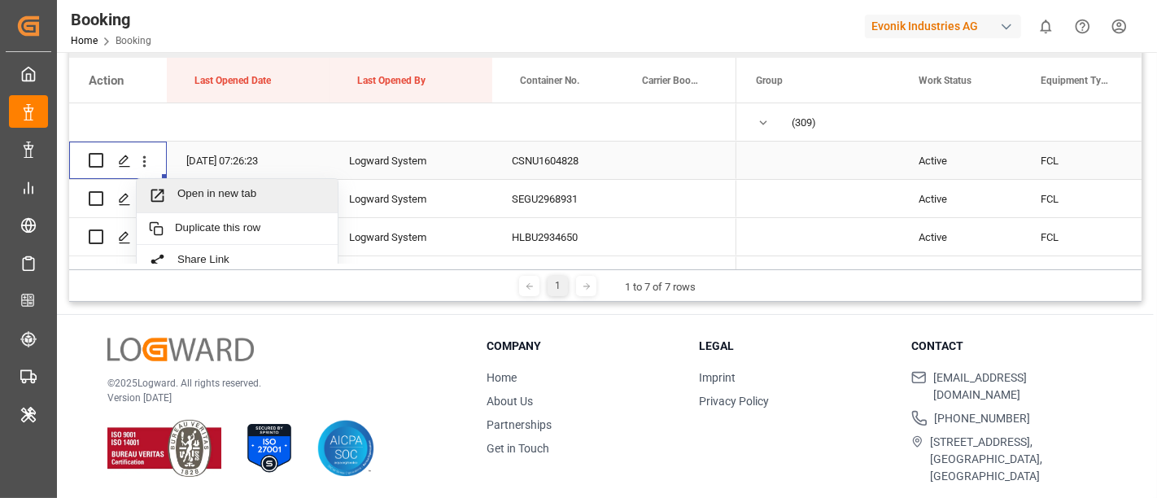
click at [255, 190] on span "Open in new tab" at bounding box center [251, 195] width 148 height 17
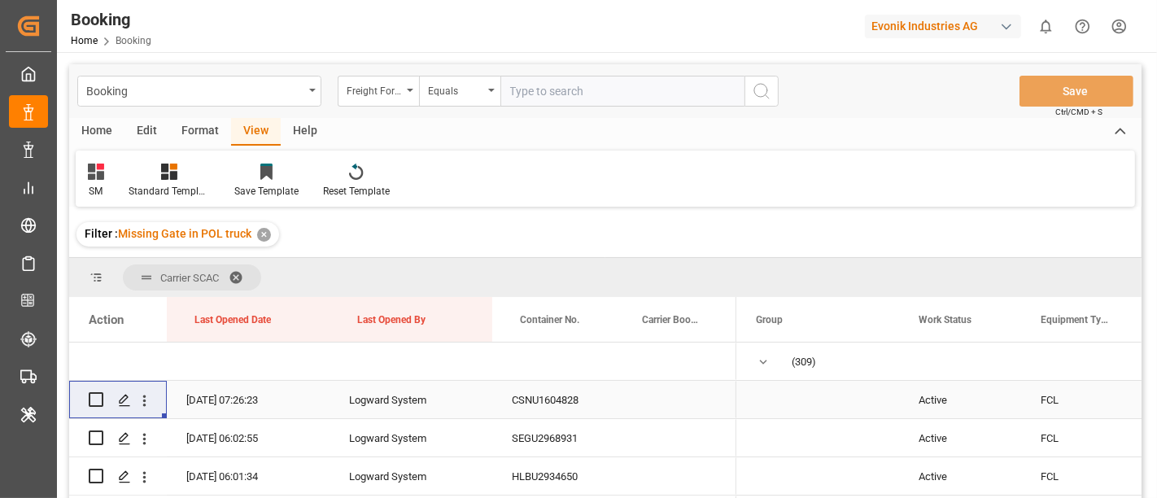
click at [198, 124] on div "Format" at bounding box center [200, 132] width 62 height 28
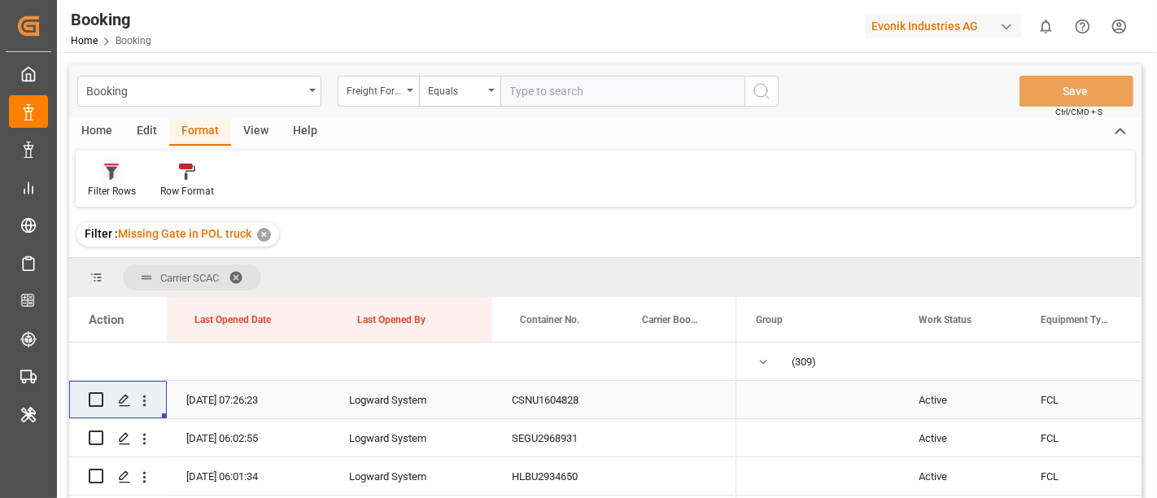
click at [130, 185] on div "Filter Rows" at bounding box center [112, 191] width 48 height 15
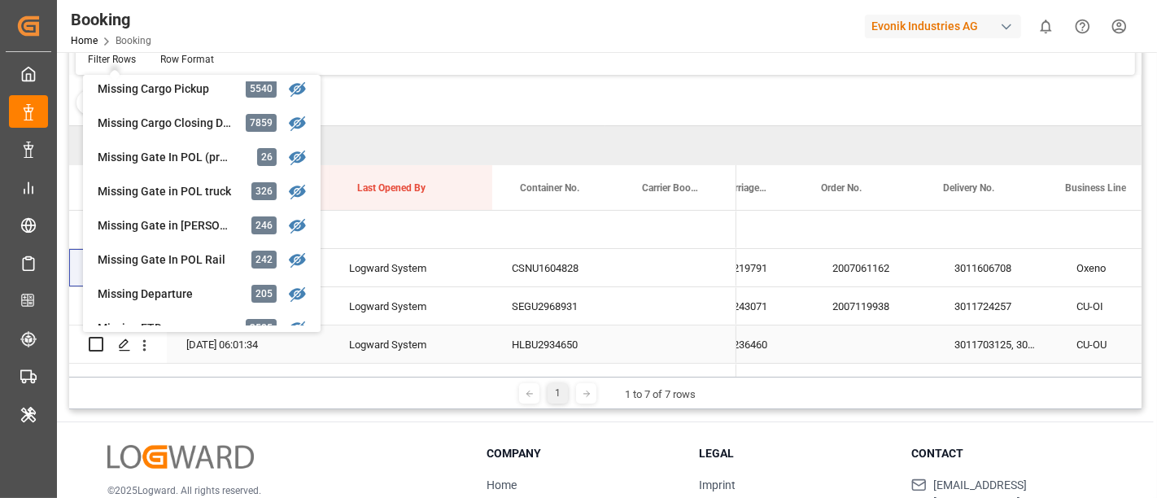
scroll to position [0, 1357]
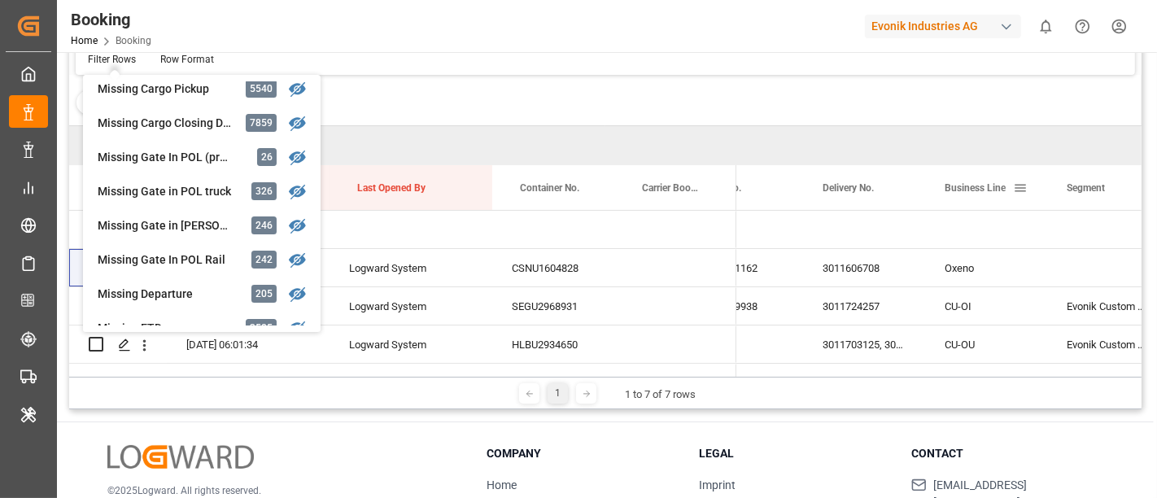
click at [932, 176] on div "Business Line" at bounding box center [986, 187] width 122 height 45
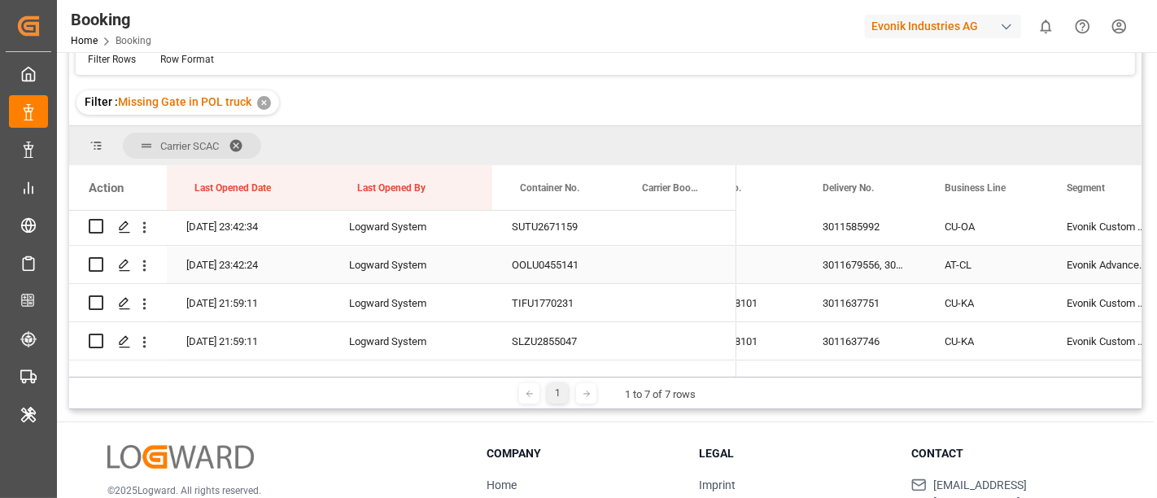
scroll to position [159, 0]
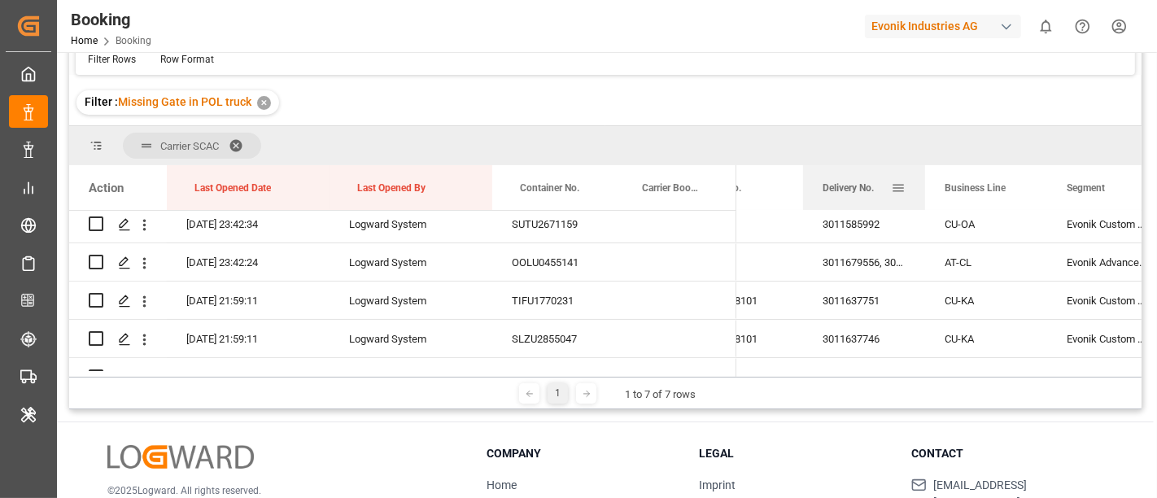
drag, startPoint x: 923, startPoint y: 182, endPoint x: 993, endPoint y: 181, distance: 69.9
click at [928, 180] on div at bounding box center [924, 187] width 7 height 45
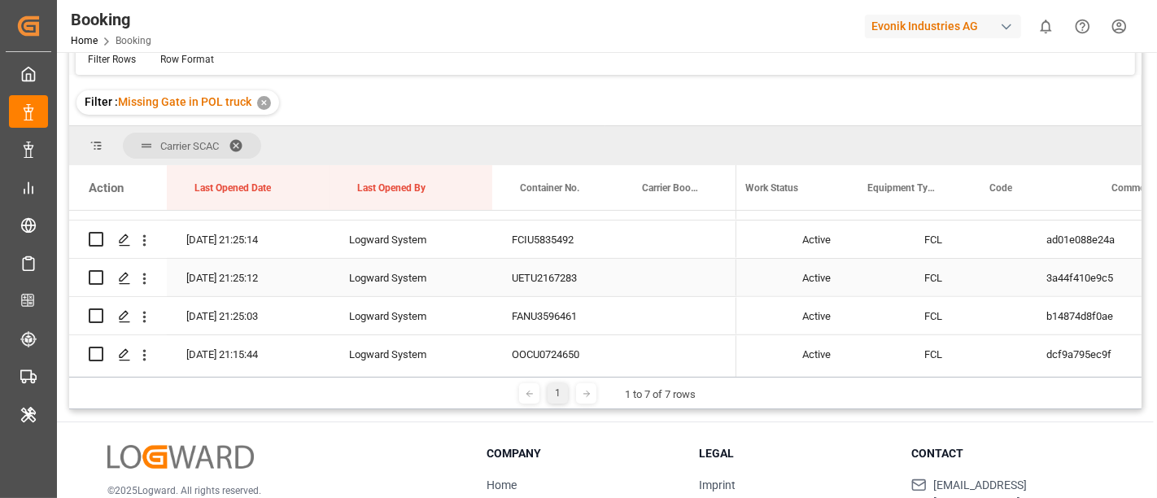
scroll to position [0, 172]
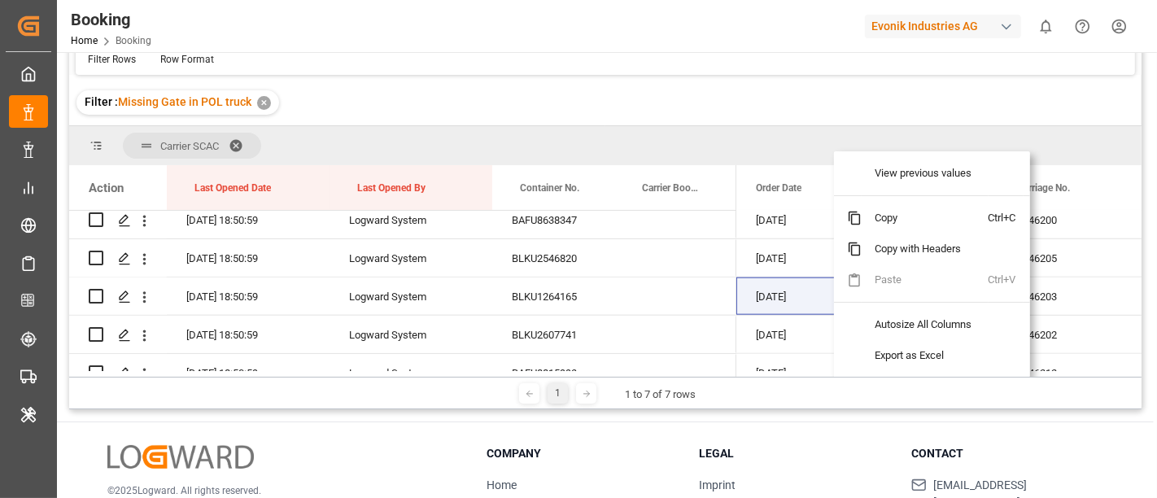
drag, startPoint x: 833, startPoint y: 290, endPoint x: 691, endPoint y: 266, distance: 143.5
click at [691, 266] on div "Press SPACE to select this row." at bounding box center [675, 257] width 122 height 37
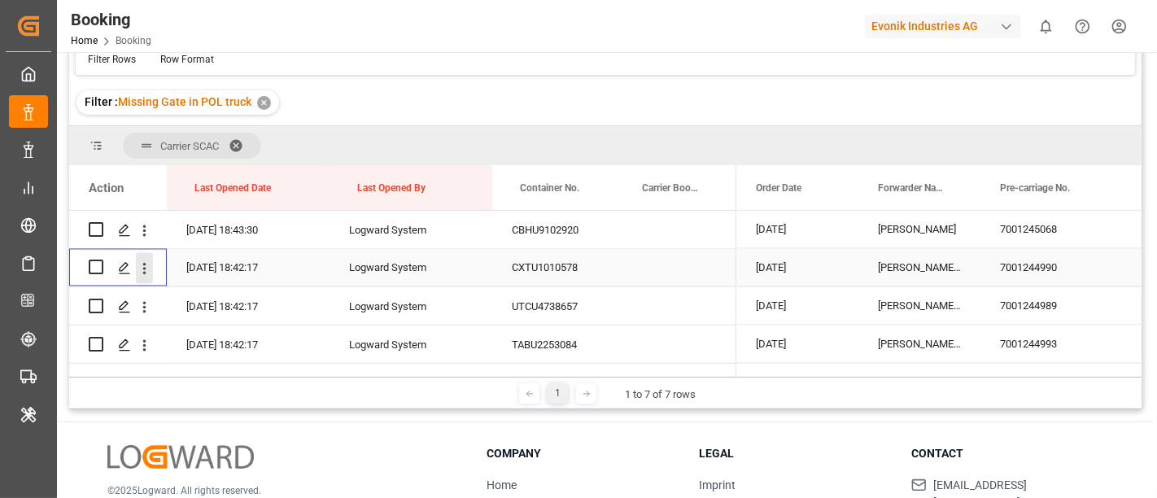
click at [141, 277] on button "open menu" at bounding box center [144, 268] width 17 height 31
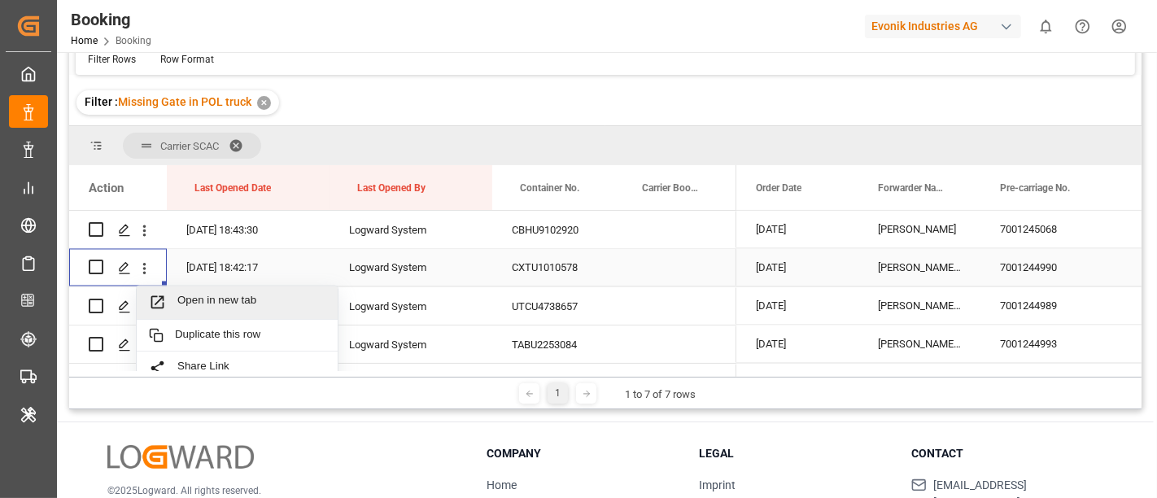
click at [198, 294] on span "Open in new tab" at bounding box center [251, 302] width 148 height 17
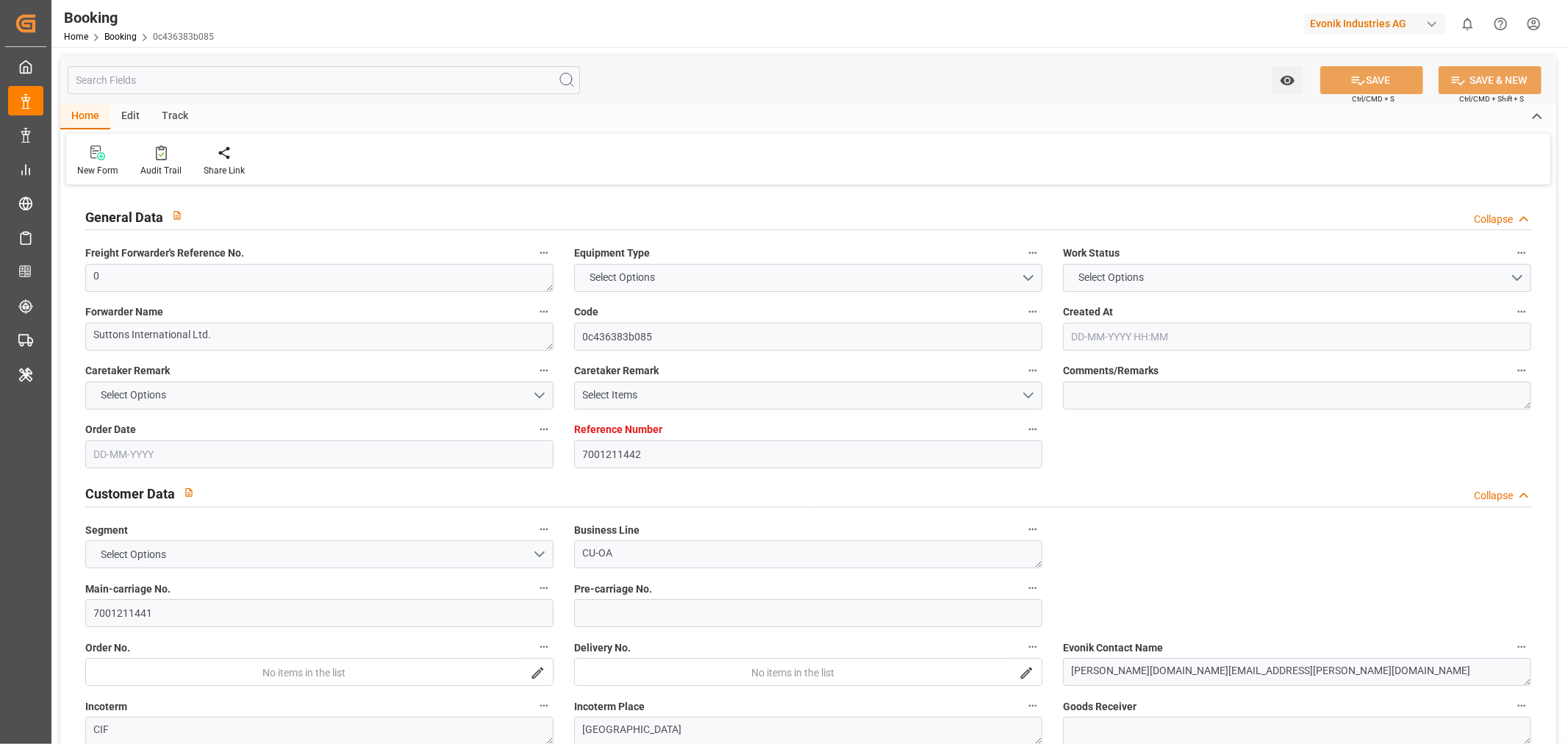
type input "7001211442"
type input "9783514"
type input "EUNWC"
type input "KRPUS"
type input "[DATE] 14:14"
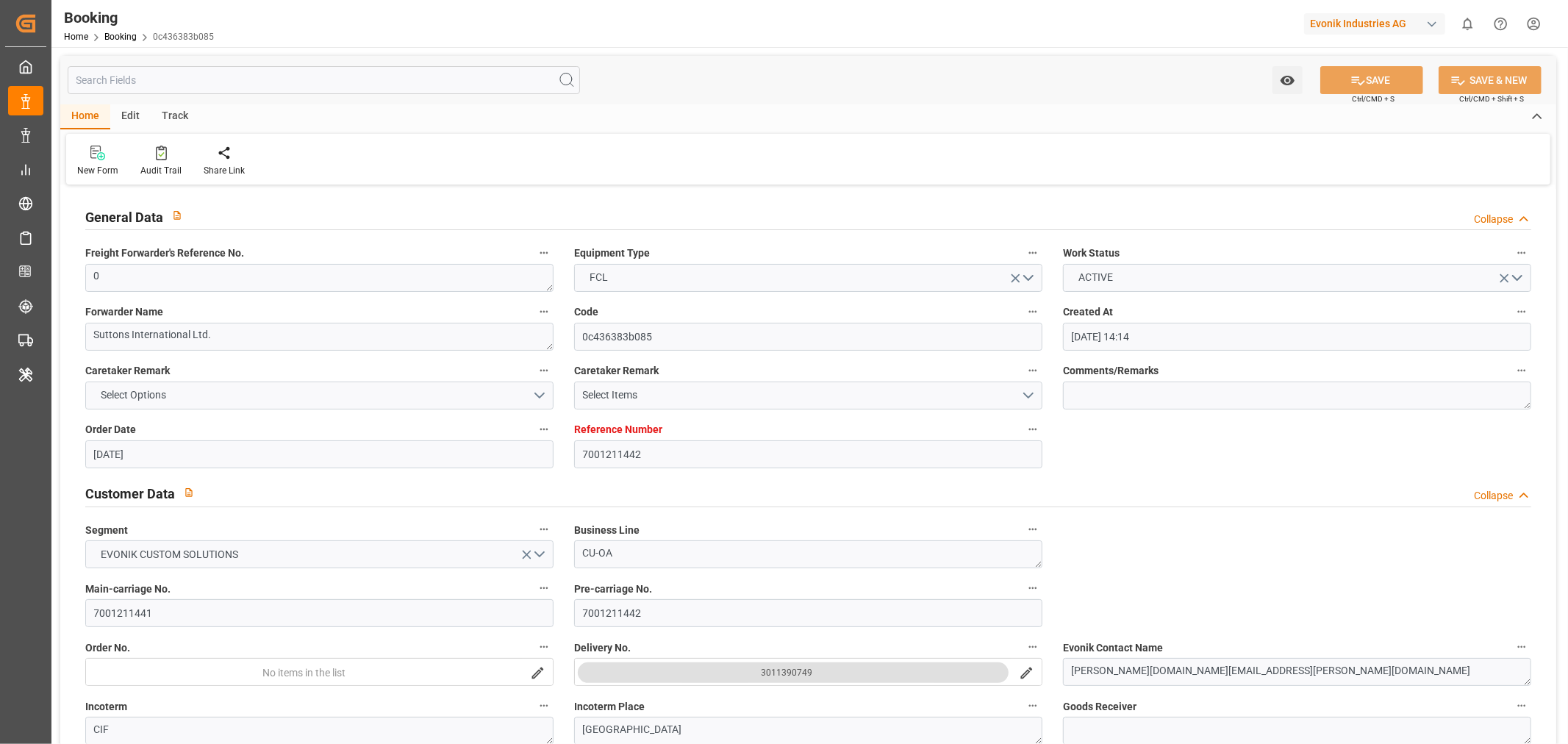
type input "[DATE]"
type input "[DATE] 00:00"
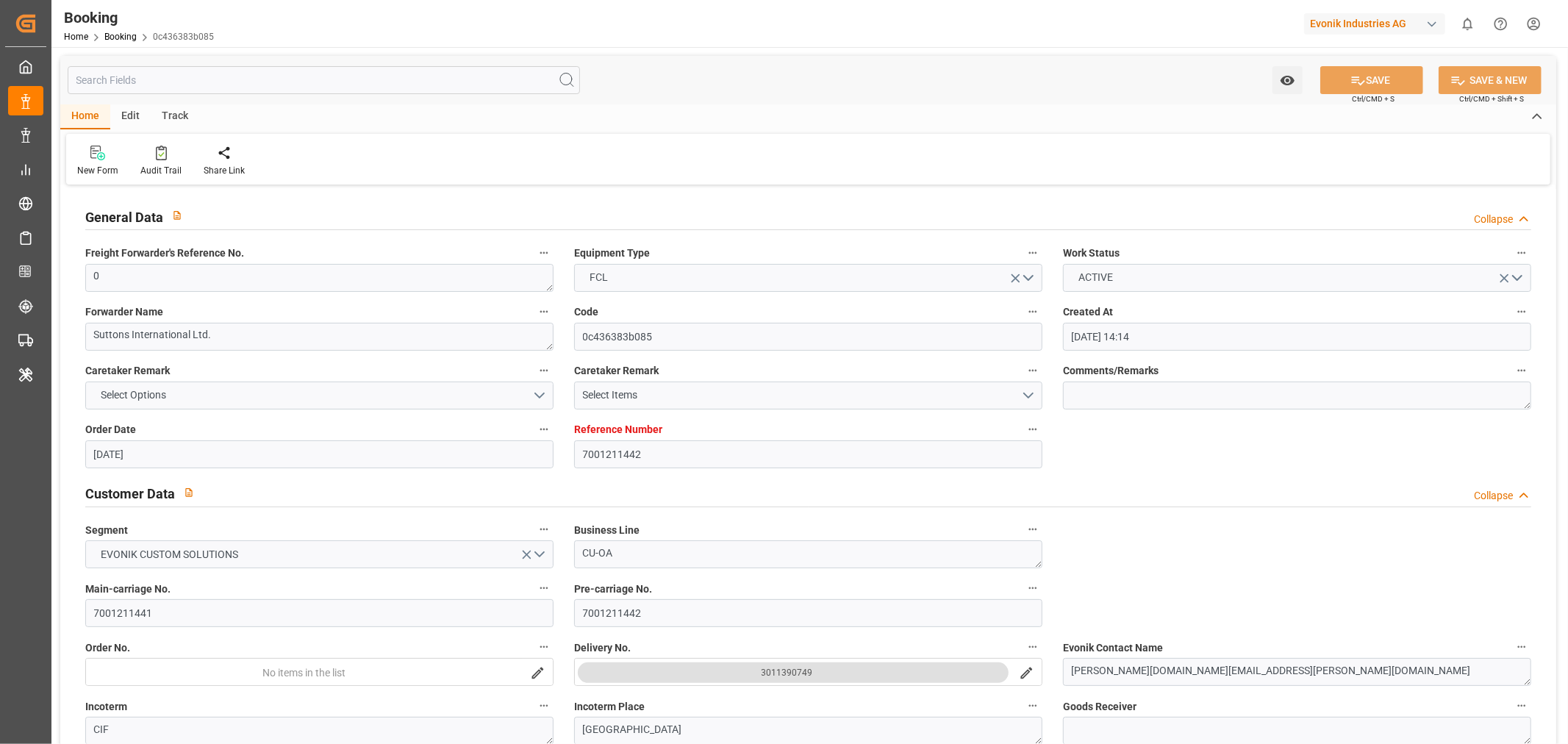
type input "[DATE] 00:00"
type input "[DATE]"
type input "[DATE] 21:58"
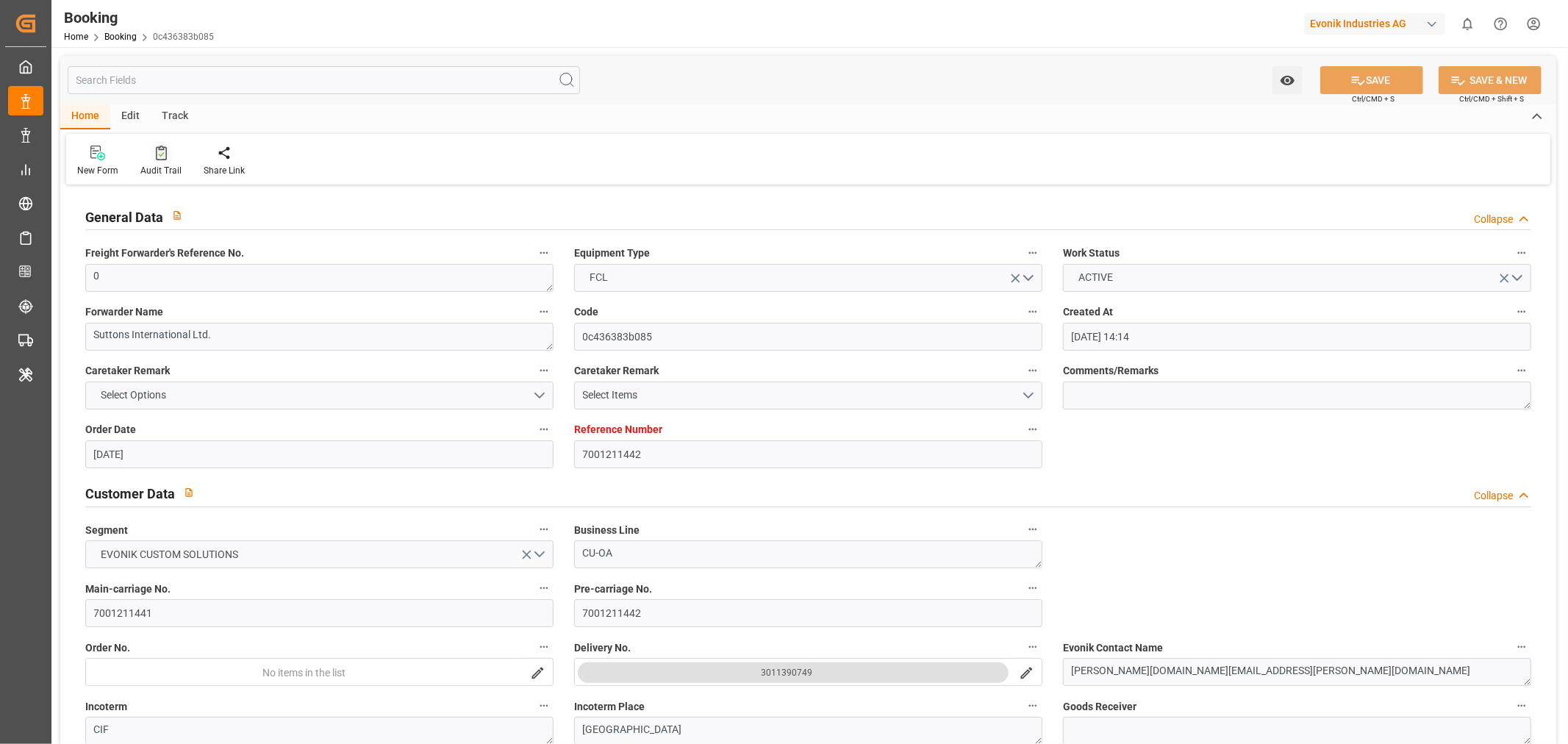
click at [163, 172] on div "Audit Trail" at bounding box center [161, 170] width 42 height 14
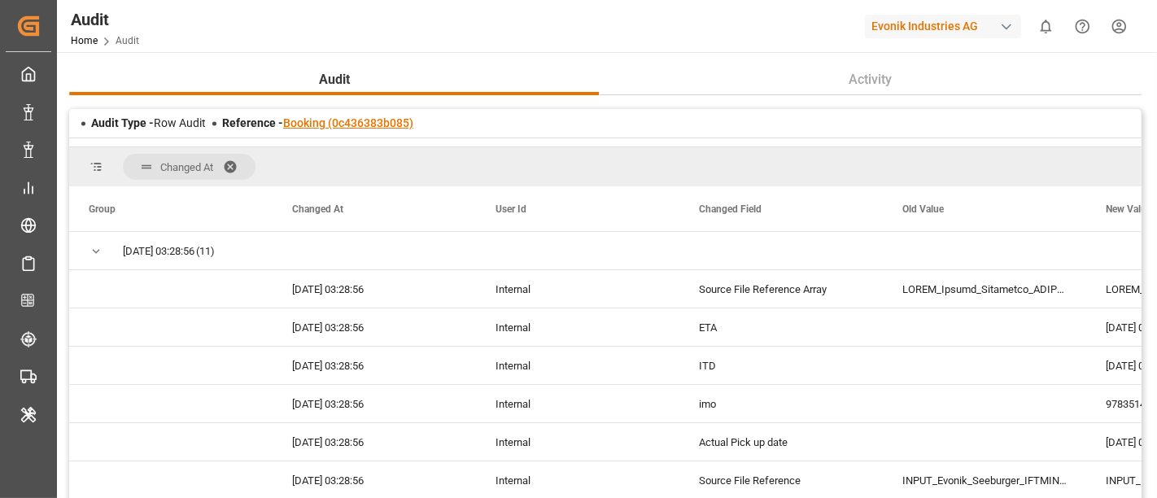
click at [349, 117] on link "Booking (0c436383b085)" at bounding box center [348, 122] width 130 height 13
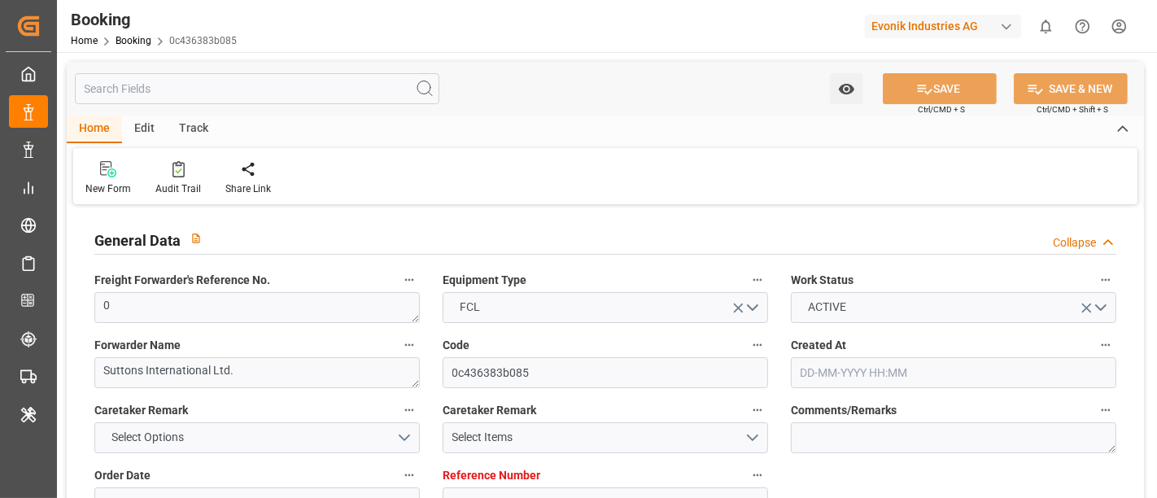
type input "7001211442"
type input "9783514"
type input "Cosco"
type input "COSCO Shipping Co. Ltd."
type input "BEANR"
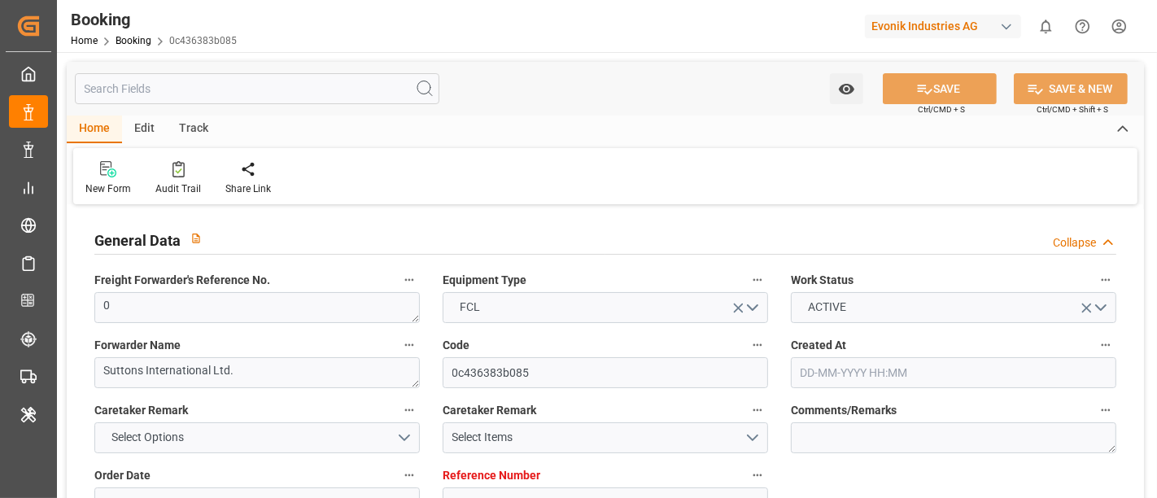
type input "KRPUS"
type input "4"
type input "02-07-2025 14:14"
type input "02-07-2025"
type input "02-09-2025"
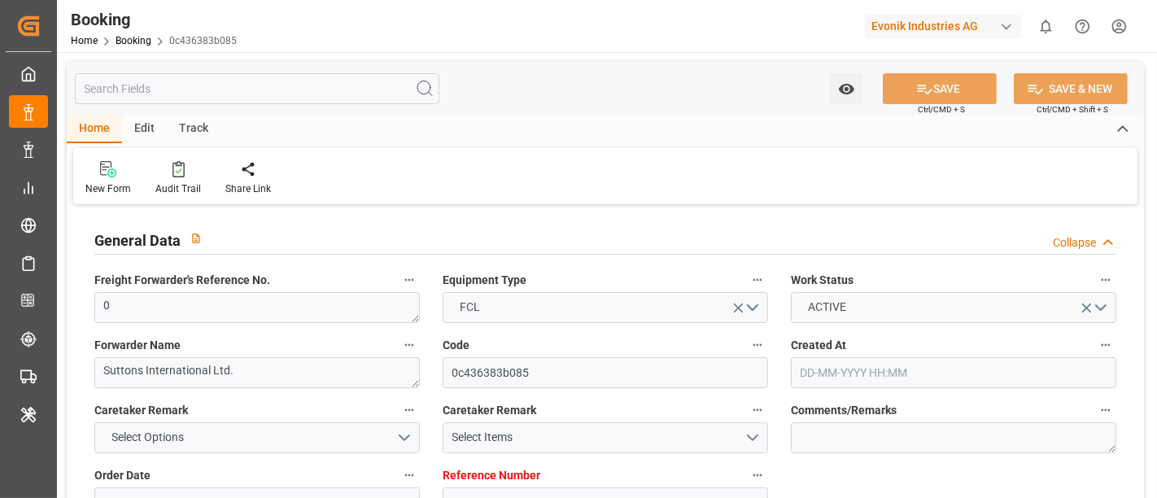
type input "09-07-2025"
type input "09-07-2025 00:00"
type input "22-07-2025 00:00"
type input "24-07-2025 00:00"
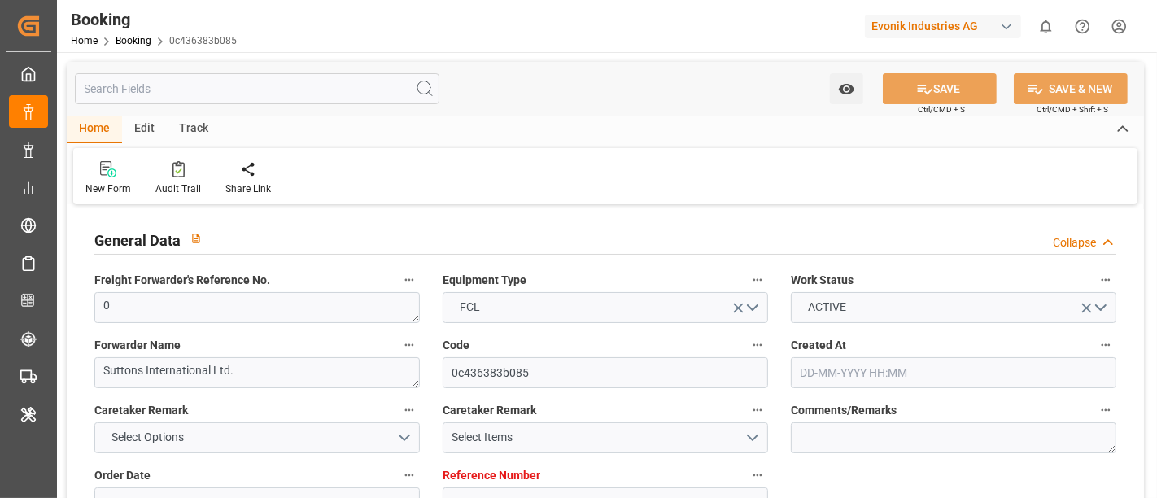
type input "06-09-2025 00:00"
type input "[DATE]"
type input "25-08-2025 07:37"
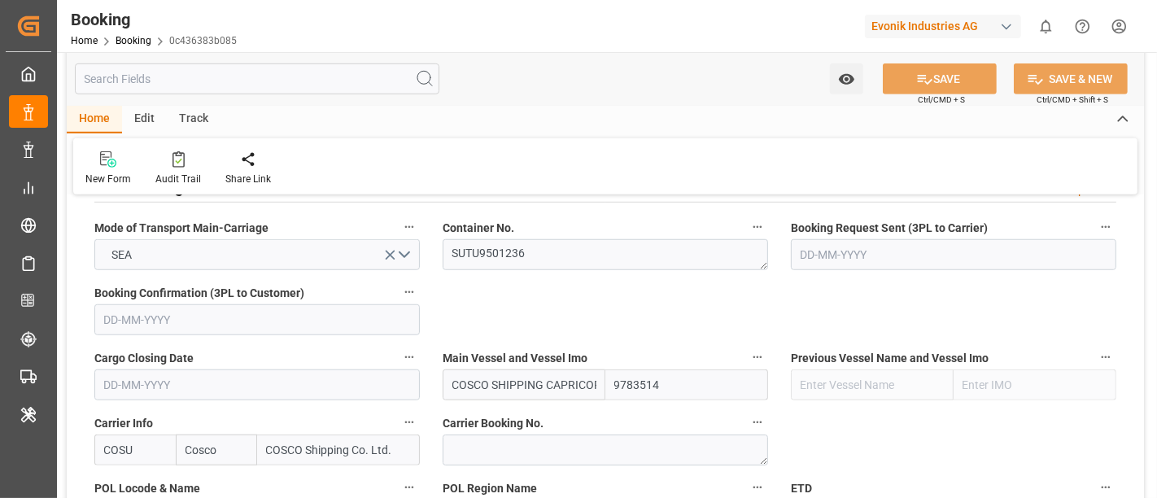
scroll to position [1048, 0]
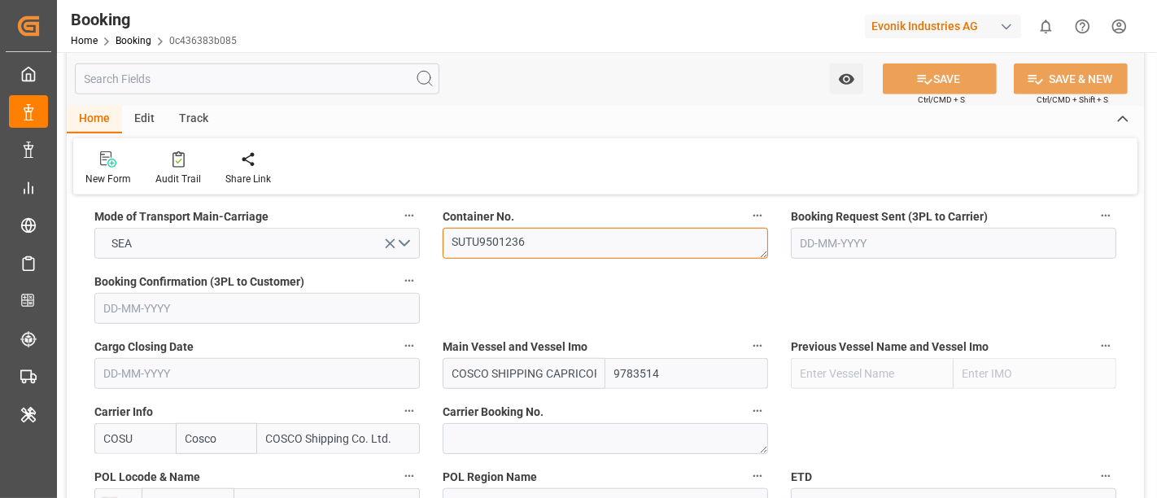
click at [552, 239] on textarea "SUTU9501236" at bounding box center [604, 243] width 325 height 31
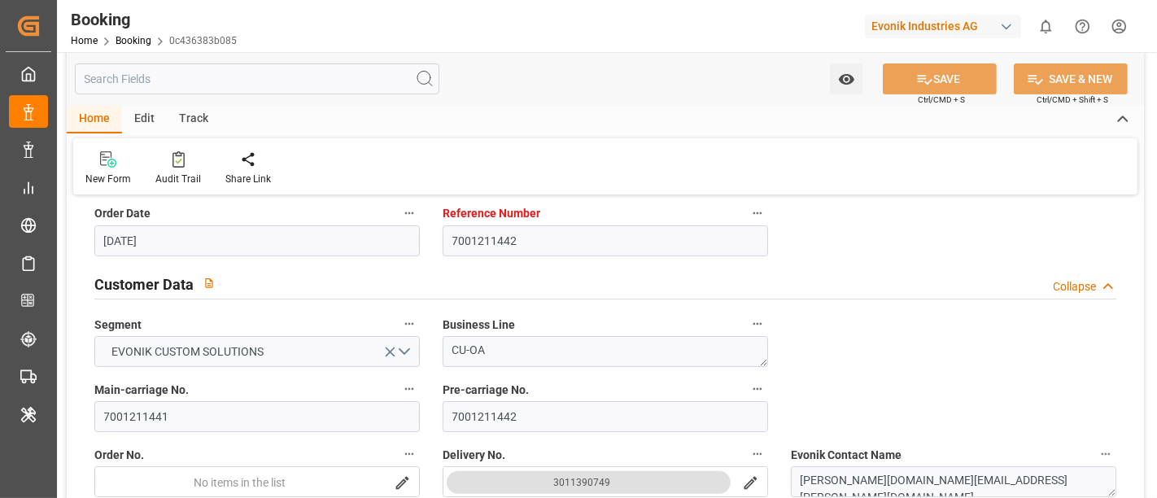
scroll to position [0, 0]
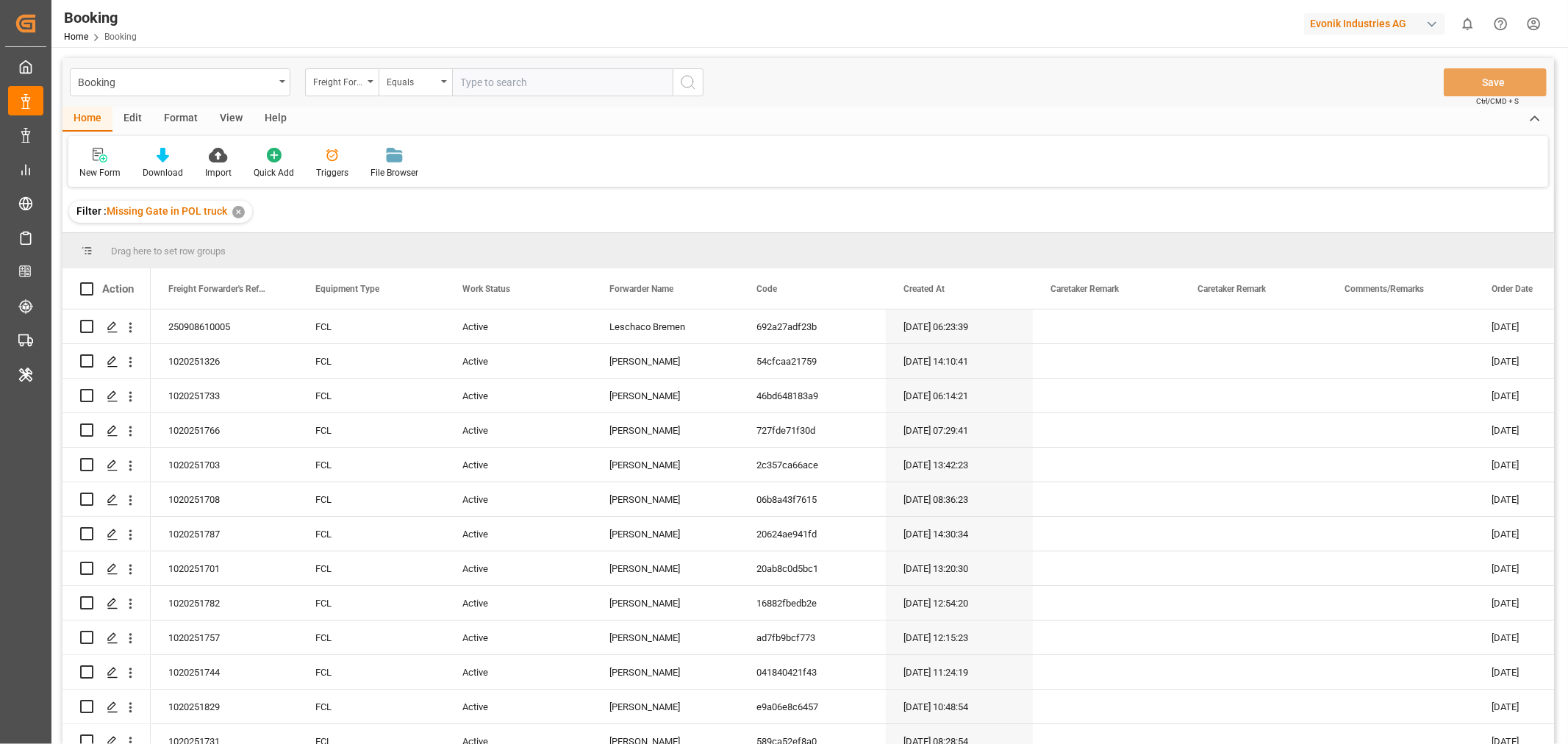
click at [183, 112] on div "Format" at bounding box center [181, 119] width 56 height 25
click at [83, 172] on div "Filter Rows" at bounding box center [101, 173] width 43 height 14
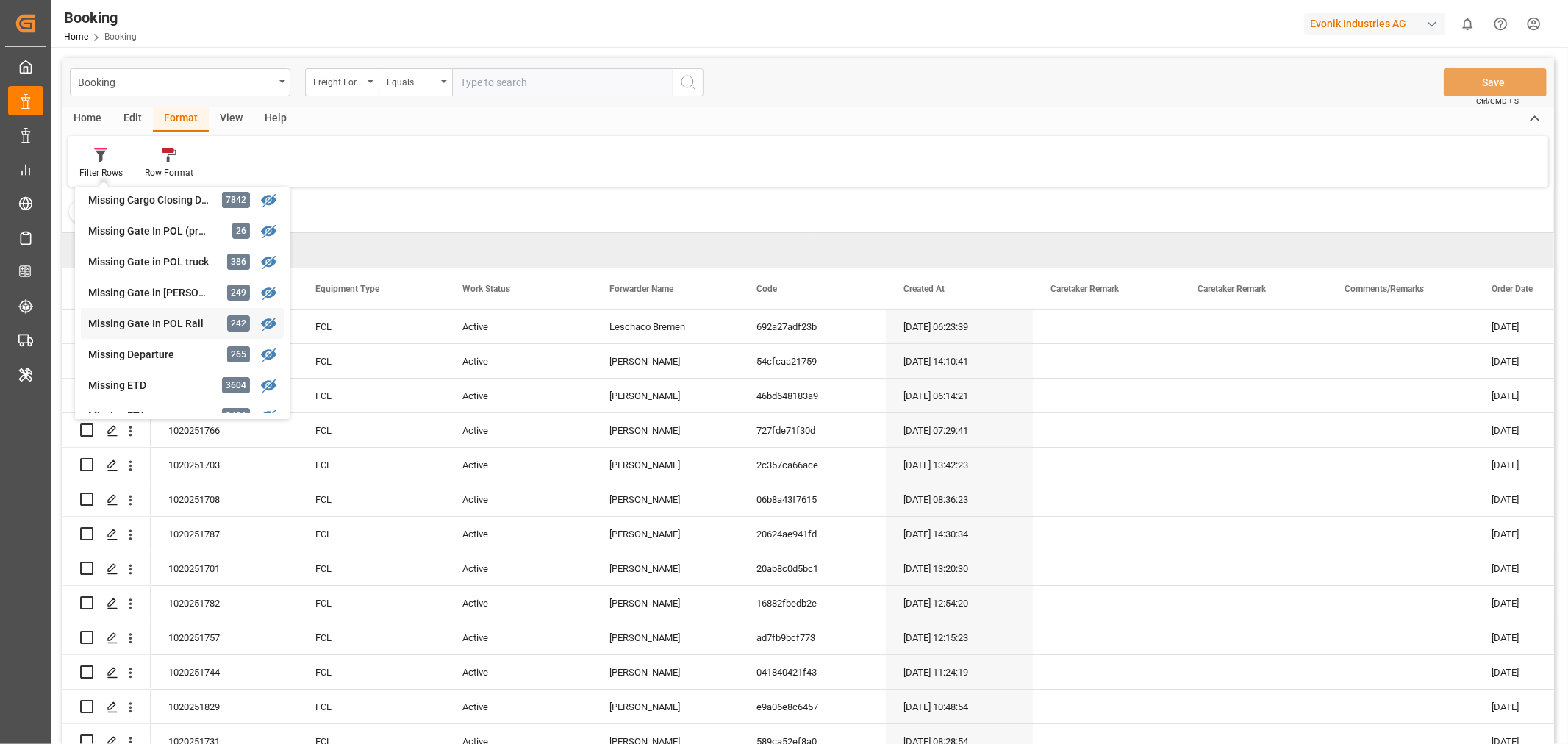
scroll to position [245, 0]
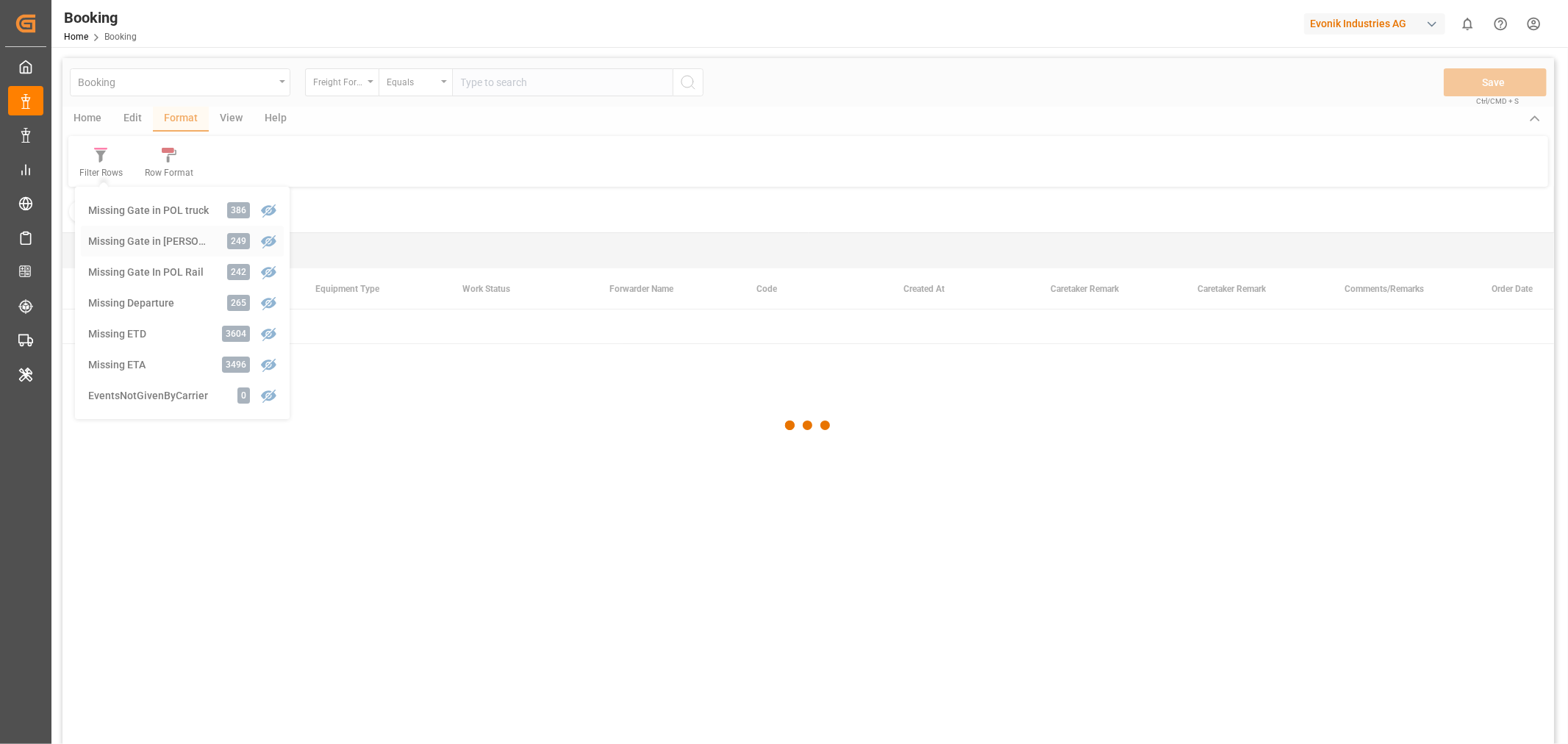
click at [167, 242] on div "Booking Freight Forwarder's Reference No. Equals Save Ctrl/CMD + S Home Edit Fo…" at bounding box center [808, 420] width 1491 height 725
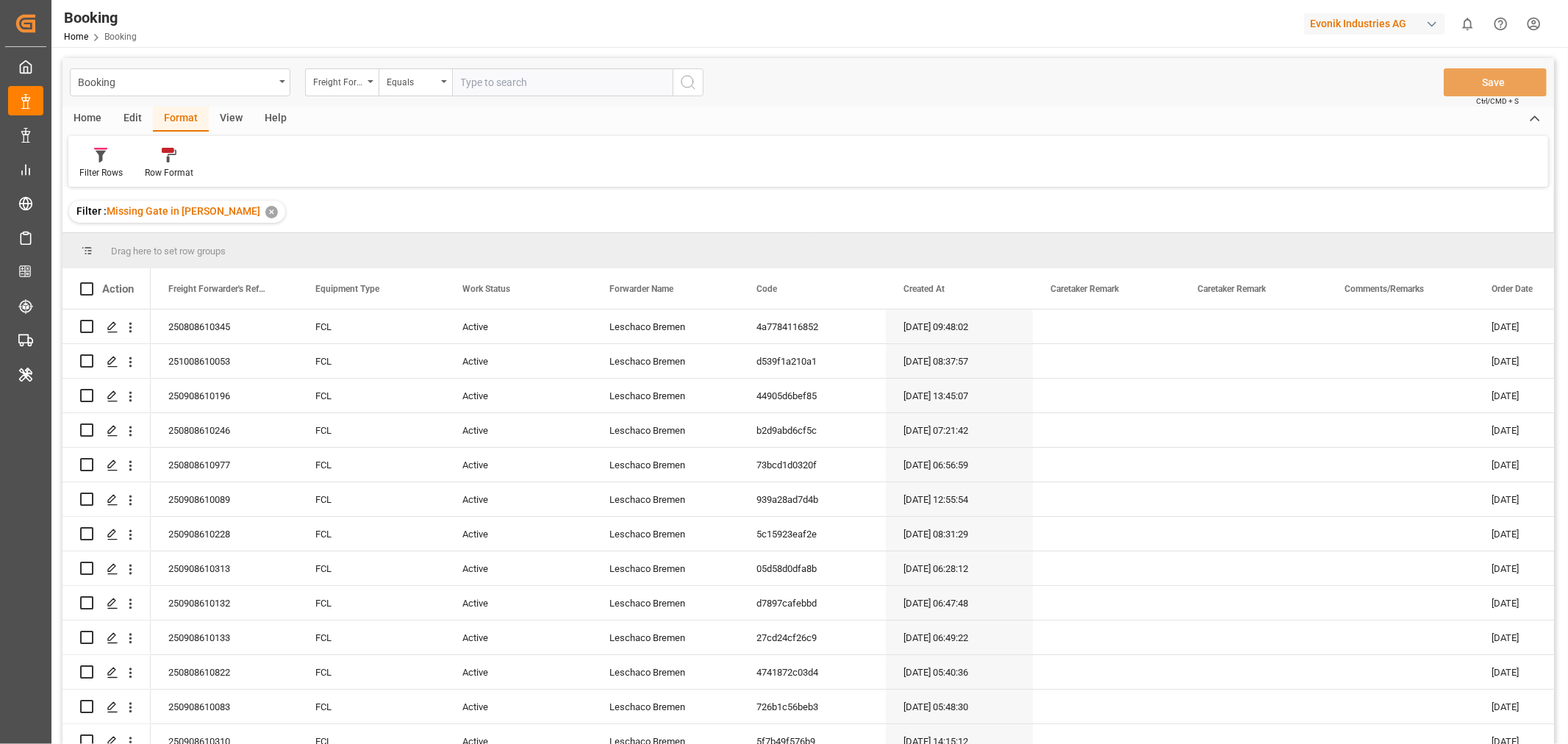
click at [245, 118] on div "View" at bounding box center [231, 119] width 45 height 25
click at [73, 172] on div "Default" at bounding box center [94, 164] width 51 height 33
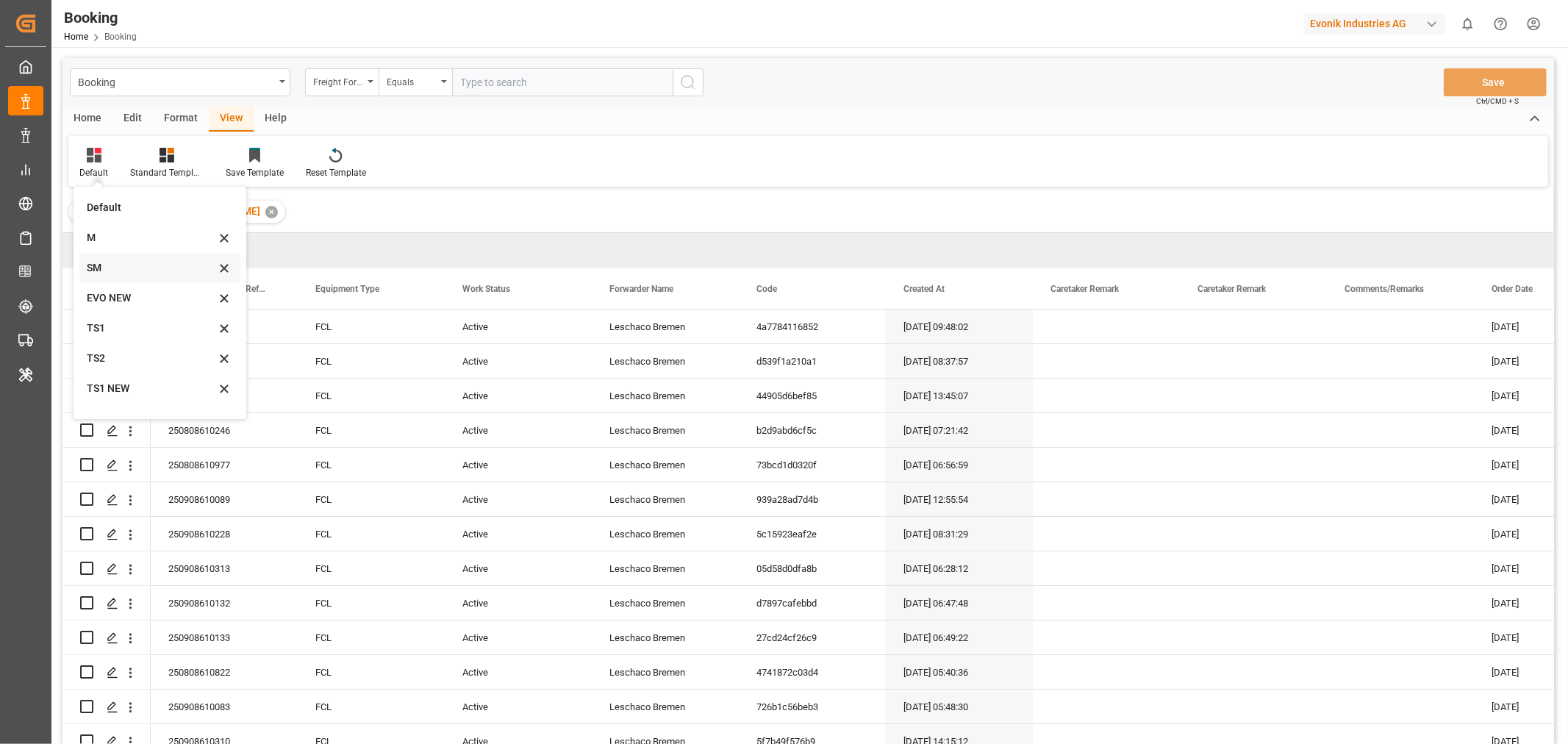
click at [93, 263] on div "SM" at bounding box center [151, 268] width 128 height 15
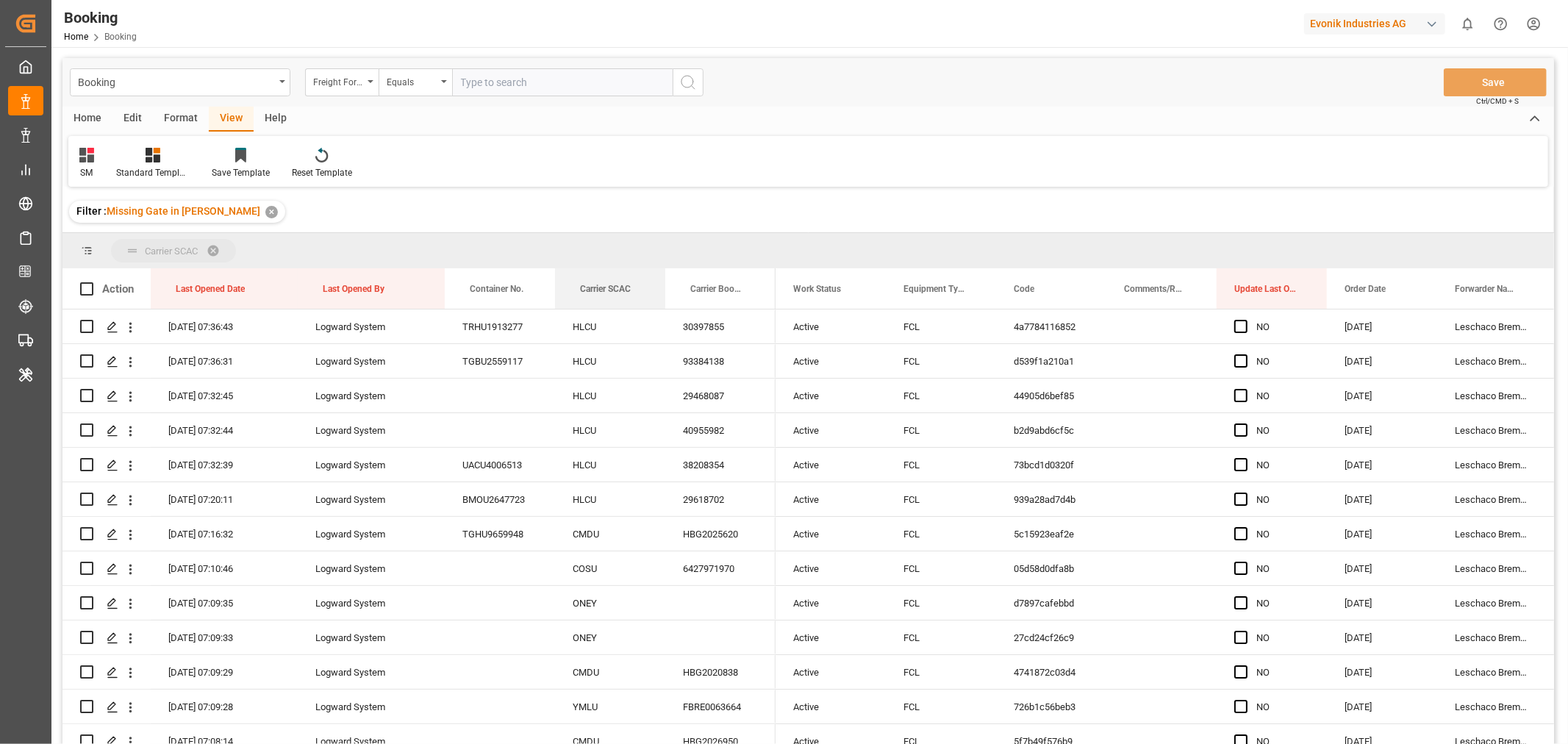
drag, startPoint x: 610, startPoint y: 287, endPoint x: 648, endPoint y: 252, distance: 51.7
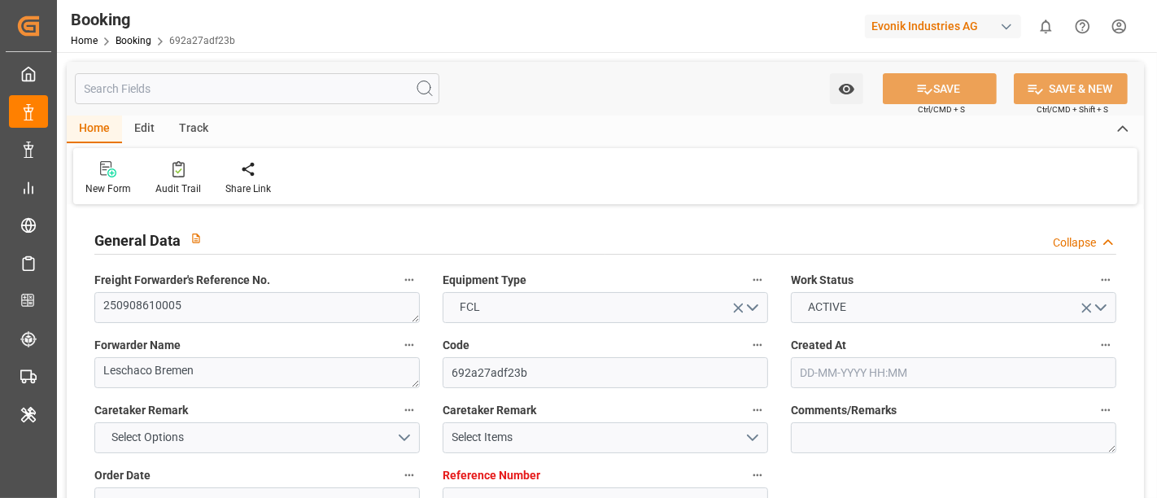
type input "7001219792"
type input "9783497"
type input "EUNWC"
type input "JPUKB"
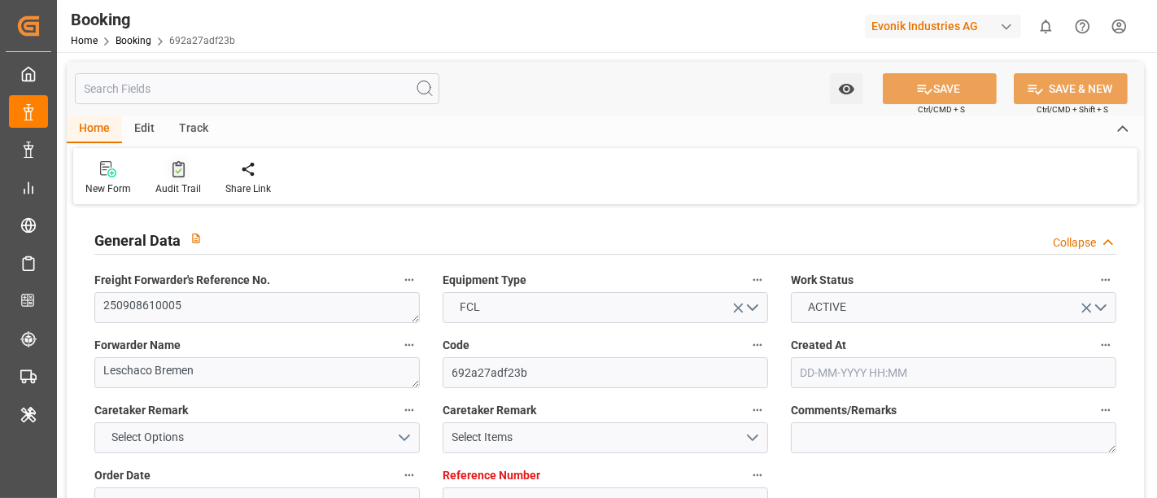
type input "[DATE] 06:23"
type input "[DATE]"
type input "[DATE] 00:00"
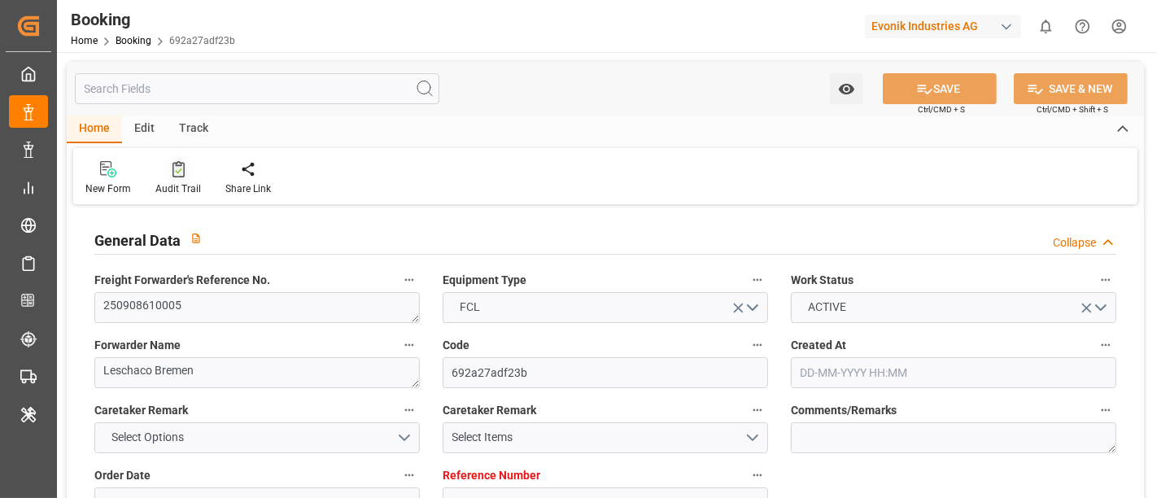
type input "[DATE] 00:00"
type input "[DATE]"
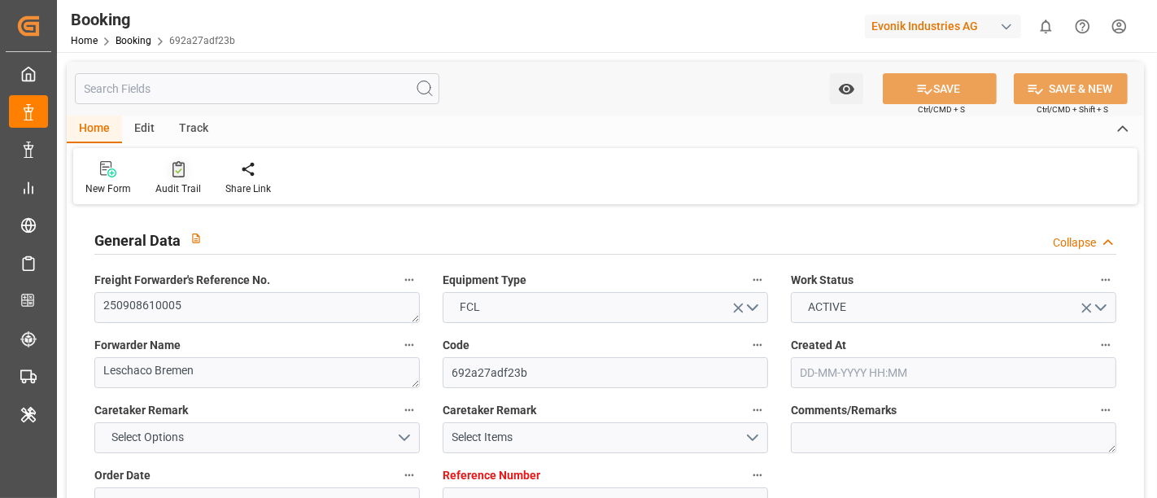
type input "[DATE] 07:26"
click at [191, 194] on div "Audit Trail" at bounding box center [178, 188] width 46 height 15
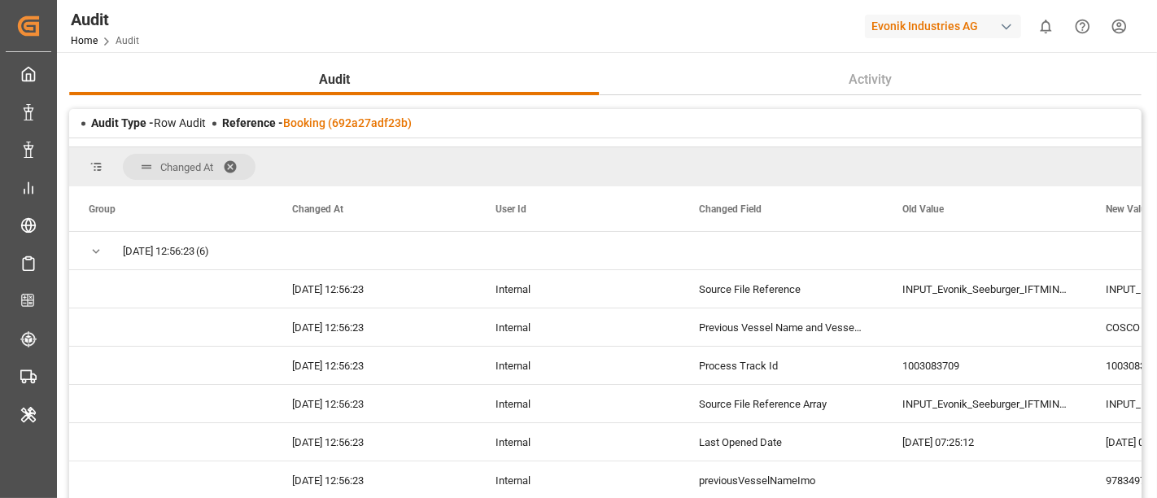
click at [233, 163] on span at bounding box center [236, 166] width 26 height 15
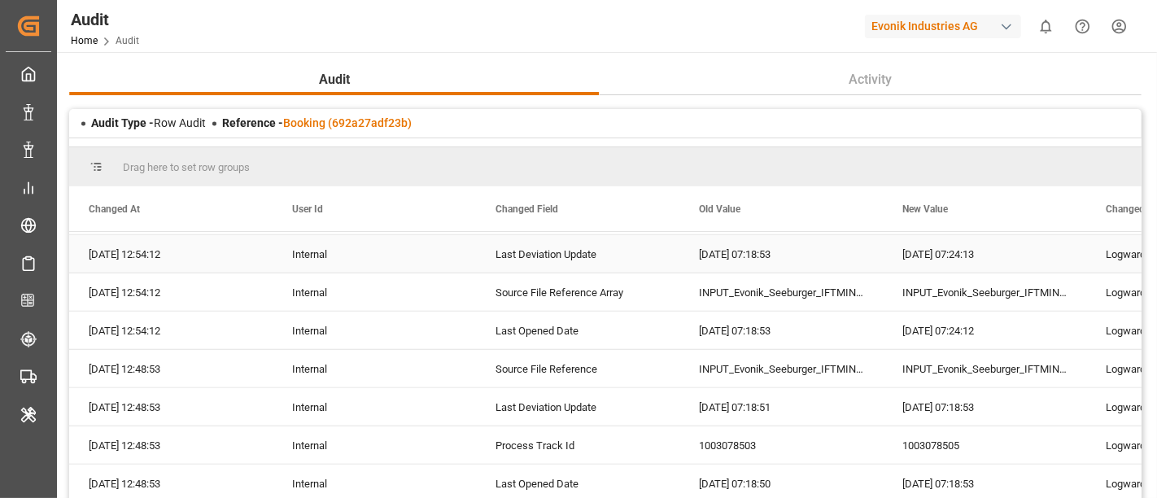
scroll to position [1145, 0]
click at [359, 124] on link "Booking (692a27adf23b)" at bounding box center [347, 122] width 129 height 13
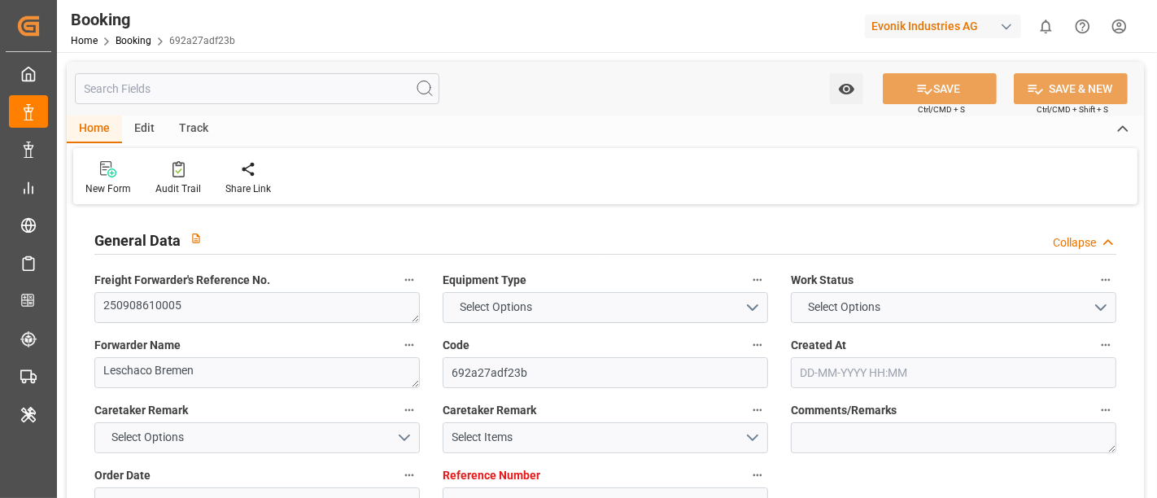
type input "7001219792"
type input "9783497"
type input "EUNWC"
type input "JPUKB"
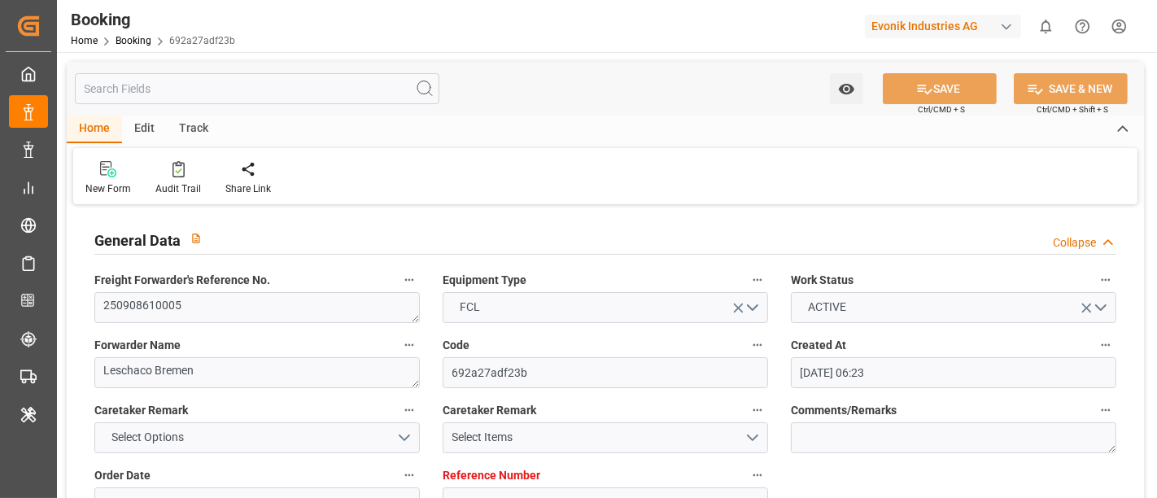
type input "[DATE] 06:23"
type input "[DATE]"
type input "[DATE] 00:00"
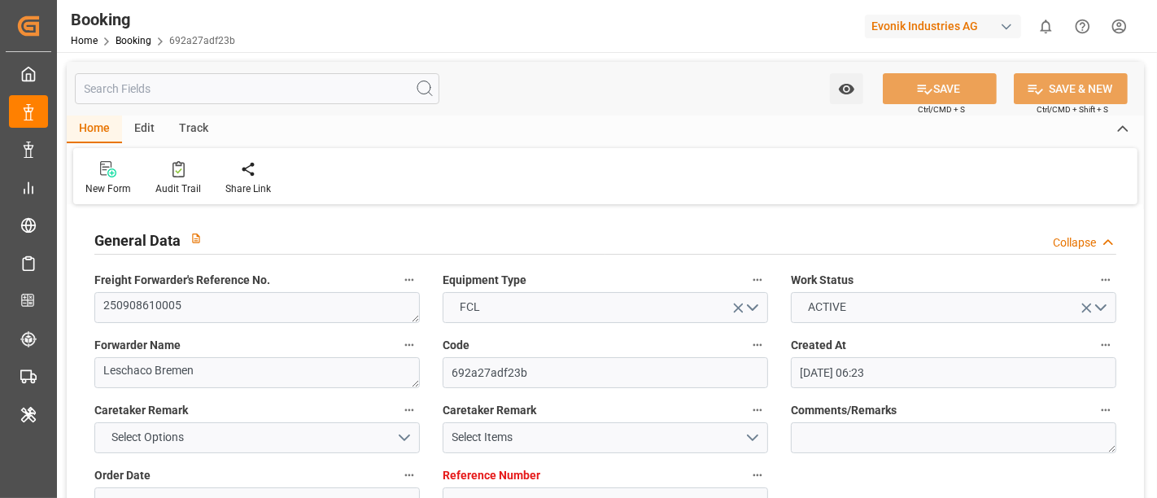
type input "[DATE] 00:00"
type input "[DATE]"
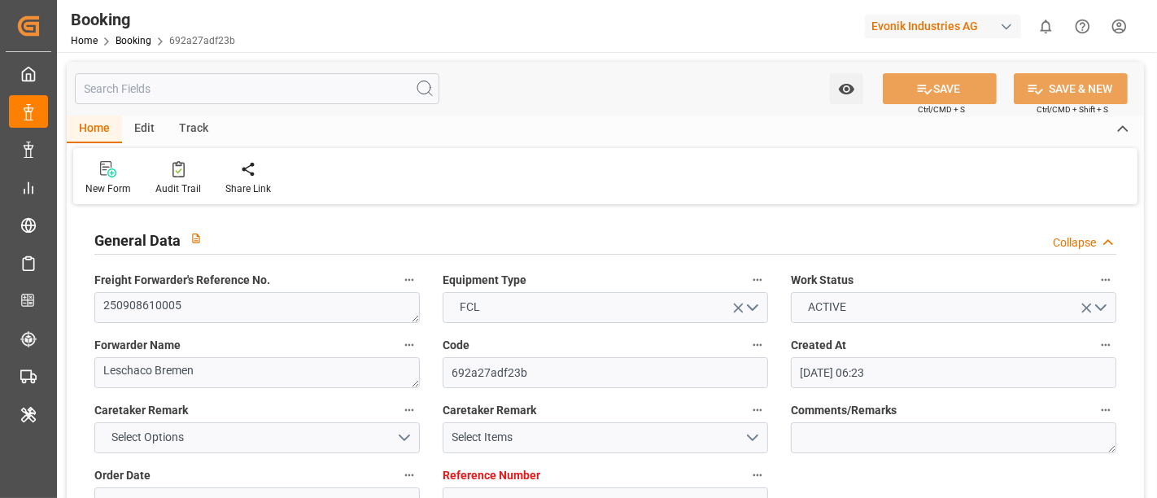
type input "[DATE] 07:26"
type input "7001244990"
type input "9770749"
type input "EUNWC"
type input "BRPNG"
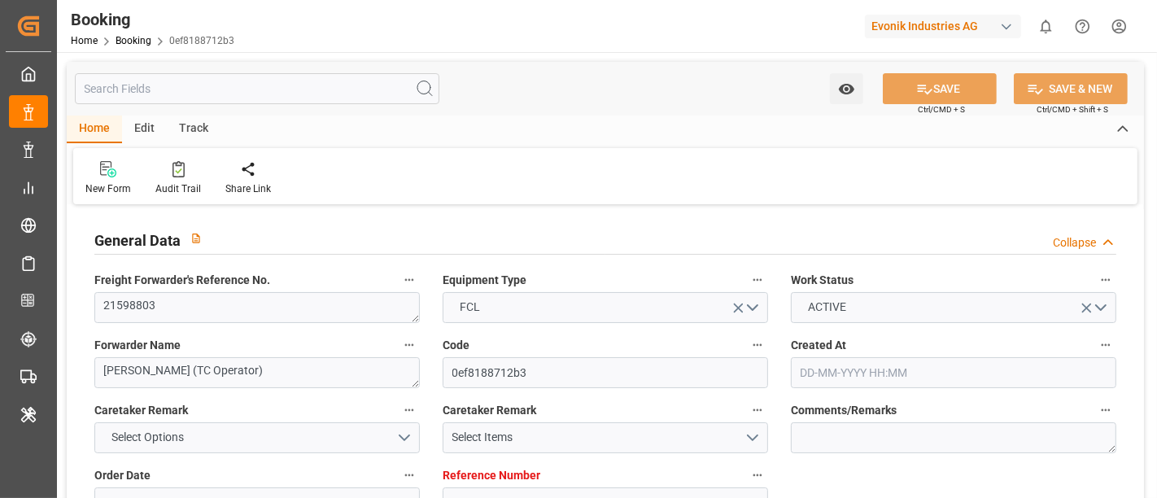
type input "[DATE] 06:13"
type input "[DATE]"
type input "19-08-2025"
type input "21-08-2025 00:00"
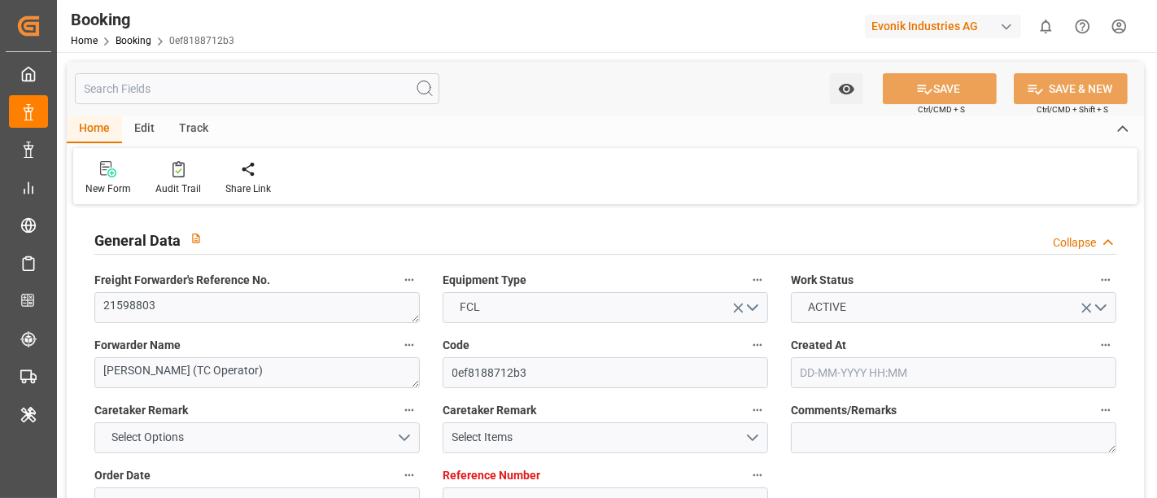
type input "31-08-2025 00:00"
type input "30-09-2025 00:00"
type input "22-08-2025"
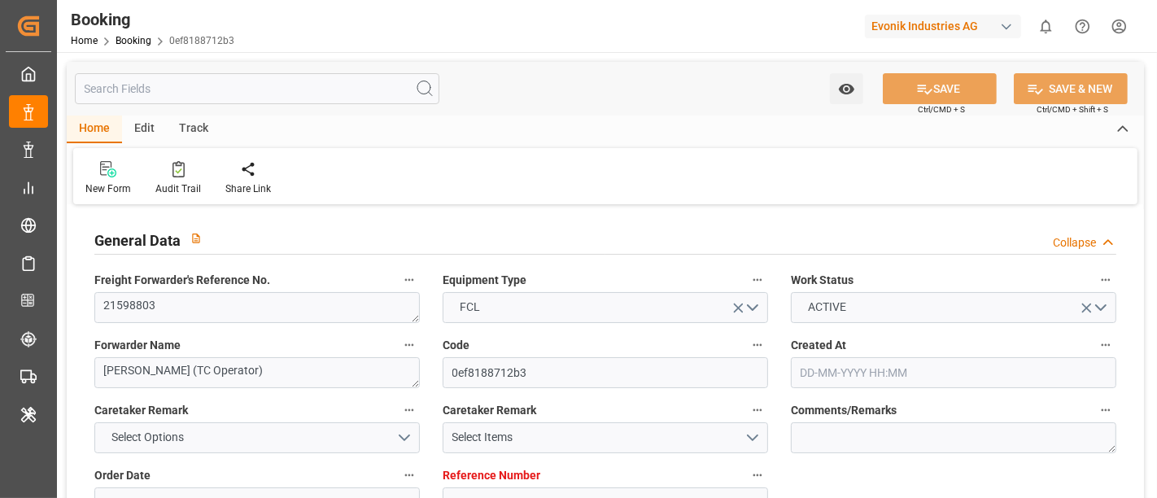
type input "23-08-2025 18:42"
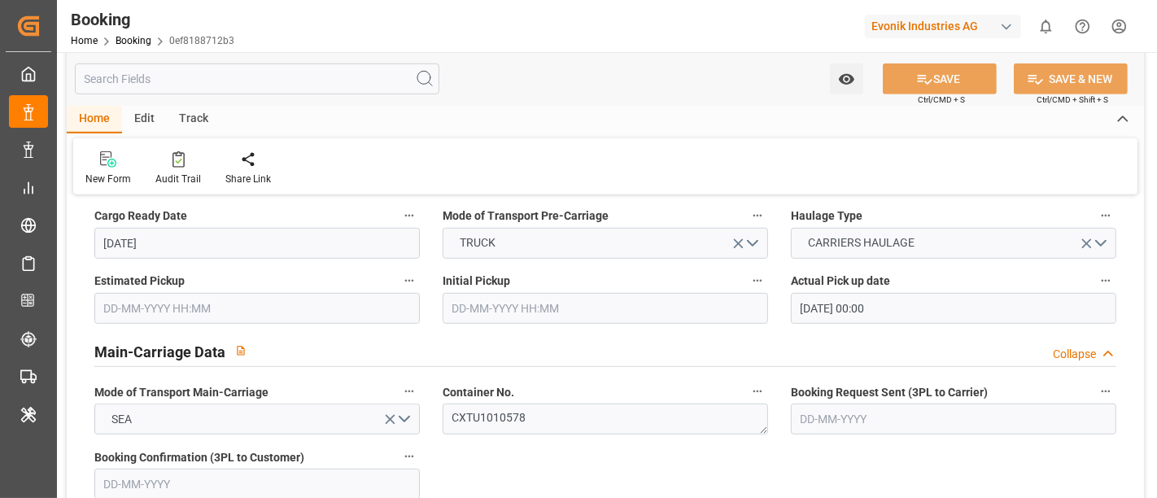
scroll to position [874, 0]
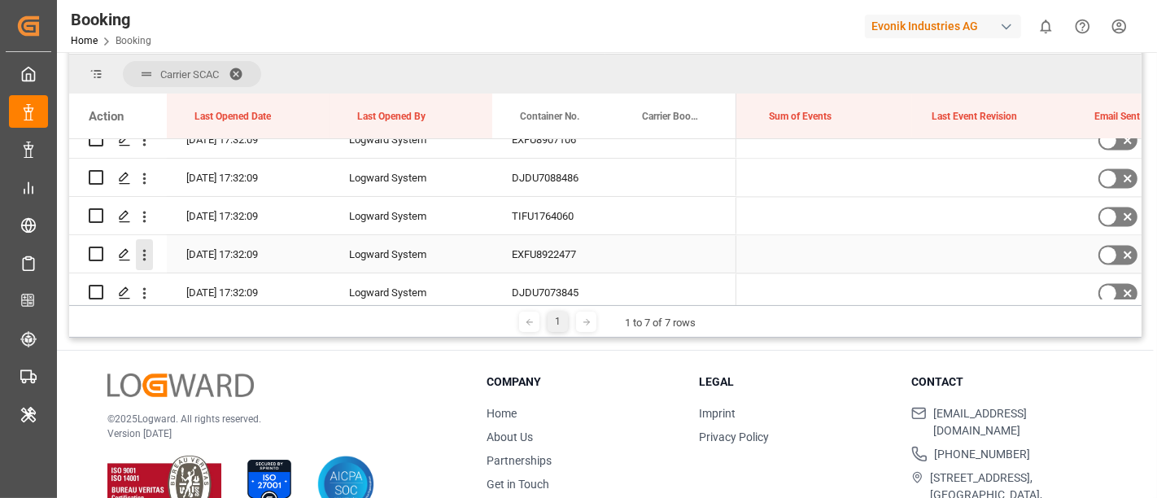
click at [142, 246] on icon "open menu" at bounding box center [144, 254] width 17 height 17
click at [179, 272] on div "Open in new tab" at bounding box center [237, 289] width 201 height 34
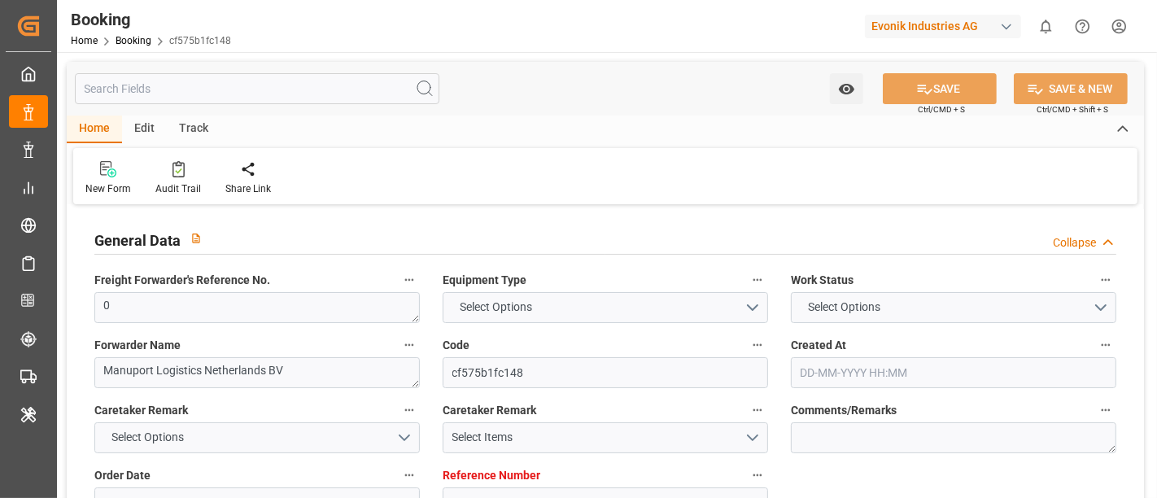
type input "7001231471"
type input "EUNWC"
type input "IDJKT"
type input "[DATE] 10:42"
type input "[DATE]"
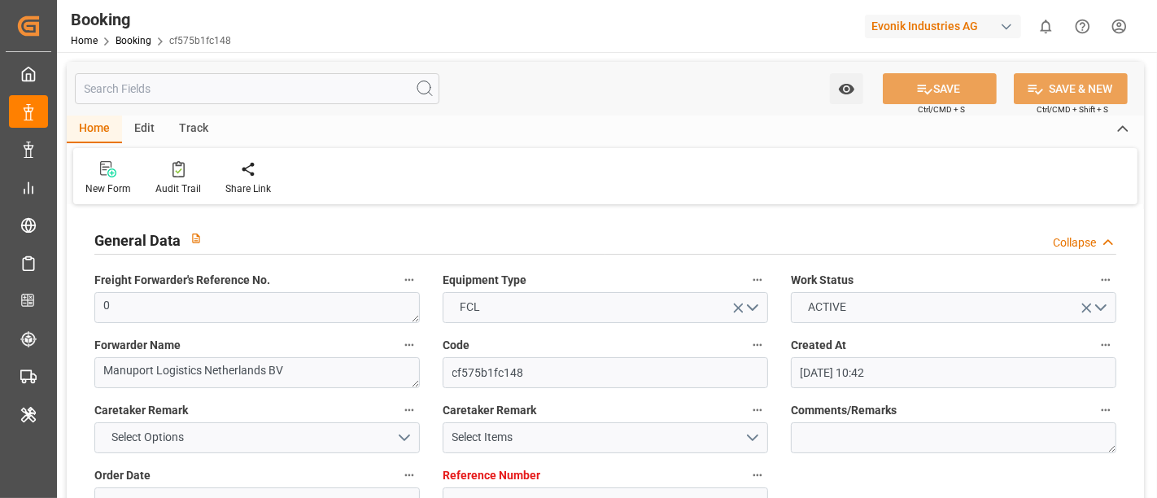
type input "[DATE]"
type input "[DATE] 00:00"
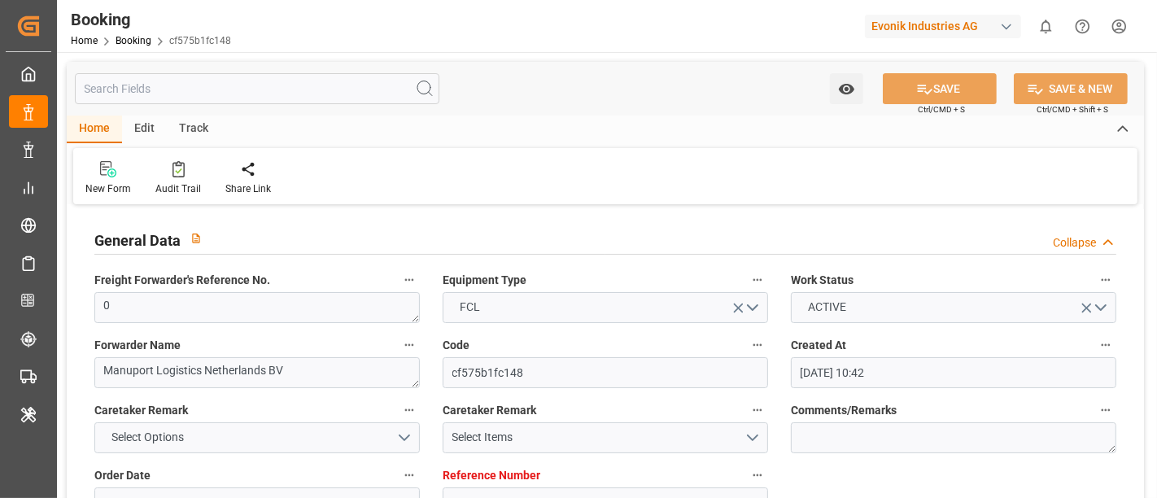
type input "[DATE]"
type input "[DATE] 17:32"
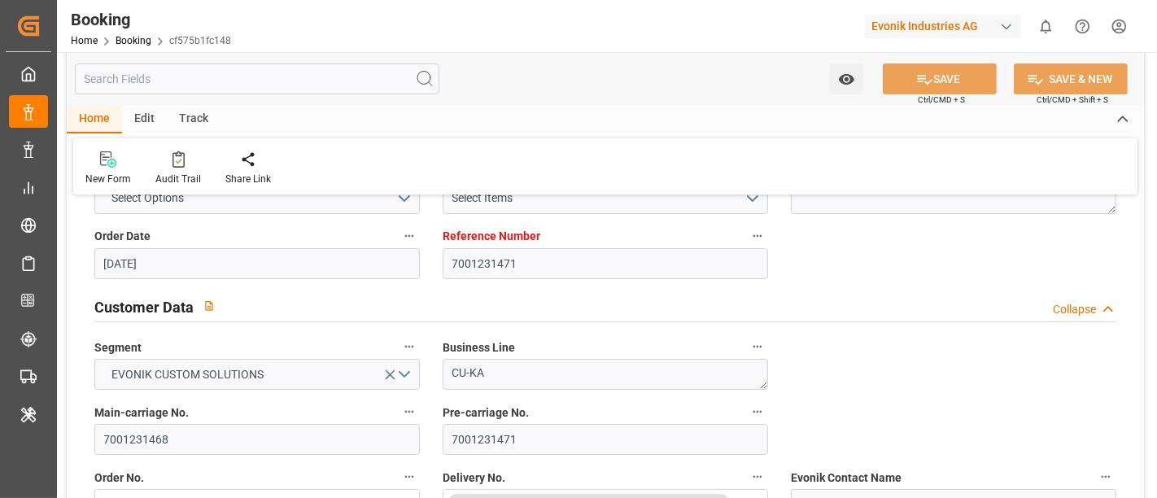
scroll to position [307, 0]
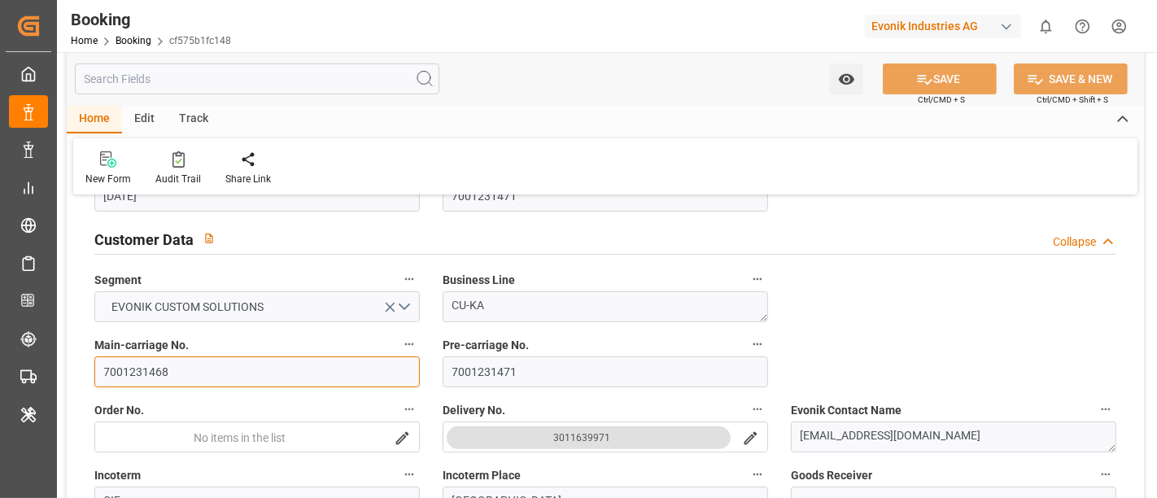
click at [221, 373] on input "7001231468" at bounding box center [256, 371] width 325 height 31
click at [178, 166] on icon at bounding box center [178, 159] width 12 height 16
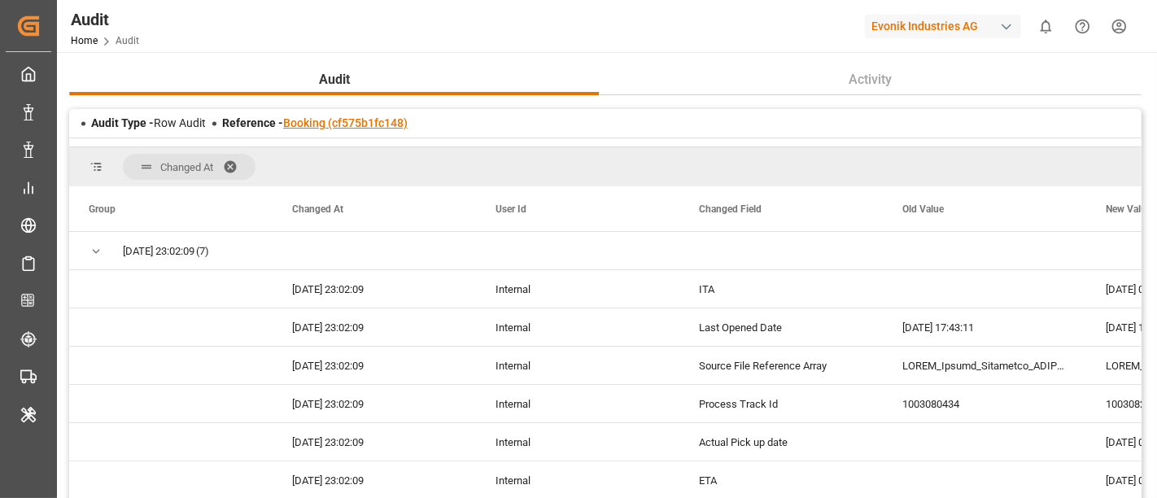
click at [346, 122] on link "Booking (cf575b1fc148)" at bounding box center [345, 122] width 124 height 13
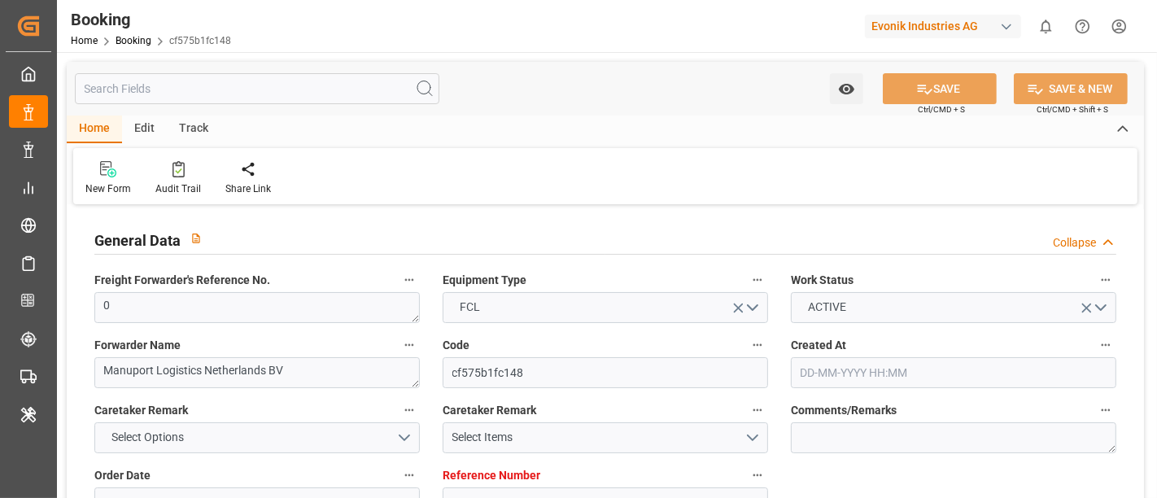
type input "7001231471"
type input "EUNWC"
type input "IDJKT"
type input "[DATE] 10:42"
type input "[DATE]"
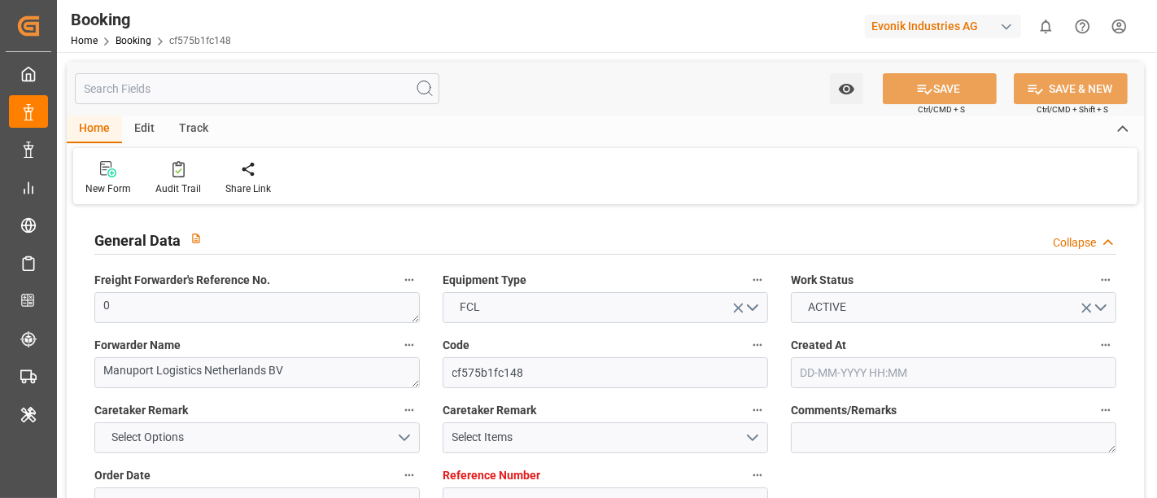
type input "[DATE]"
type input "[DATE] 00:00"
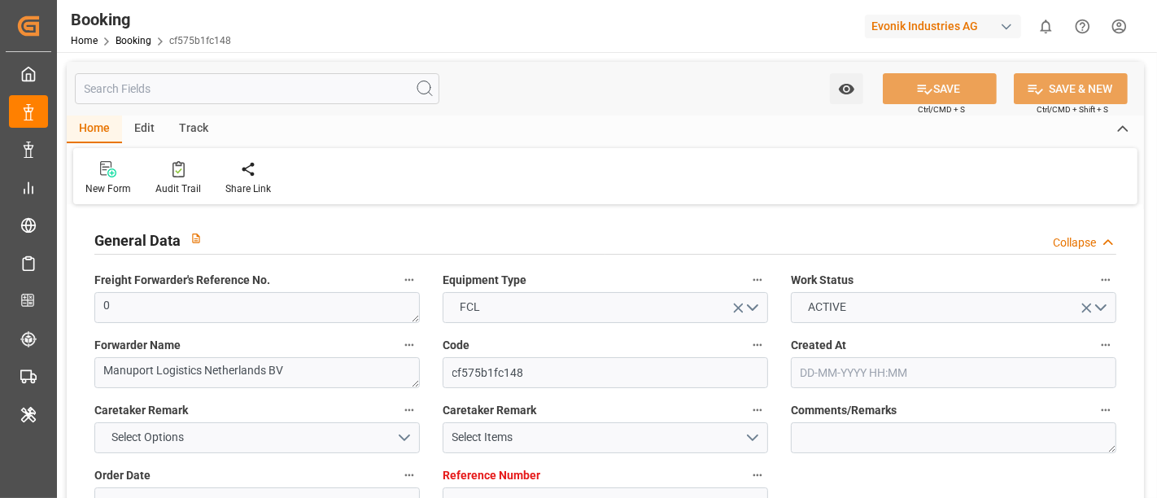
type input "[DATE]"
type input "[DATE] 17:32"
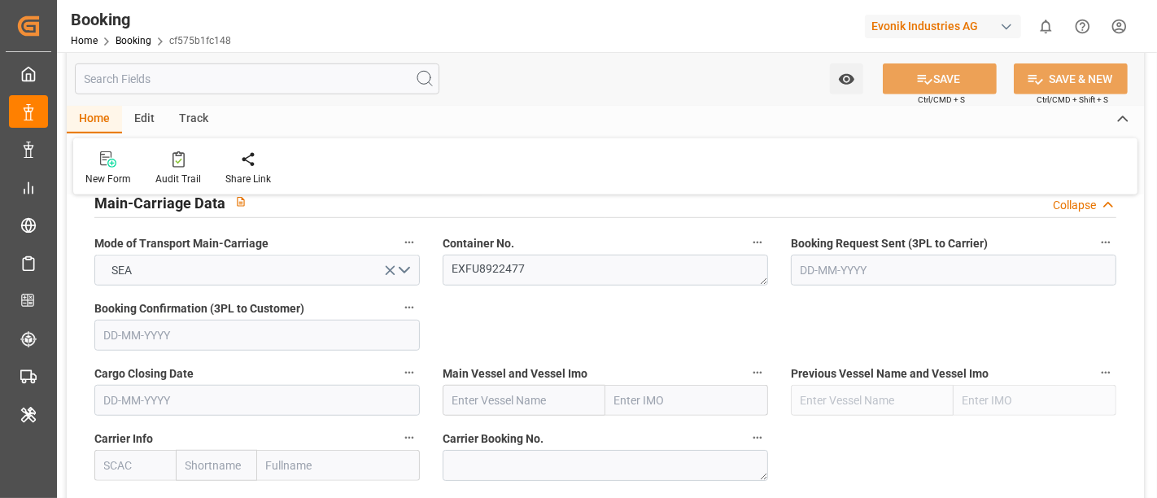
scroll to position [1026, 0]
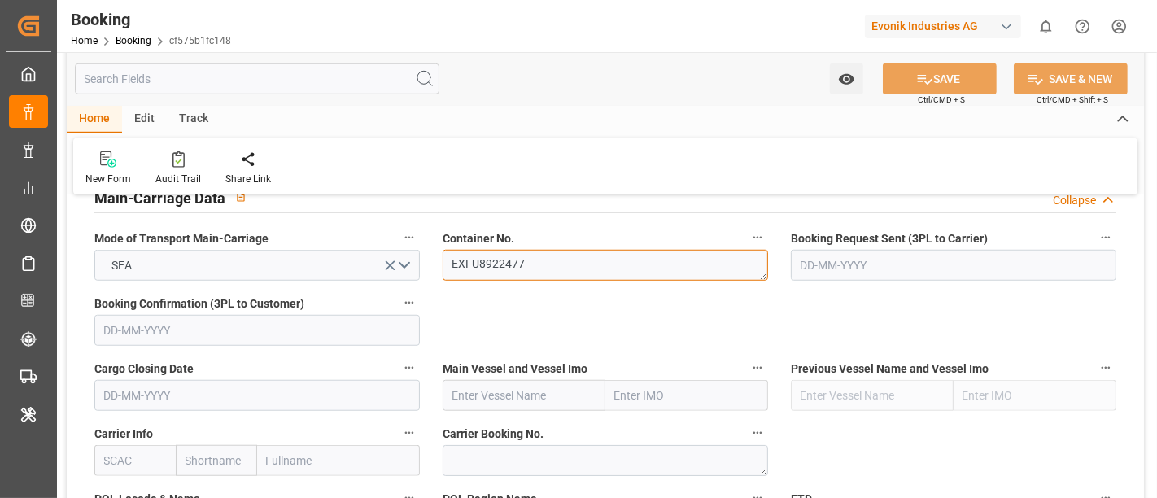
click at [529, 259] on textarea "EXFU8922477" at bounding box center [604, 265] width 325 height 31
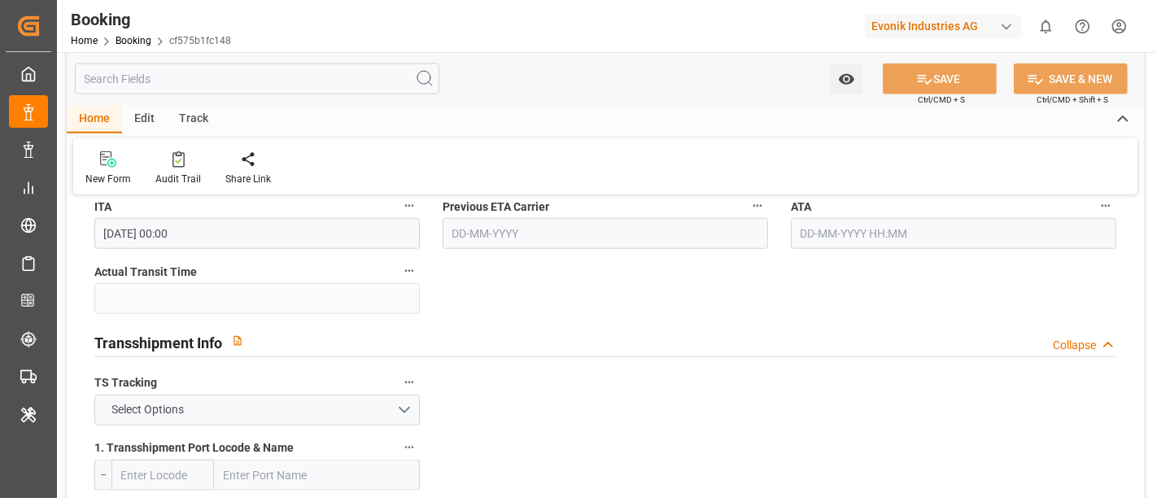
scroll to position [1577, 0]
